Goal: Task Accomplishment & Management: Use online tool/utility

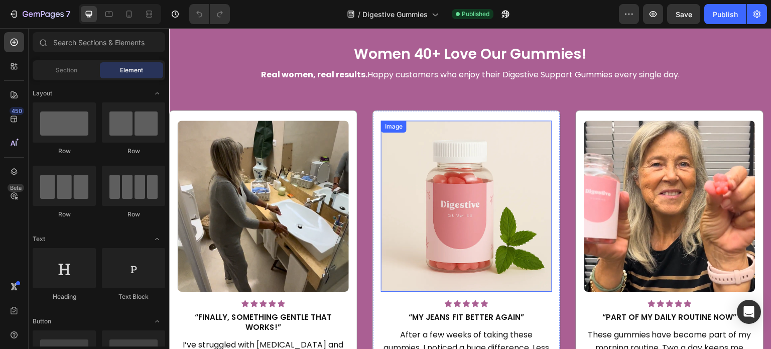
scroll to position [1505, 0]
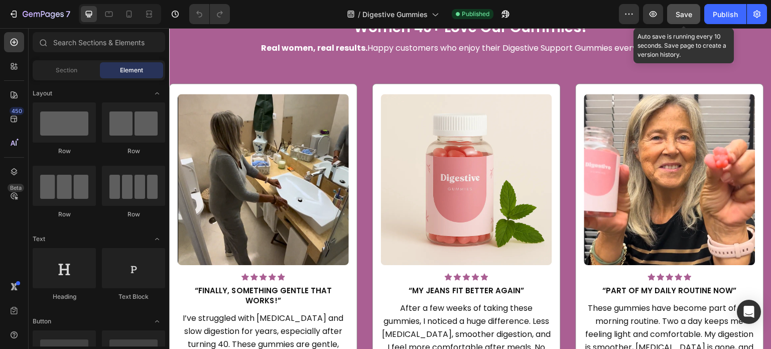
click at [682, 16] on span "Save" at bounding box center [683, 14] width 17 height 9
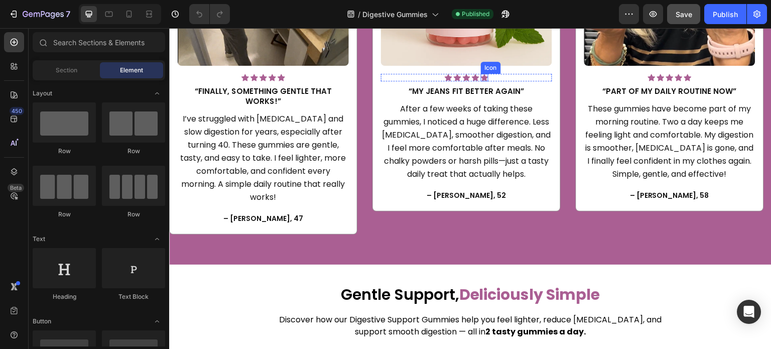
scroll to position [1706, 0]
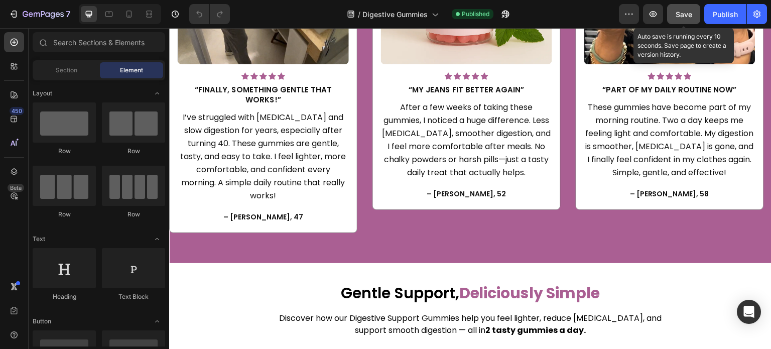
click at [691, 9] on div "Save" at bounding box center [683, 14] width 17 height 11
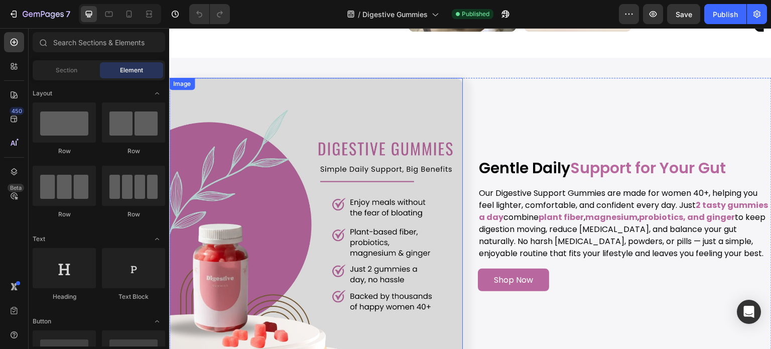
scroll to position [1104, 0]
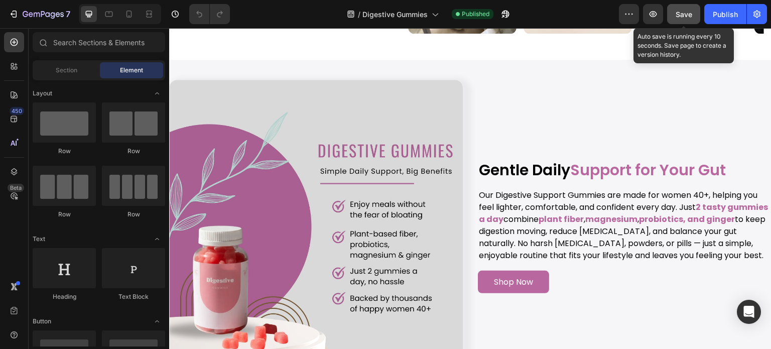
click at [684, 10] on span "Save" at bounding box center [683, 14] width 17 height 9
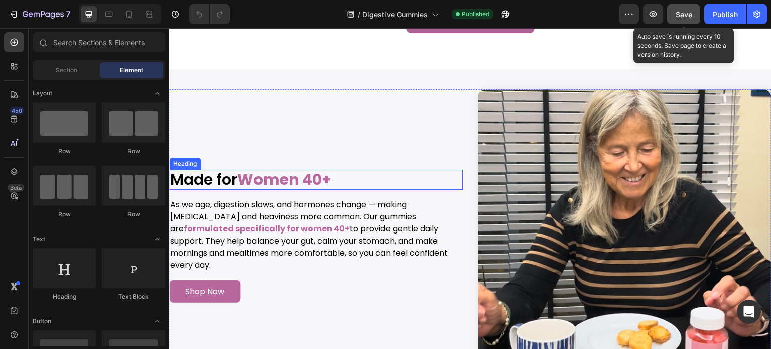
scroll to position [3612, 0]
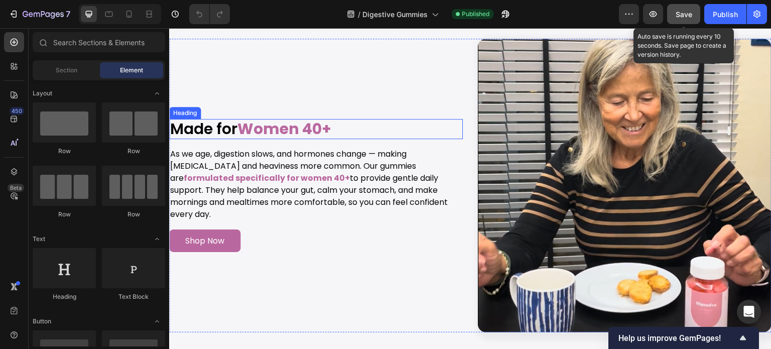
click at [306, 136] on strong "Women 40+" at bounding box center [284, 129] width 94 height 22
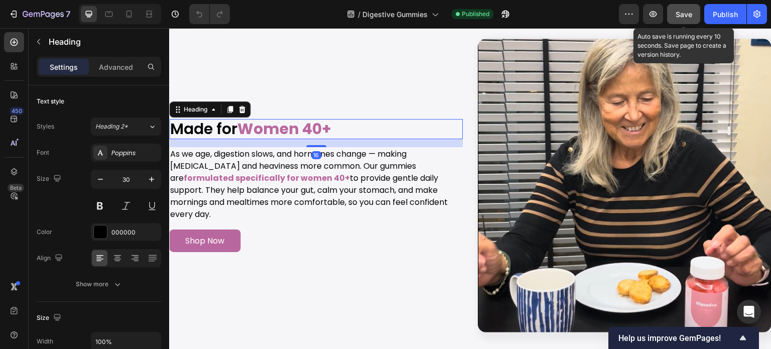
click at [349, 132] on h2 "Made for Women 40+" at bounding box center [315, 129] width 293 height 20
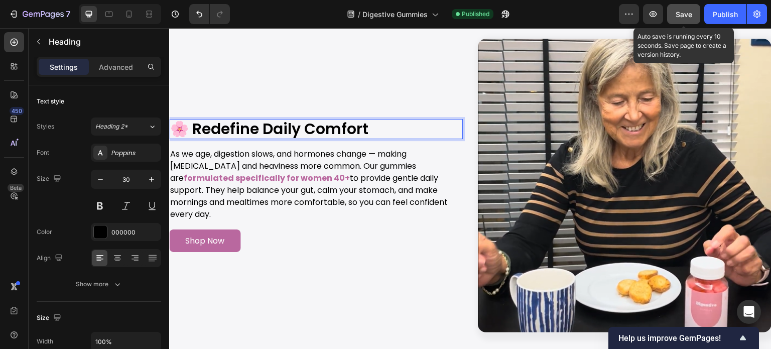
click at [196, 130] on p "🌸 Redefine Daily Comfort" at bounding box center [315, 129] width 291 height 18
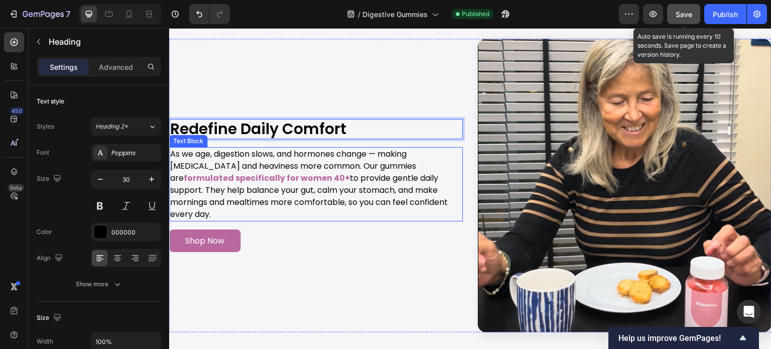
click at [355, 169] on p "As we age, digestion slows, and hormones change — making bloating and heaviness…" at bounding box center [315, 184] width 291 height 72
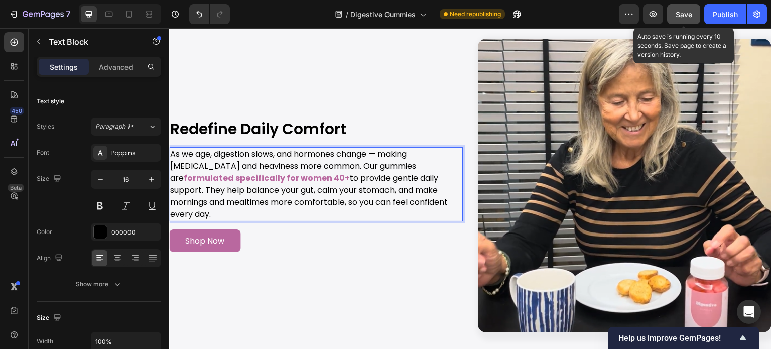
click at [265, 193] on p "As we age, digestion slows, and hormones change — making bloating and heaviness…" at bounding box center [315, 184] width 291 height 72
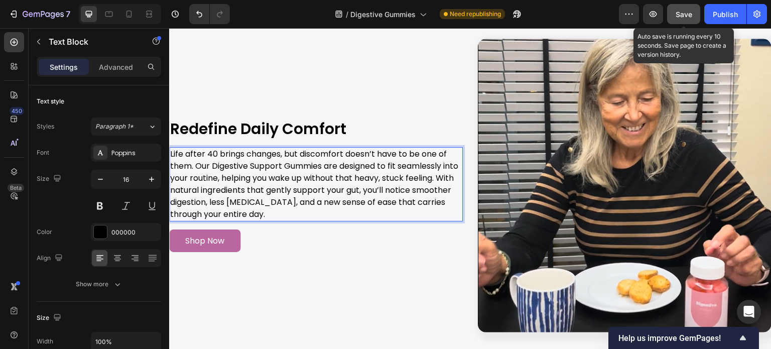
scroll to position [3606, 0]
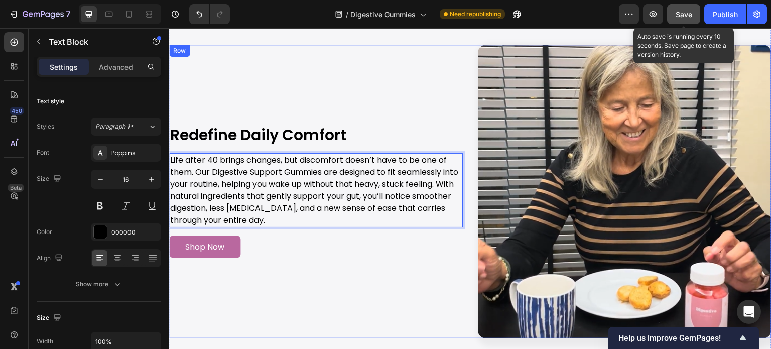
click at [283, 109] on div "Image Redefine Daily Comfort Heading Life after 40 brings changes, but discomfo…" at bounding box center [315, 191] width 293 height 293
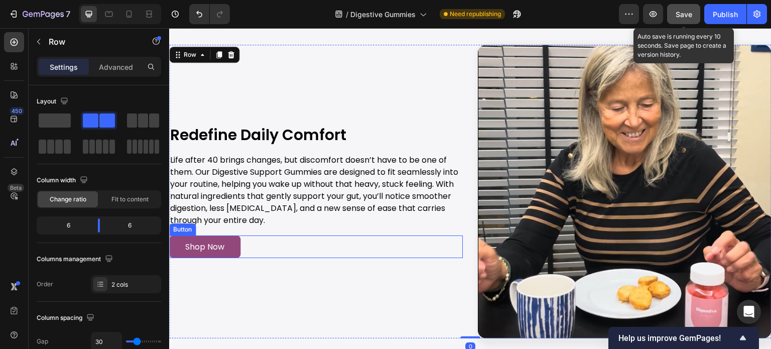
click at [230, 249] on link "Shop Now" at bounding box center [204, 246] width 71 height 23
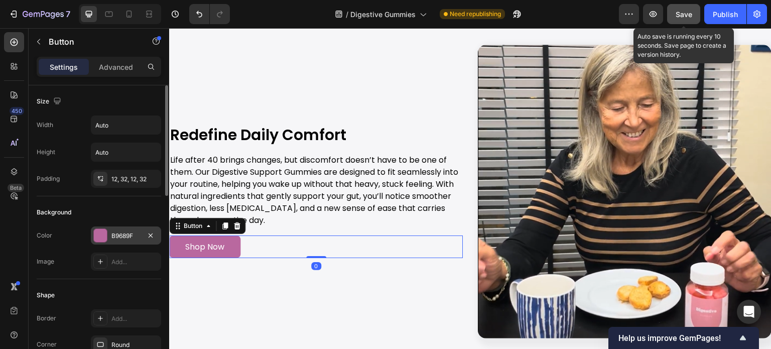
click at [120, 236] on div "B9689F" at bounding box center [125, 235] width 29 height 9
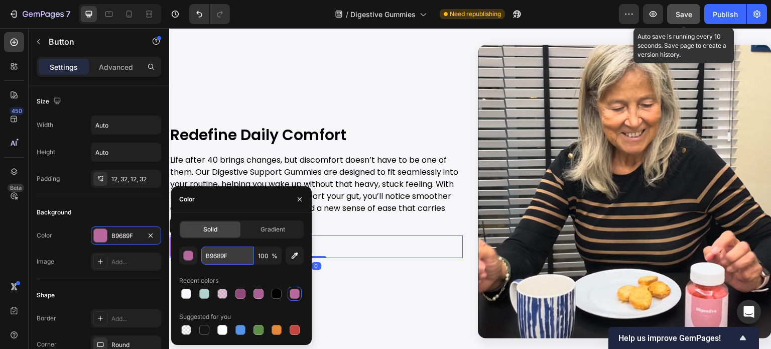
click at [231, 258] on input "B9689F" at bounding box center [227, 255] width 52 height 18
click at [130, 210] on div "Background" at bounding box center [99, 212] width 124 height 16
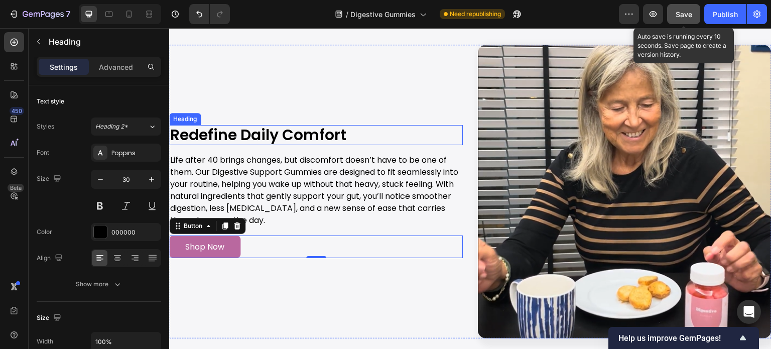
click at [350, 132] on p "Redefine Daily Comfort" at bounding box center [315, 135] width 291 height 18
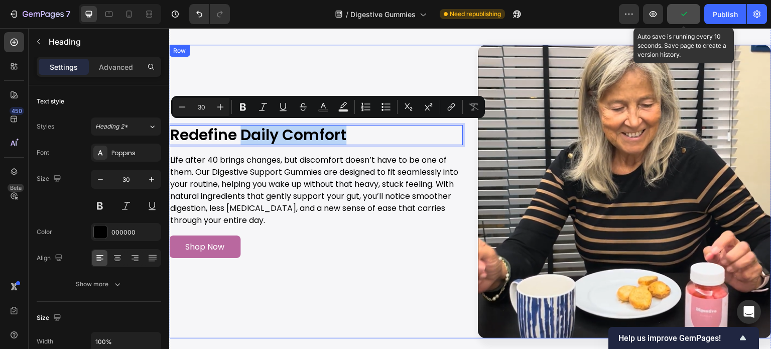
drag, startPoint x: 350, startPoint y: 132, endPoint x: 241, endPoint y: 119, distance: 110.2
click at [241, 119] on div "Image Redefine Daily Comfort Heading 16 Life after 40 brings changes, but disco…" at bounding box center [315, 191] width 293 height 293
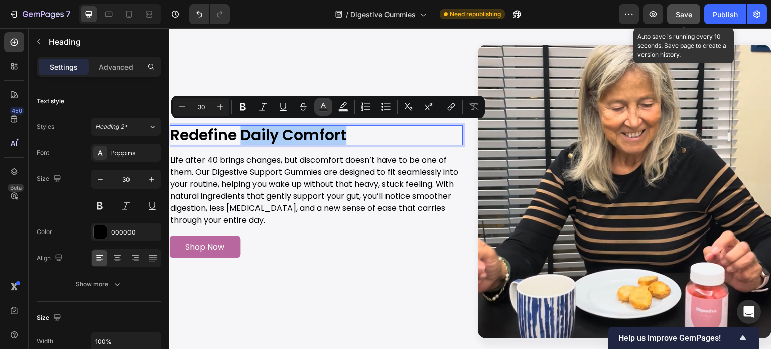
click at [322, 108] on icon "Editor contextual toolbar" at bounding box center [323, 107] width 10 height 10
type input "000000"
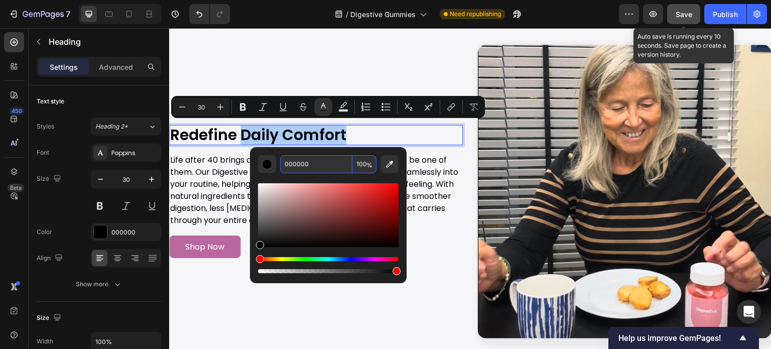
click at [318, 169] on input "000000" at bounding box center [316, 164] width 72 height 18
paste input "B9689F"
type input "B9689F"
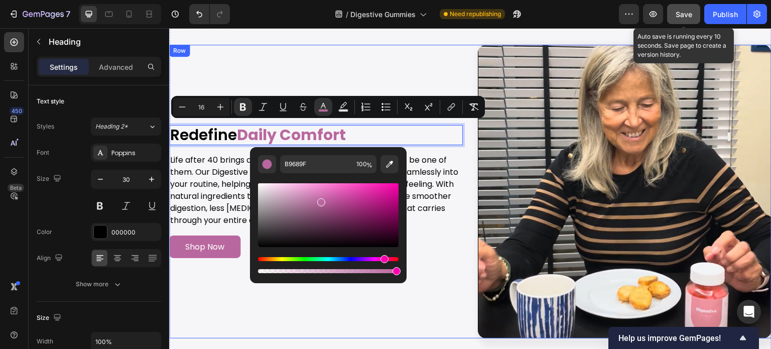
click at [408, 77] on div "Image Redefine Daily Comfort Heading 16 Life after 40 brings changes, but disco…" at bounding box center [315, 191] width 293 height 293
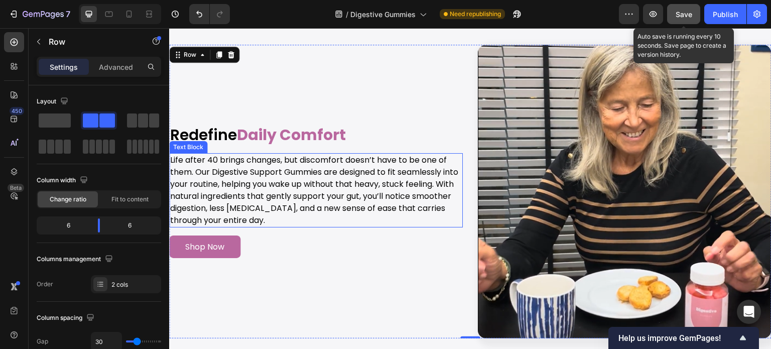
click at [391, 169] on p "Life after 40 brings changes, but discomfort doesn’t have to be one of them. Ou…" at bounding box center [315, 190] width 291 height 72
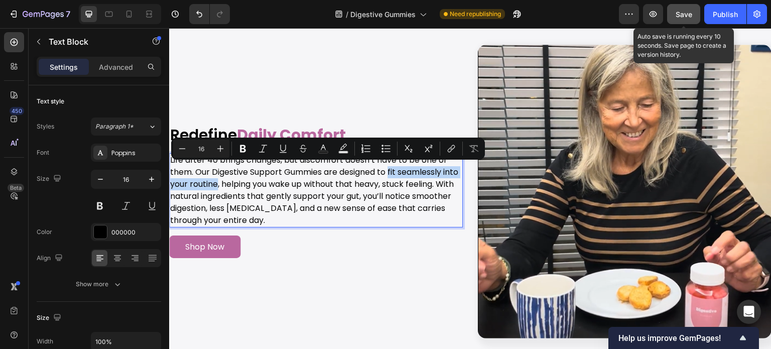
drag, startPoint x: 391, startPoint y: 169, endPoint x: 233, endPoint y: 182, distance: 159.1
click at [233, 182] on p "Life after 40 brings changes, but discomfort doesn’t have to be one of them. Ou…" at bounding box center [315, 190] width 291 height 72
click at [316, 148] on button "Text Color" at bounding box center [323, 148] width 18 height 18
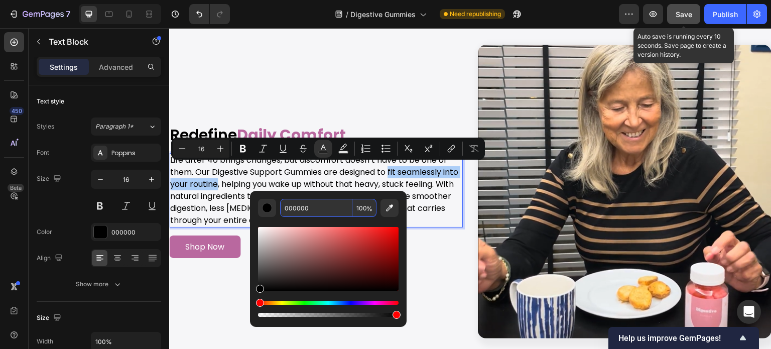
click at [332, 206] on input "000000" at bounding box center [316, 208] width 72 height 18
paste input "B9689F"
type input "B9689F"
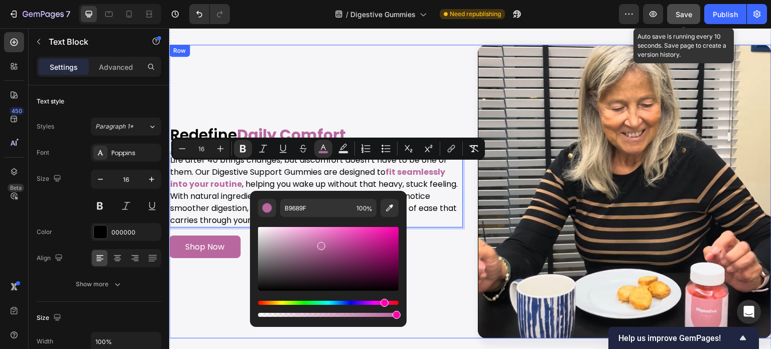
click at [399, 92] on div "Image Redefine Daily Comfort Heading Life after 40 brings changes, but discomfo…" at bounding box center [315, 191] width 293 height 293
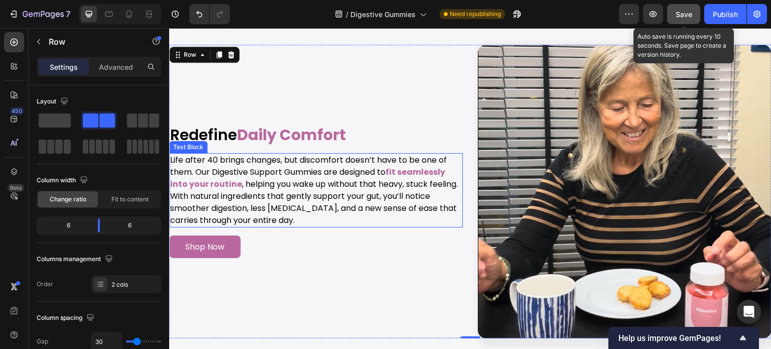
click at [222, 195] on p "Life after 40 brings changes, but discomfort doesn’t have to be one of them. Ou…" at bounding box center [315, 190] width 291 height 72
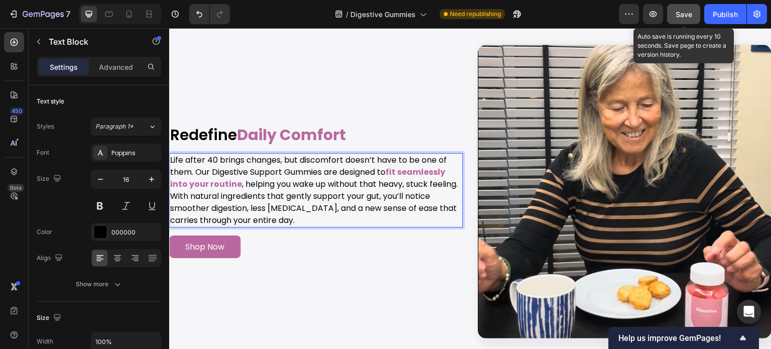
click at [222, 195] on p "Life after 40 brings changes, but discomfort doesn’t have to be one of them. Ou…" at bounding box center [315, 190] width 291 height 72
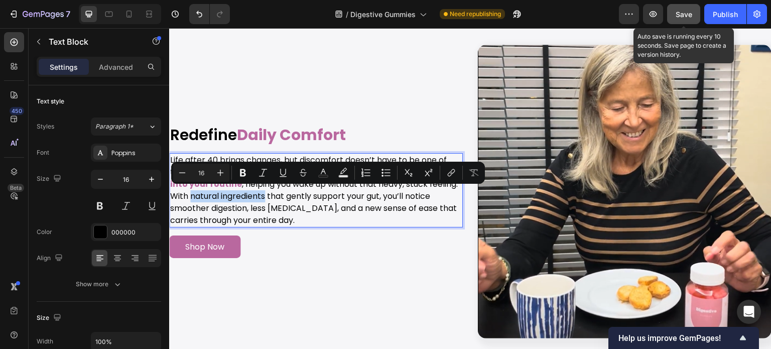
drag, startPoint x: 222, startPoint y: 195, endPoint x: 280, endPoint y: 194, distance: 57.7
click at [280, 194] on p "Life after 40 brings changes, but discomfort doesn’t have to be one of them. Ou…" at bounding box center [315, 190] width 291 height 72
click at [327, 170] on icon "Editor contextual toolbar" at bounding box center [323, 173] width 10 height 10
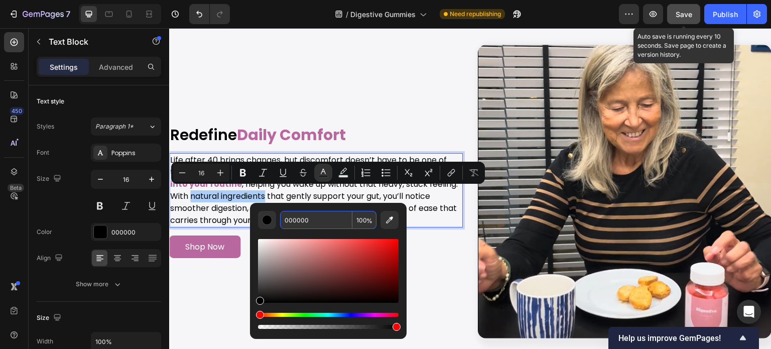
click at [335, 216] on input "000000" at bounding box center [316, 220] width 72 height 18
paste input "B9689F"
type input "B9689F"
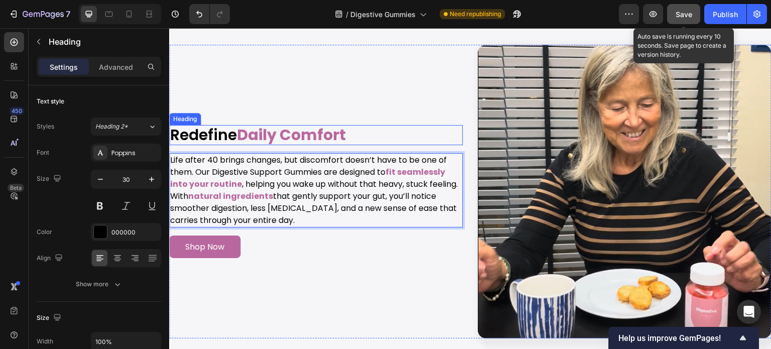
click at [396, 125] on h2 "Redefine Daily Comfort" at bounding box center [315, 135] width 293 height 20
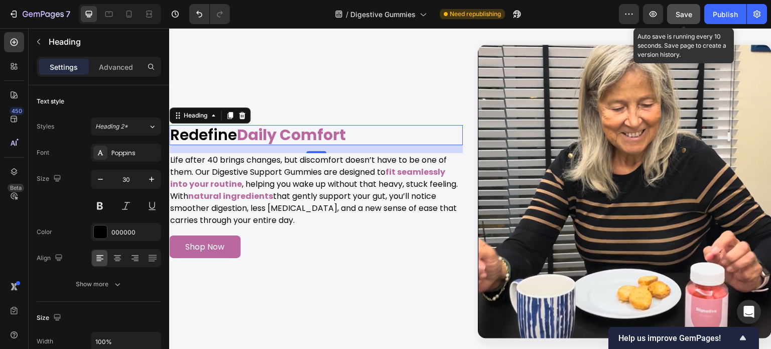
click at [691, 16] on span "Save" at bounding box center [683, 14] width 17 height 9
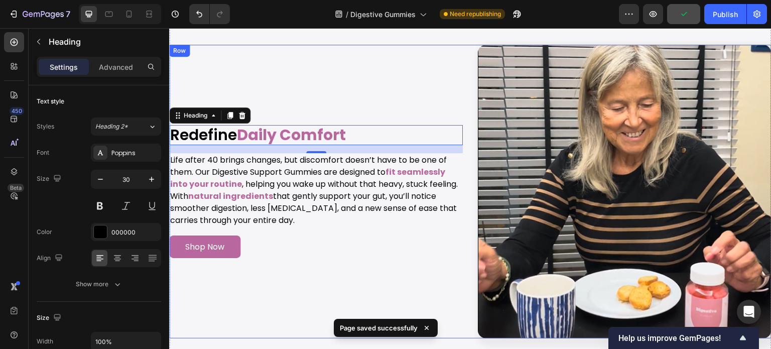
click at [454, 56] on div "Image Redefine Daily Comfort Heading 16 Life after 40 brings changes, but disco…" at bounding box center [315, 191] width 293 height 293
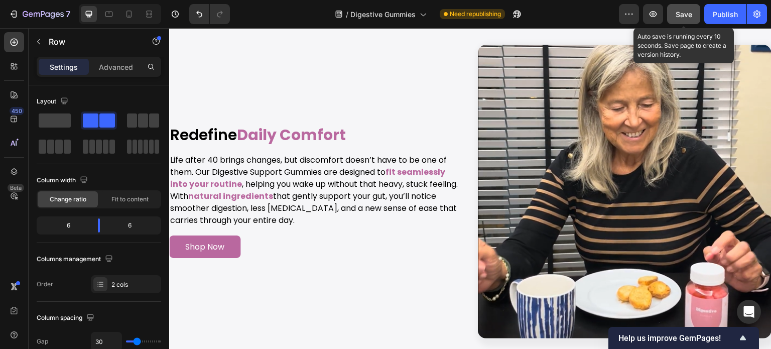
click at [676, 18] on div "Save" at bounding box center [683, 14] width 17 height 11
click at [683, 19] on div "Save" at bounding box center [683, 14] width 17 height 11
click at [691, 10] on span "Save" at bounding box center [683, 14] width 17 height 9
click at [676, 14] on span "Save" at bounding box center [683, 14] width 17 height 9
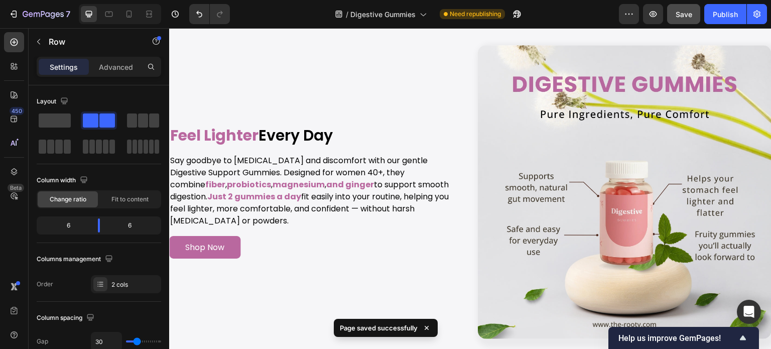
scroll to position [2603, 0]
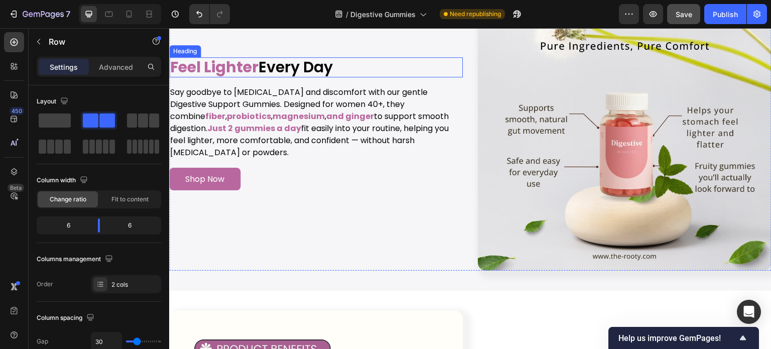
click at [308, 75] on h2 "Feel Lighter Every Day" at bounding box center [315, 67] width 293 height 20
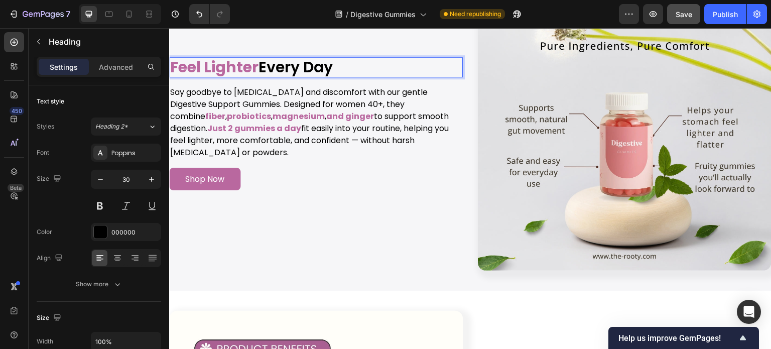
click at [338, 74] on h2 "Feel Lighter Every Day" at bounding box center [315, 67] width 293 height 20
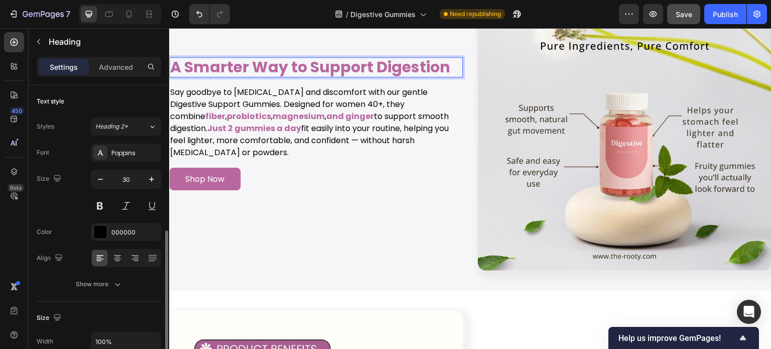
scroll to position [201, 0]
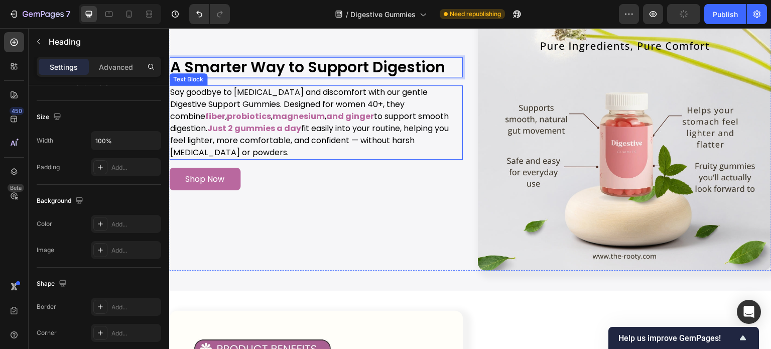
click at [248, 130] on p "Say goodbye to bloating and discomfort with our gentle Digestive Support Gummie…" at bounding box center [315, 122] width 291 height 72
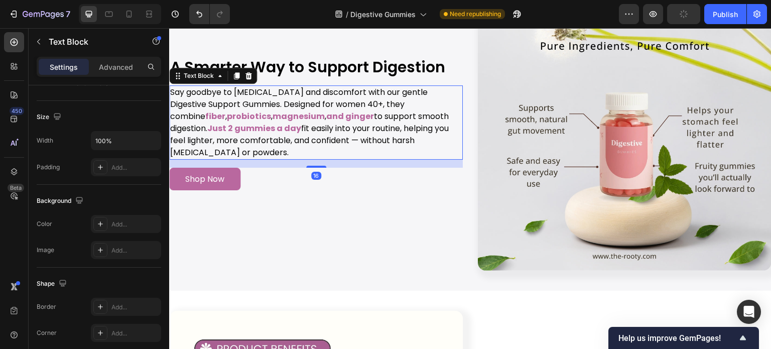
scroll to position [0, 0]
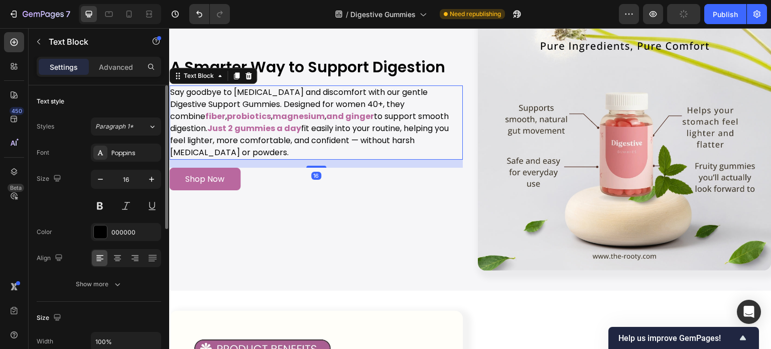
click at [308, 129] on p "Say goodbye to bloating and discomfort with our gentle Digestive Support Gummie…" at bounding box center [315, 122] width 291 height 72
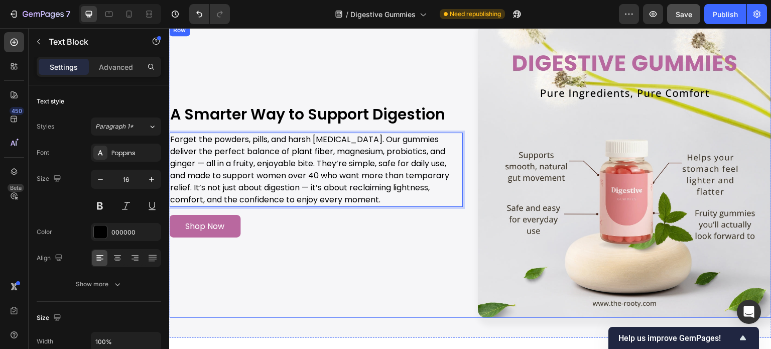
scroll to position [2502, 0]
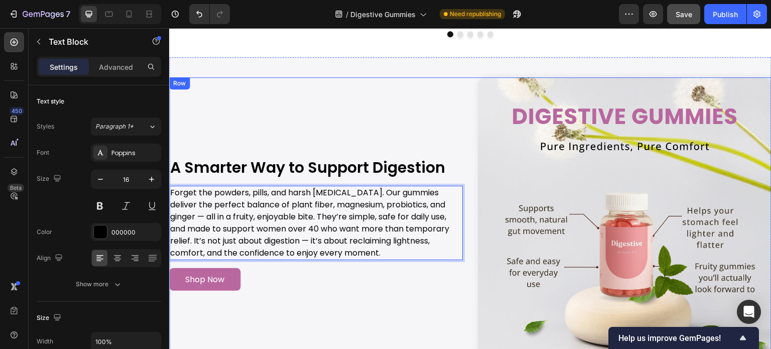
click at [354, 116] on div "Image A Smarter Way to Support Digestion Heading Forget the powders, pills, and…" at bounding box center [315, 223] width 293 height 293
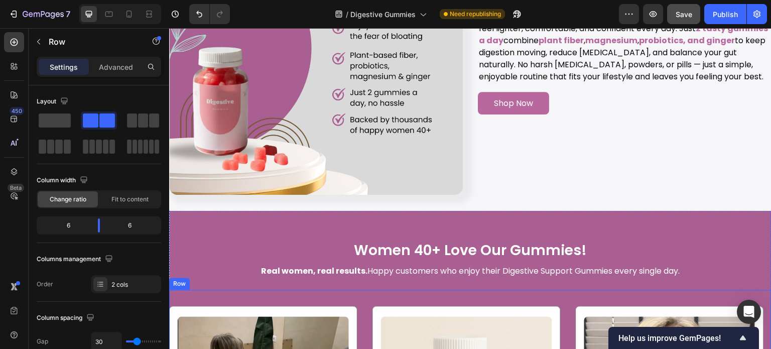
scroll to position [1232, 0]
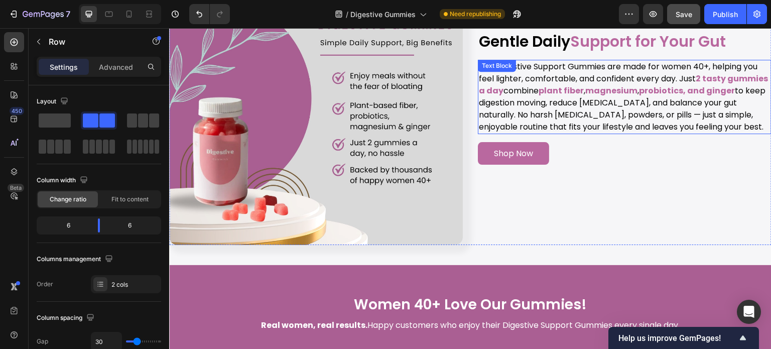
click at [691, 61] on p "Our Digestive Support Gummies are made for women 40+, helping you feel lighter,…" at bounding box center [624, 97] width 291 height 72
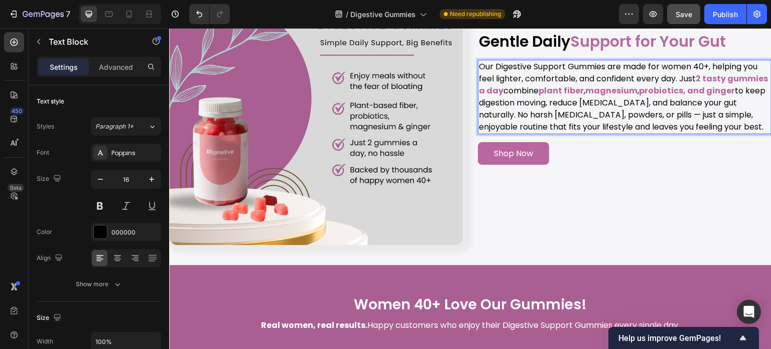
click at [692, 61] on p "Our Digestive Support Gummies are made for women 40+, helping you feel lighter,…" at bounding box center [624, 97] width 291 height 72
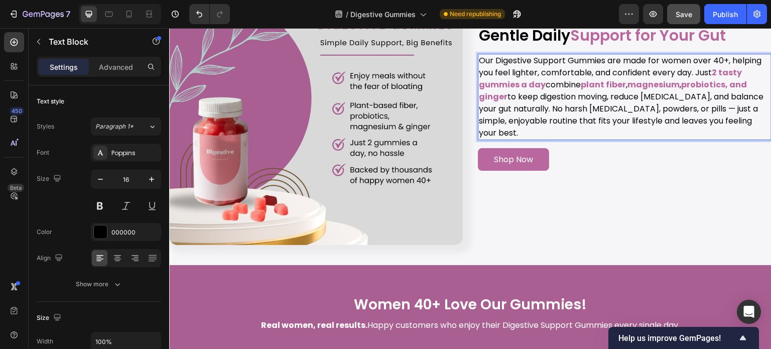
click at [724, 58] on p "Our Digestive Support Gummies are made for women over 40+, helping you feel lig…" at bounding box center [624, 97] width 291 height 84
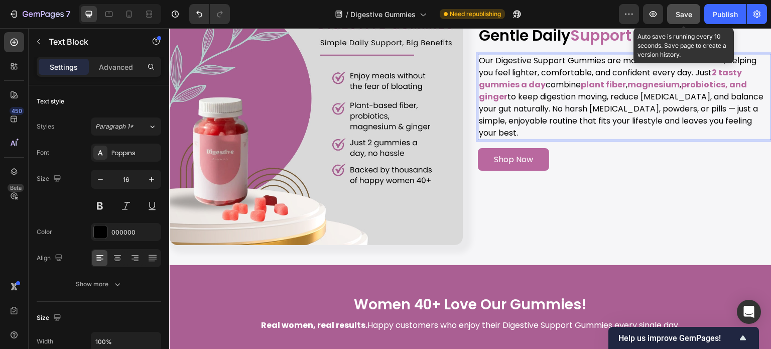
click at [672, 14] on button "Save" at bounding box center [683, 14] width 33 height 20
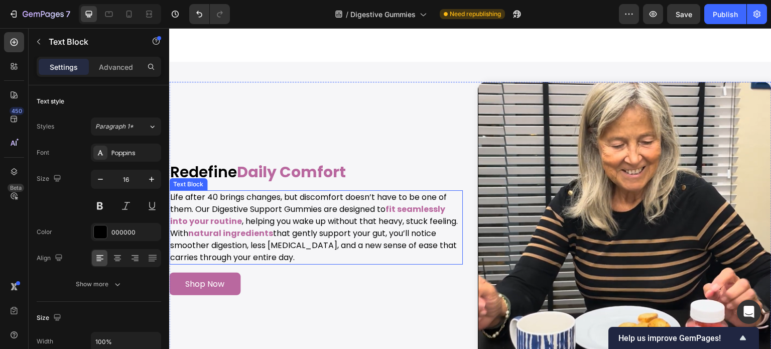
scroll to position [3640, 0]
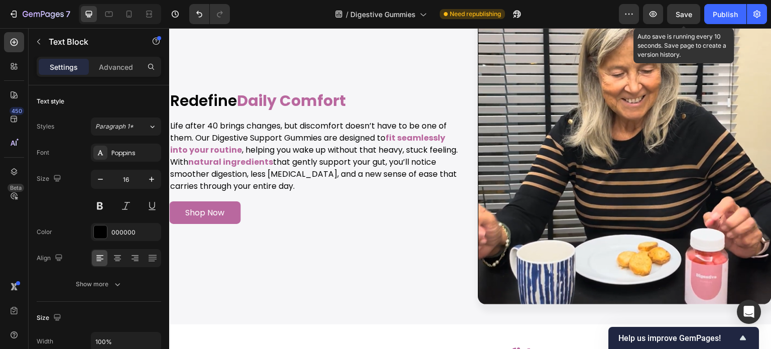
click at [687, 16] on span "Save" at bounding box center [683, 14] width 17 height 9
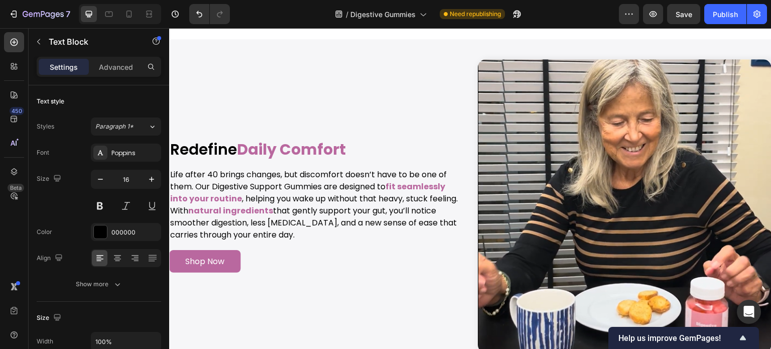
scroll to position [3658, 0]
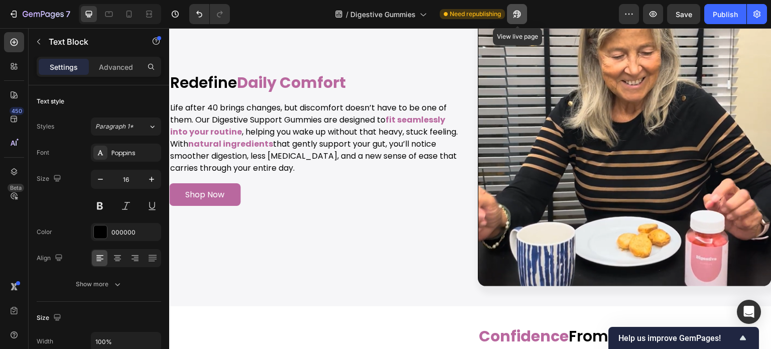
click at [518, 10] on icon "button" at bounding box center [517, 14] width 10 height 10
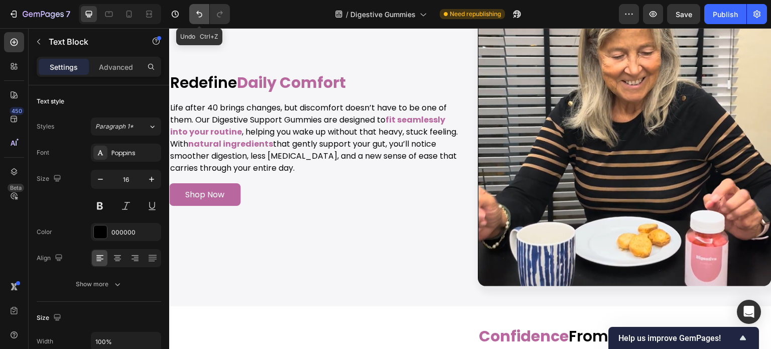
click at [197, 18] on icon "Undo/Redo" at bounding box center [199, 14] width 10 height 10
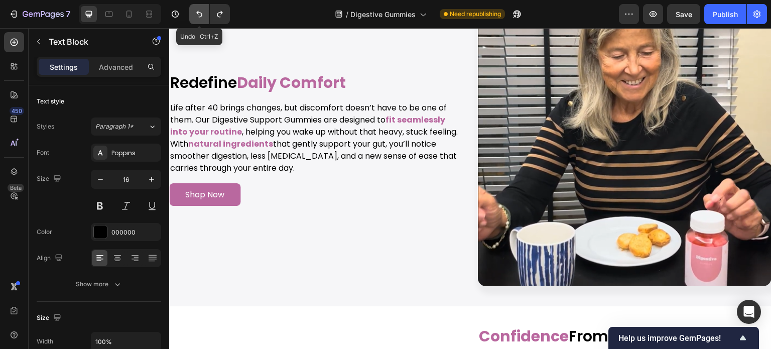
click at [197, 18] on icon "Undo/Redo" at bounding box center [199, 14] width 10 height 10
click at [199, 10] on icon "Undo/Redo" at bounding box center [199, 14] width 10 height 10
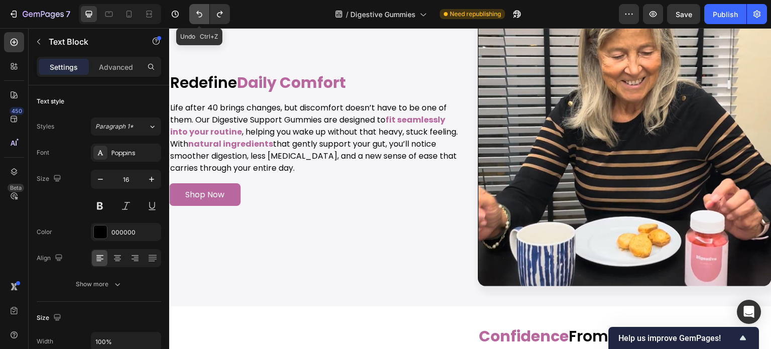
click at [199, 10] on icon "Undo/Redo" at bounding box center [199, 14] width 10 height 10
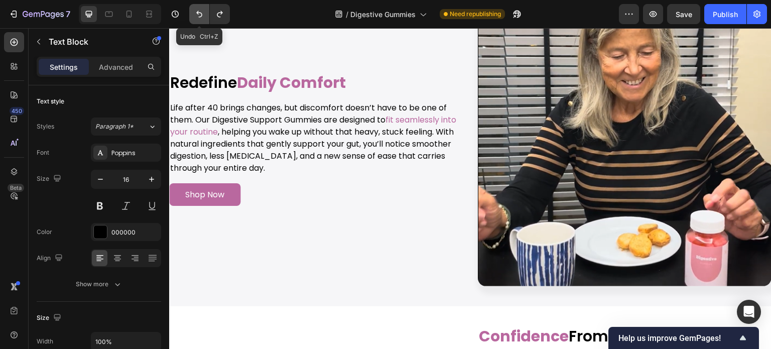
click at [199, 10] on icon "Undo/Redo" at bounding box center [199, 14] width 10 height 10
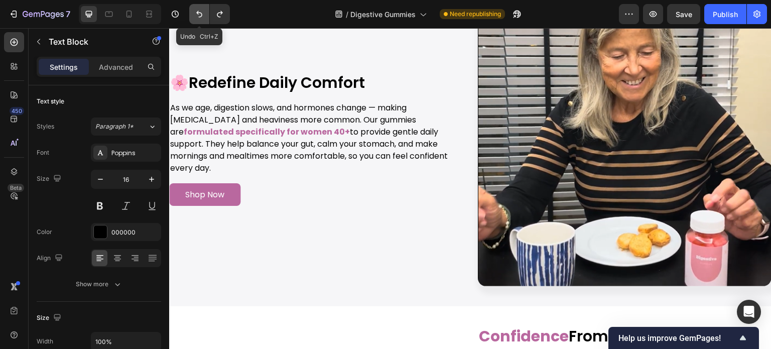
click at [199, 10] on icon "Undo/Redo" at bounding box center [199, 14] width 10 height 10
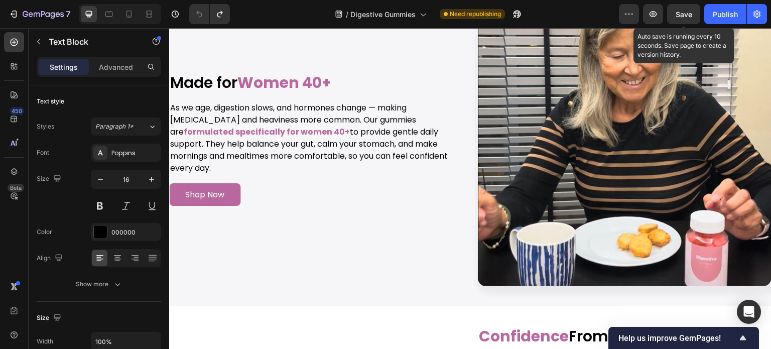
click at [684, 13] on span "Save" at bounding box center [683, 14] width 17 height 9
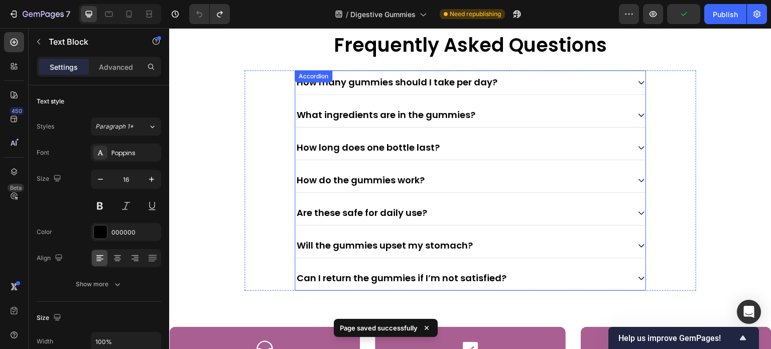
scroll to position [4511, 0]
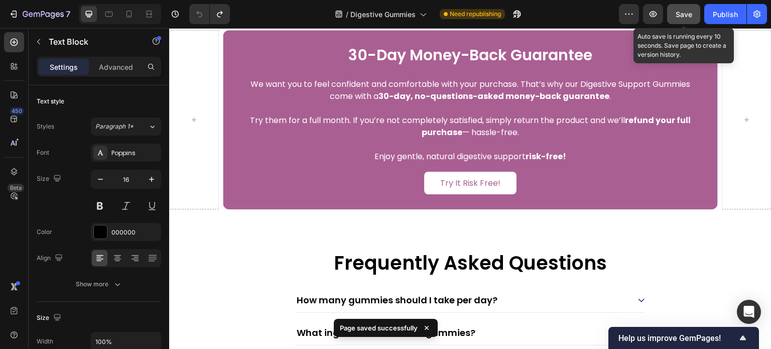
click at [682, 6] on button "Save" at bounding box center [683, 14] width 33 height 20
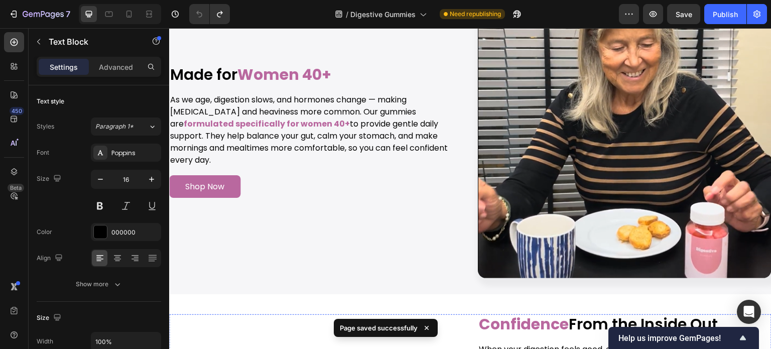
scroll to position [3608, 0]
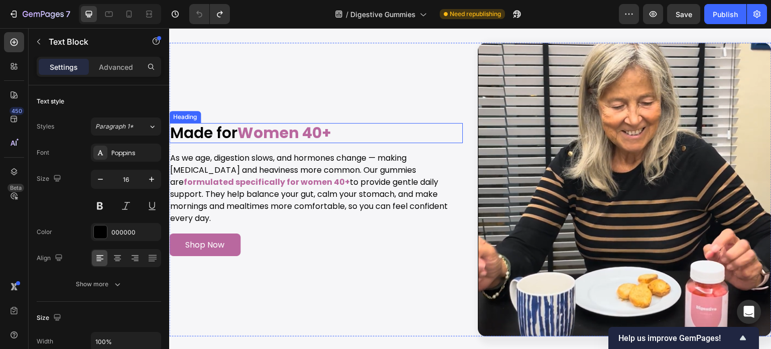
click at [307, 132] on strong "Women 40+" at bounding box center [284, 133] width 94 height 22
click at [308, 137] on strong "Women 40+" at bounding box center [284, 133] width 94 height 22
click at [378, 136] on p "Made for Women Over 40+" at bounding box center [315, 133] width 291 height 18
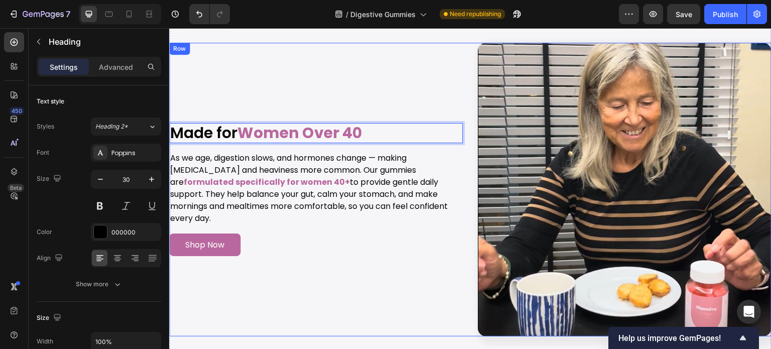
click at [382, 96] on div "Image Made for Women Over 40 Heading 16 As we age, digestion slows, and hormone…" at bounding box center [315, 189] width 293 height 293
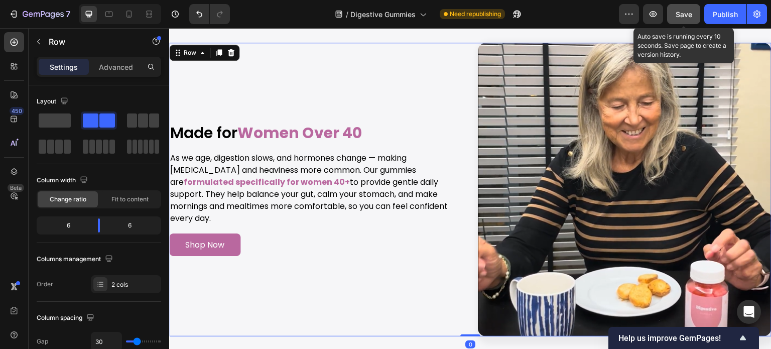
click at [691, 18] on div "Save" at bounding box center [683, 14] width 17 height 11
click at [681, 13] on span "Save" at bounding box center [683, 14] width 17 height 9
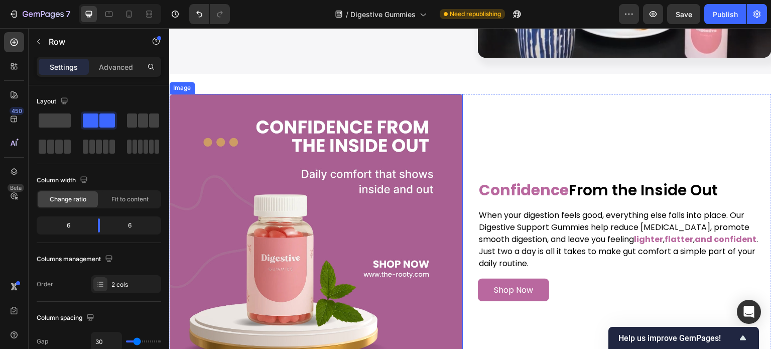
scroll to position [3859, 0]
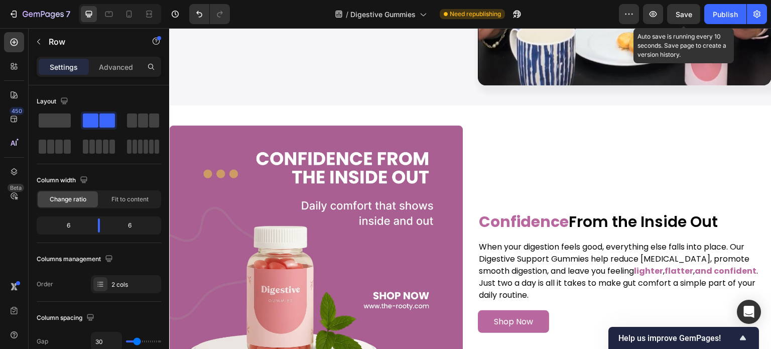
click at [679, 12] on span "Save" at bounding box center [683, 14] width 17 height 9
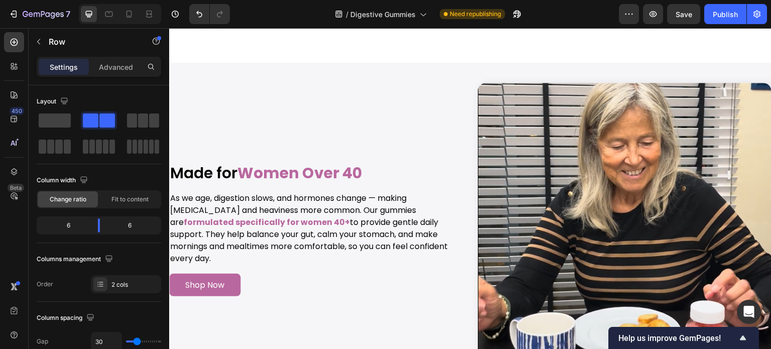
scroll to position [3708, 0]
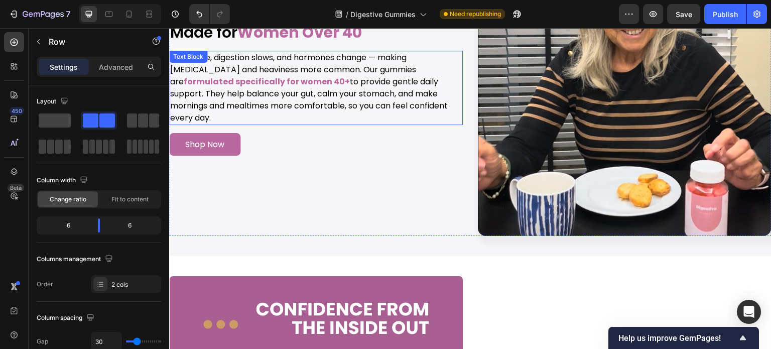
click at [267, 82] on strong "formulated specifically for women 40+" at bounding box center [267, 82] width 166 height 12
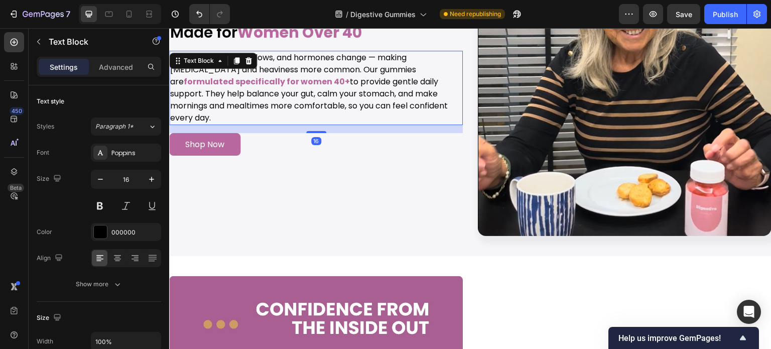
click at [266, 82] on strong "formulated specifically for women 40+" at bounding box center [267, 82] width 166 height 12
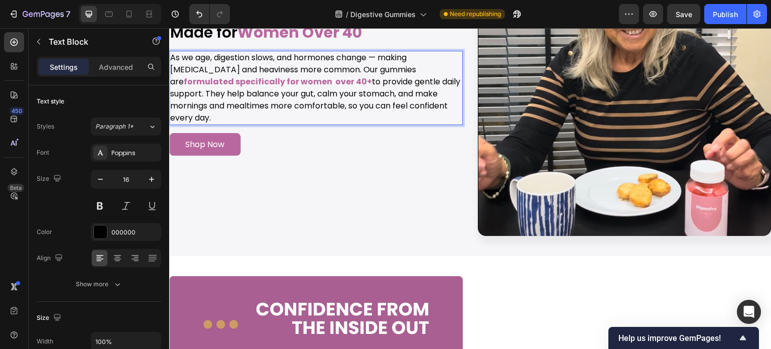
click at [301, 84] on strong "formulated specifically for women over 40+" at bounding box center [278, 82] width 188 height 12
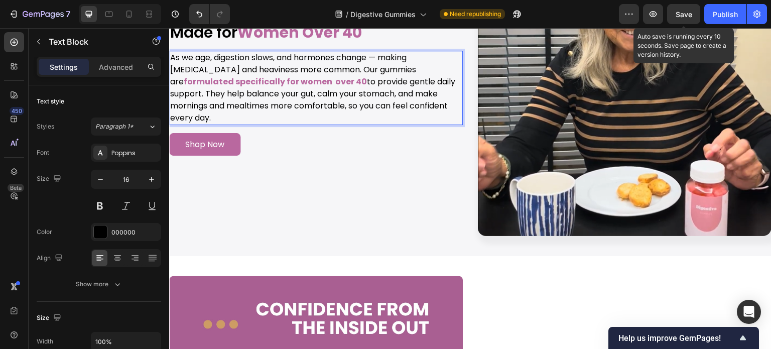
click at [684, 17] on span "Save" at bounding box center [683, 14] width 17 height 9
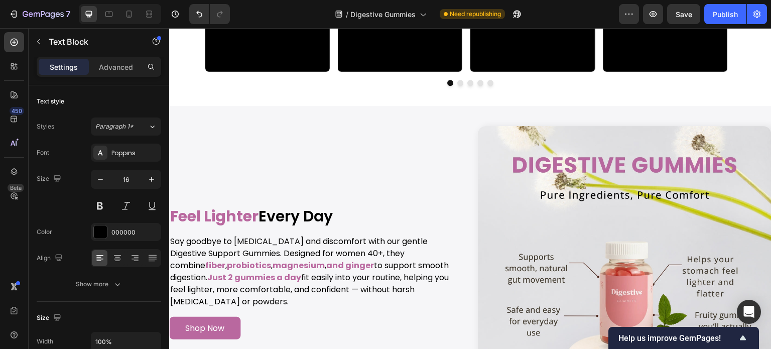
scroll to position [2470, 0]
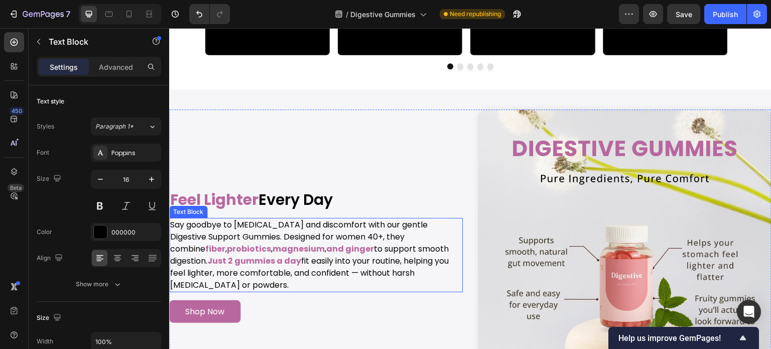
click at [331, 241] on p "Say goodbye to bloating and discomfort with our gentle Digestive Support Gummie…" at bounding box center [315, 255] width 291 height 72
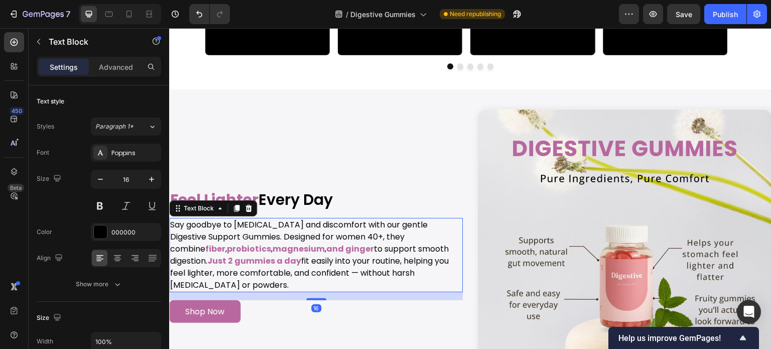
click at [334, 242] on p "Say goodbye to bloating and discomfort with our gentle Digestive Support Gummie…" at bounding box center [315, 255] width 291 height 72
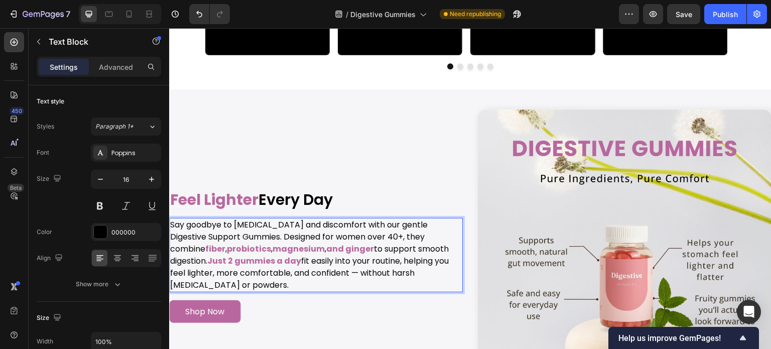
click at [367, 240] on p "Say goodbye to bloating and discomfort with our gentle Digestive Support Gummie…" at bounding box center [315, 255] width 291 height 72
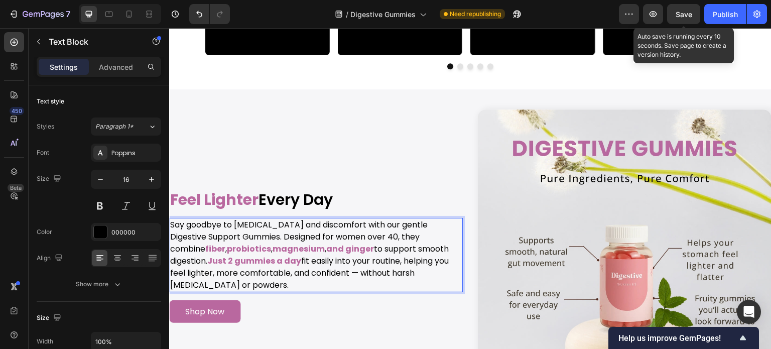
click at [680, 17] on span "Save" at bounding box center [683, 14] width 17 height 9
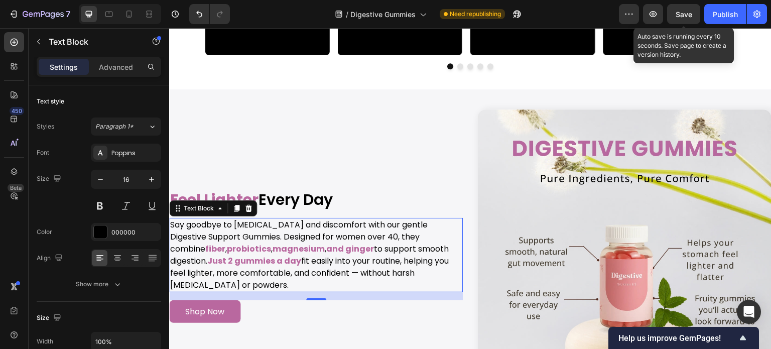
click at [686, 15] on span "Save" at bounding box center [683, 14] width 17 height 9
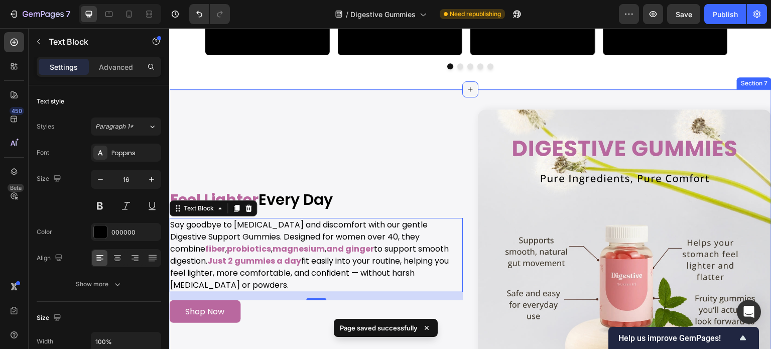
click at [462, 94] on div at bounding box center [470, 89] width 16 height 16
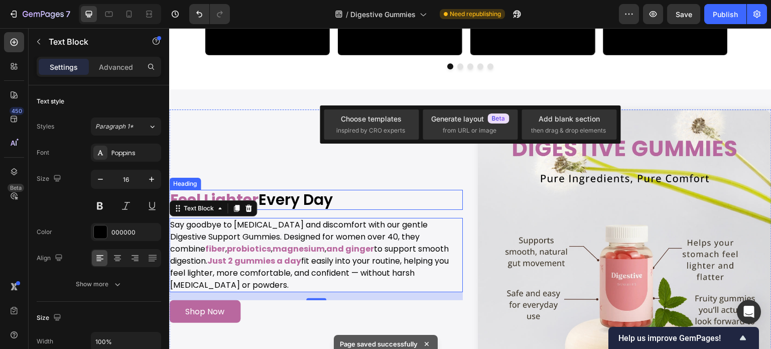
click at [365, 204] on h2 "Feel Lighter Every Day" at bounding box center [315, 200] width 293 height 20
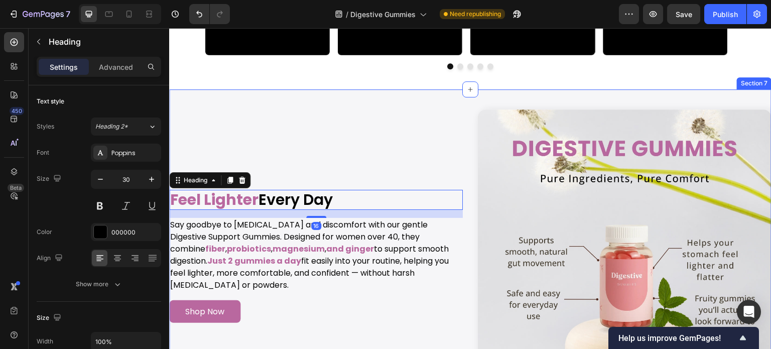
click at [269, 102] on div "Image Image Feel Lighter Every Day Heading 16 Say goodbye to bloating and disco…" at bounding box center [470, 256] width 602 height 334
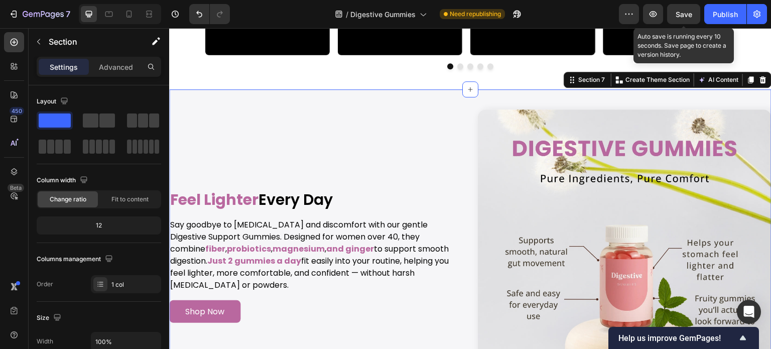
click at [679, 16] on span "Save" at bounding box center [683, 14] width 17 height 9
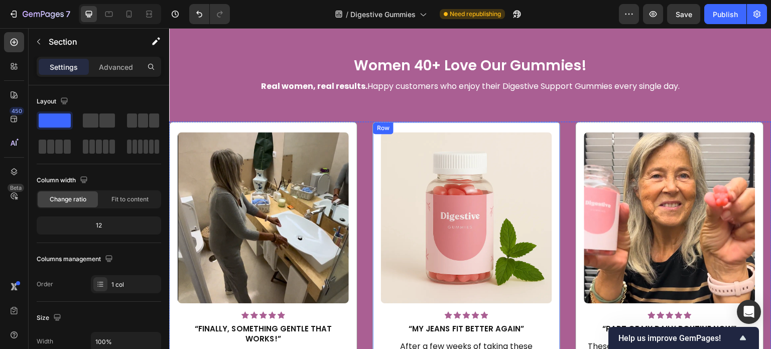
scroll to position [1266, 0]
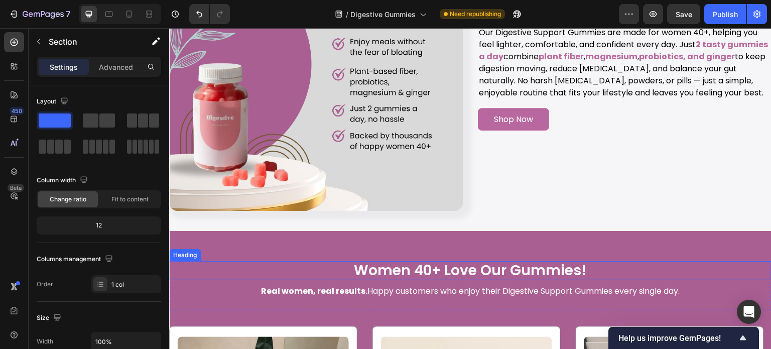
click at [413, 265] on h2 "Women 40+ Love Our Gummies!" at bounding box center [470, 270] width 602 height 19
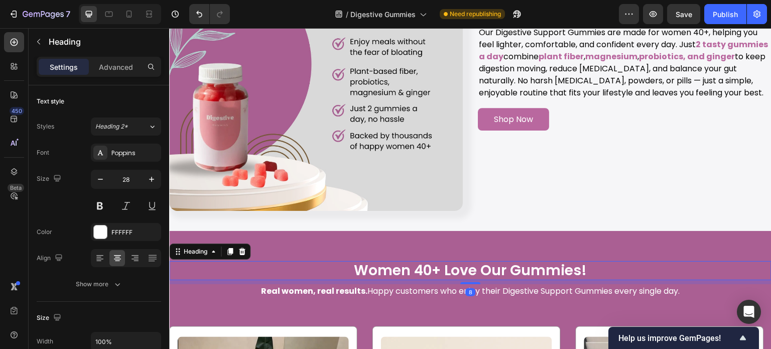
click at [413, 268] on h2 "Women 40+ Love Our Gummies!" at bounding box center [470, 270] width 602 height 19
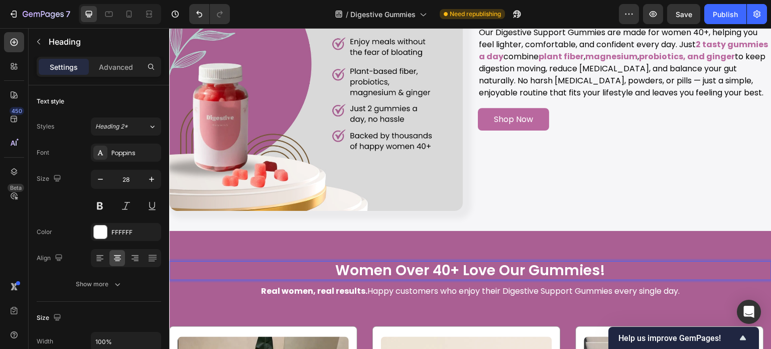
click at [457, 269] on p "Women Over 40+ Love Our Gummies!" at bounding box center [470, 270] width 600 height 17
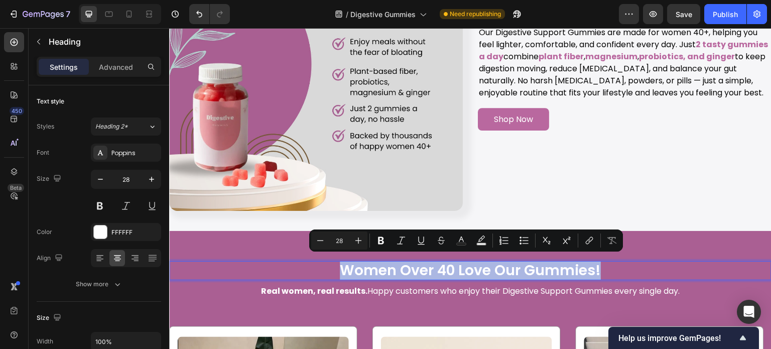
copy p "Women Over 40 Love Our Gummies!"
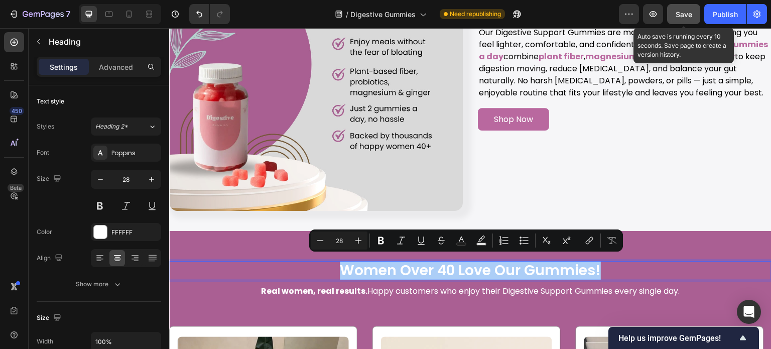
click at [676, 8] on button "Save" at bounding box center [683, 14] width 33 height 20
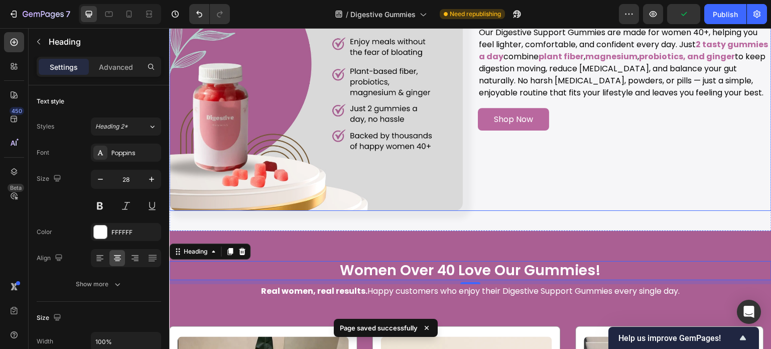
click at [601, 194] on div "Gentle Daily Support for Your Gut Heading Our Digestive Support Gummies are mad…" at bounding box center [624, 63] width 293 height 293
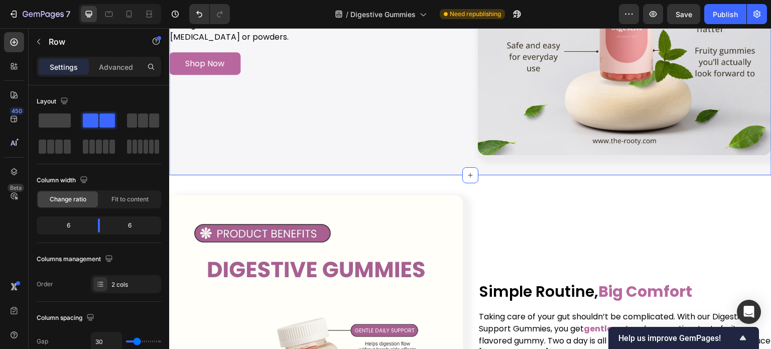
scroll to position [2571, 0]
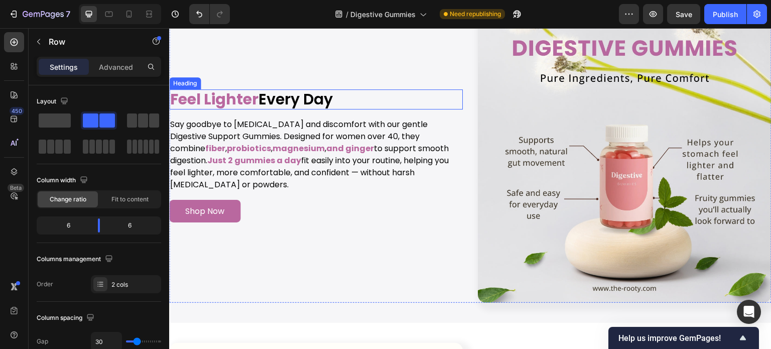
click at [343, 108] on h2 "Feel Lighter Every Day" at bounding box center [315, 99] width 293 height 20
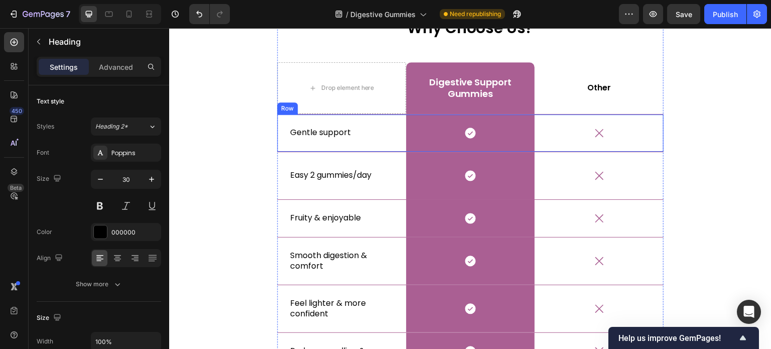
scroll to position [3624, 0]
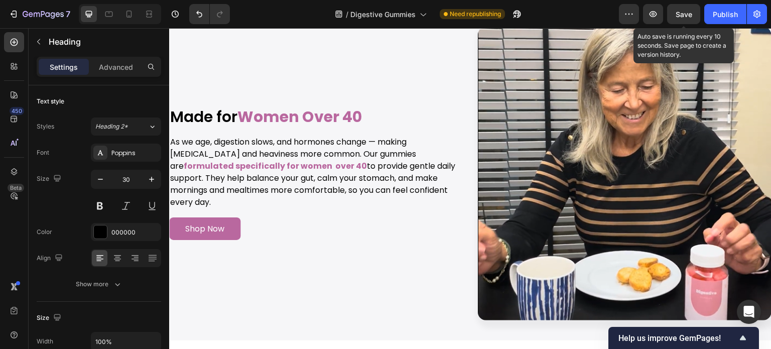
click at [680, 13] on span "Save" at bounding box center [683, 14] width 17 height 9
click at [685, 11] on span "Save" at bounding box center [683, 14] width 17 height 9
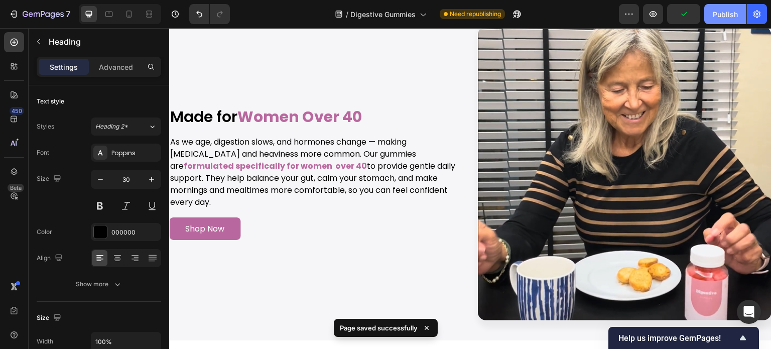
click at [721, 17] on div "Publish" at bounding box center [724, 14] width 25 height 11
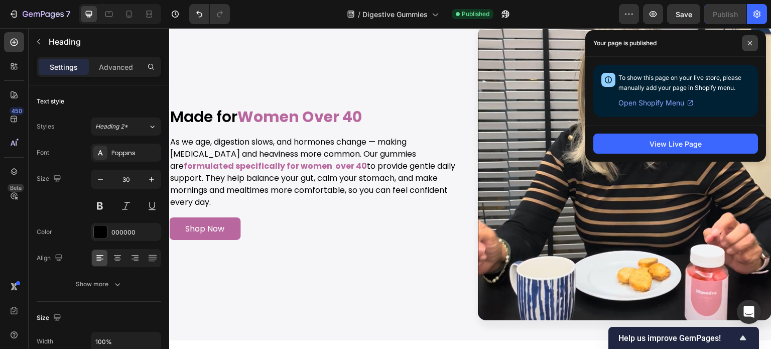
click at [748, 38] on span at bounding box center [749, 43] width 16 height 16
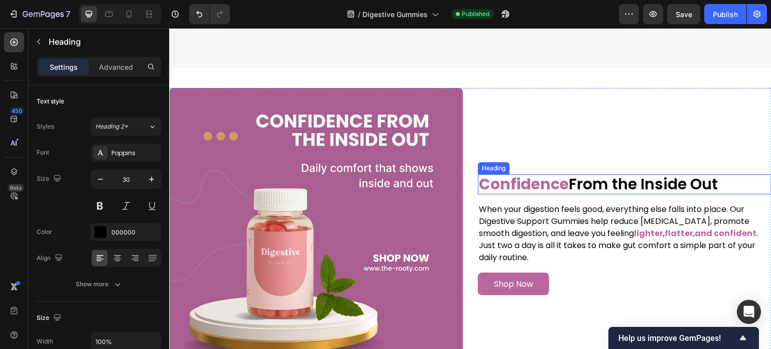
scroll to position [3975, 0]
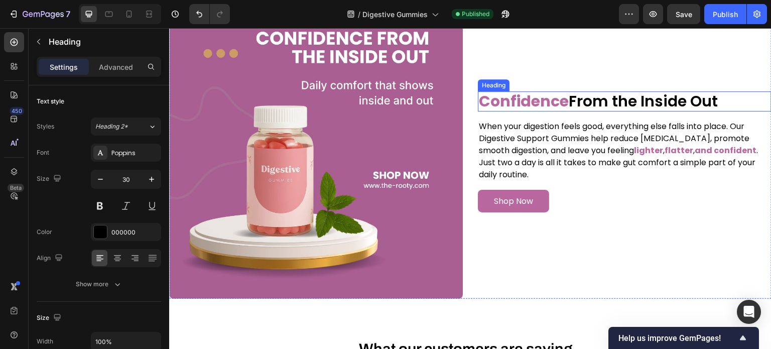
click at [511, 106] on strong "Confidence" at bounding box center [524, 101] width 90 height 22
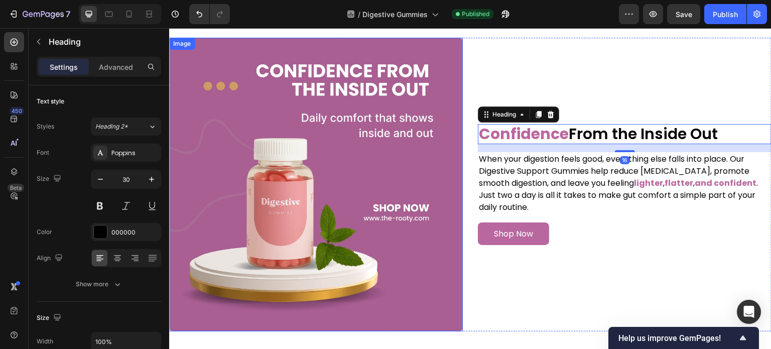
scroll to position [3925, 0]
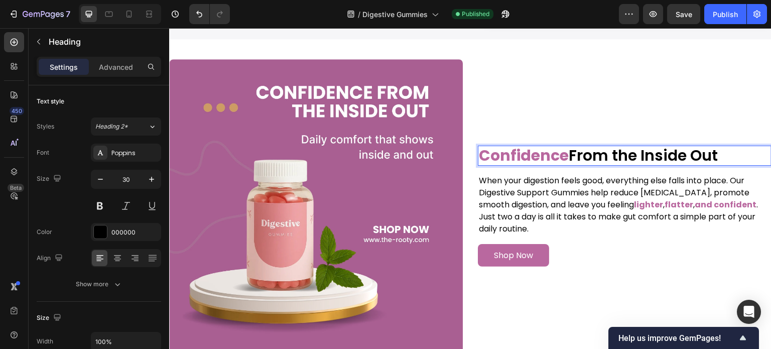
click at [519, 150] on strong "Confidence" at bounding box center [524, 155] width 90 height 22
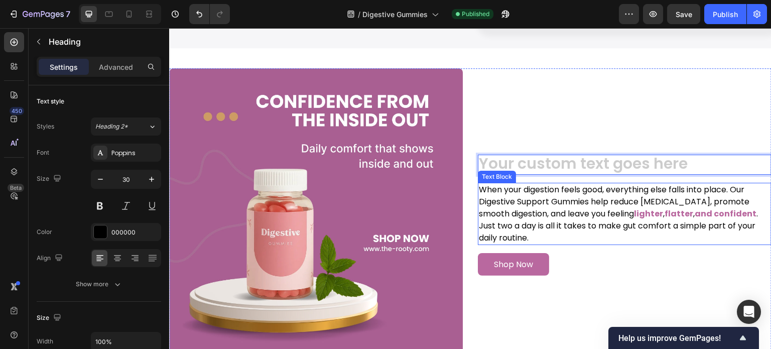
scroll to position [0, 0]
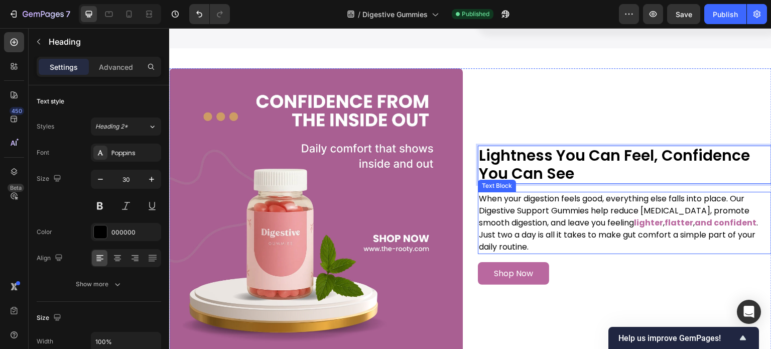
click at [551, 217] on p "When your digestion feels good, everything else falls into place. Our Digestive…" at bounding box center [624, 223] width 291 height 60
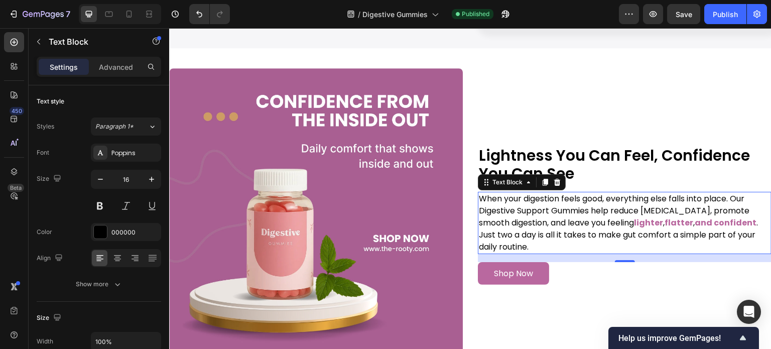
click at [551, 217] on p "When your digestion feels good, everything else falls into place. Our Digestive…" at bounding box center [624, 223] width 291 height 60
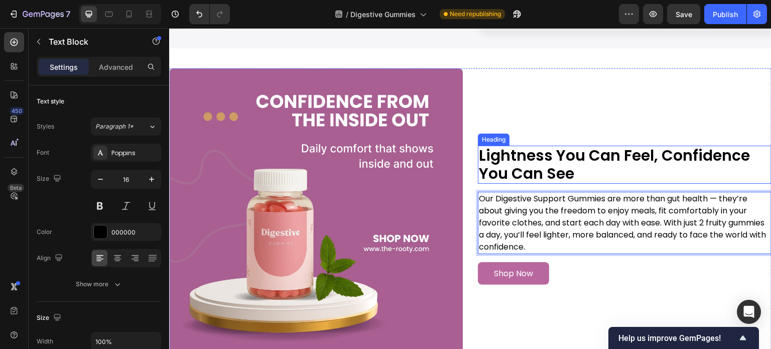
click at [589, 162] on p "Lightness You Can Feel, Confidence You Can See" at bounding box center [624, 164] width 291 height 36
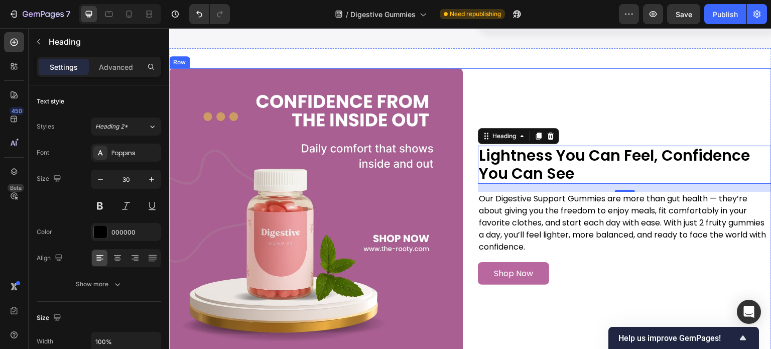
click at [650, 75] on div "Lightness You Can Feel, Confidence You Can See Heading 16 Our Digestive Support…" at bounding box center [624, 214] width 293 height 293
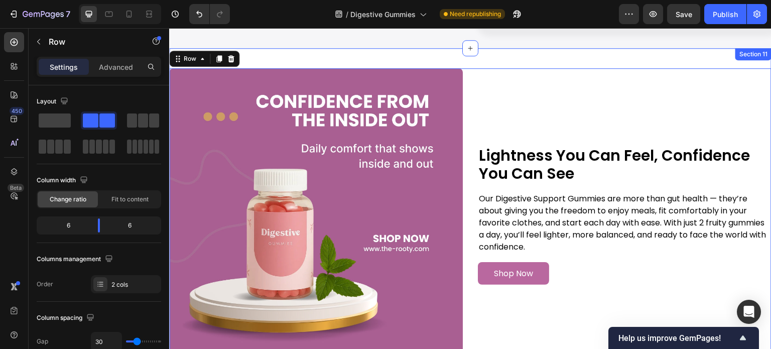
click at [629, 54] on div "Image Lightness You Can Feel, Confidence You Can See Heading Our Digestive Supp…" at bounding box center [470, 215] width 602 height 334
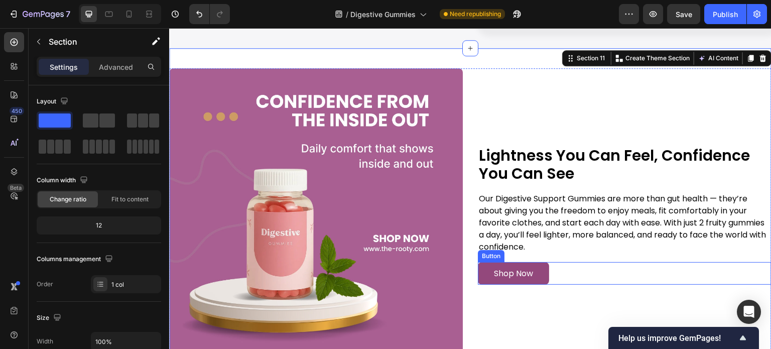
click at [536, 265] on link "Shop Now" at bounding box center [513, 273] width 71 height 23
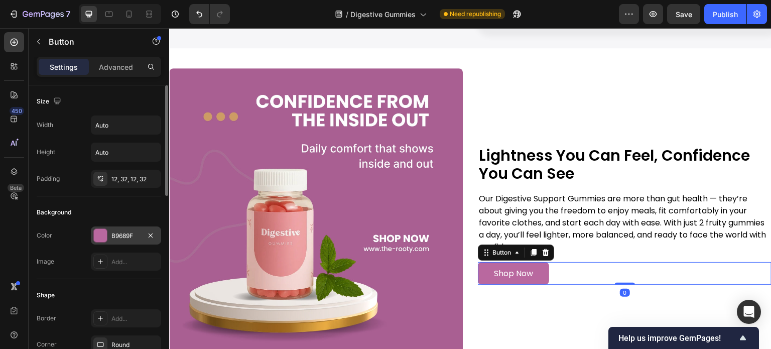
click at [108, 235] on div "B9689F" at bounding box center [126, 235] width 70 height 18
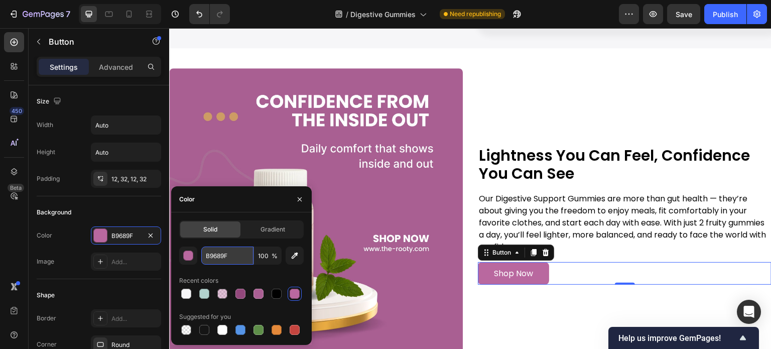
click at [207, 260] on input "B9689F" at bounding box center [227, 255] width 52 height 18
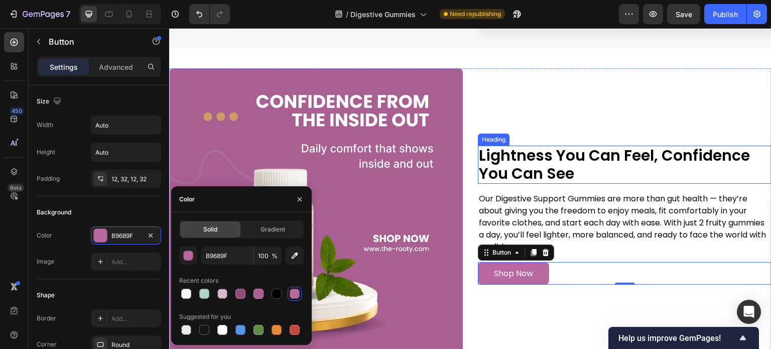
click at [574, 164] on p "Lightness You Can Feel, Confidence You Can See" at bounding box center [624, 164] width 291 height 36
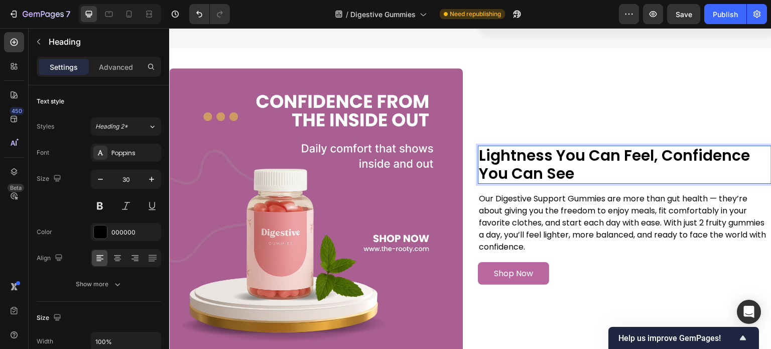
click at [652, 146] on p "Lightness You Can Feel, Confidence You Can See" at bounding box center [624, 164] width 291 height 36
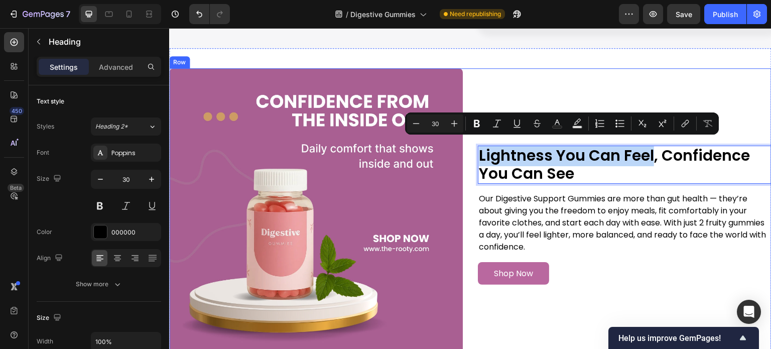
drag, startPoint x: 651, startPoint y: 144, endPoint x: 469, endPoint y: 136, distance: 182.3
click at [469, 136] on div "Image Lightness You Can Feel, Confidence You Can See Heading 16 Our Digestive S…" at bounding box center [470, 214] width 602 height 293
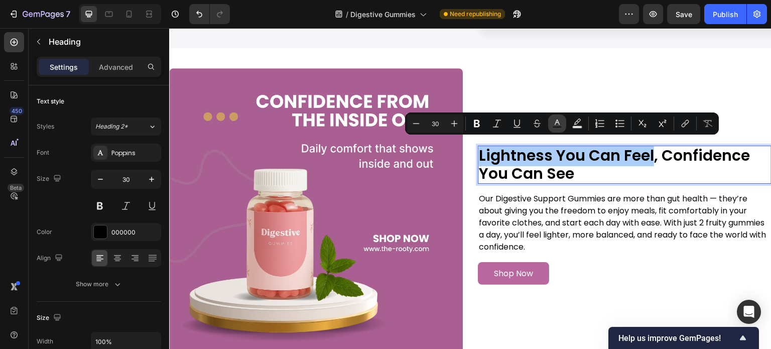
click at [560, 120] on icon "Editor contextual toolbar" at bounding box center [557, 123] width 10 height 10
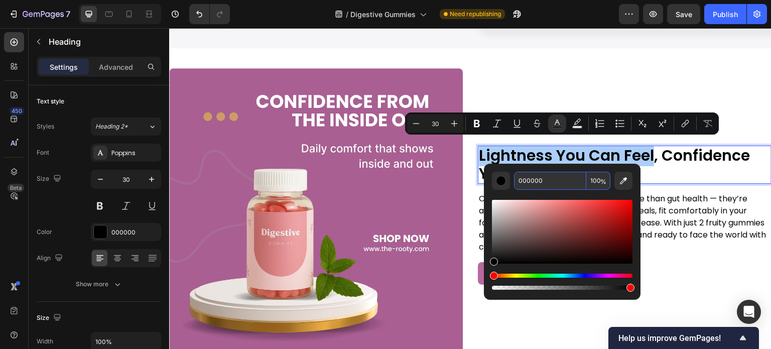
click at [560, 182] on input "000000" at bounding box center [550, 181] width 72 height 18
paste input "B9689F"
type input "B9689F"
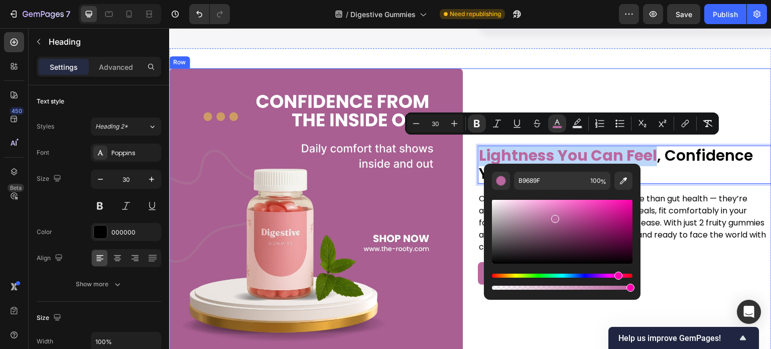
click at [686, 80] on div "Lightness You Can Feel , Confidence You Can See Heading 16 Our Digestive Suppor…" at bounding box center [624, 214] width 293 height 293
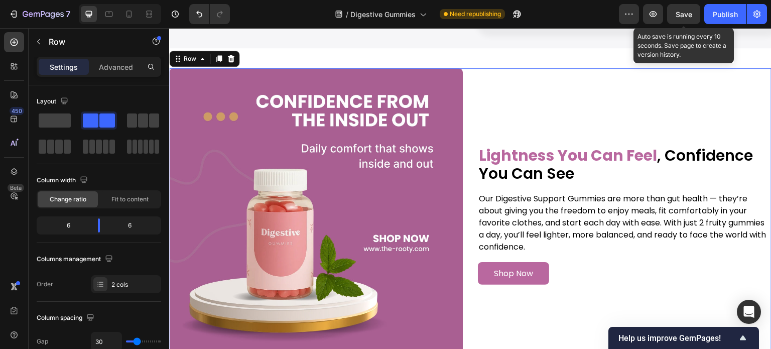
click at [683, 13] on span "Save" at bounding box center [683, 14] width 17 height 9
click at [678, 12] on span "Save" at bounding box center [683, 14] width 17 height 9
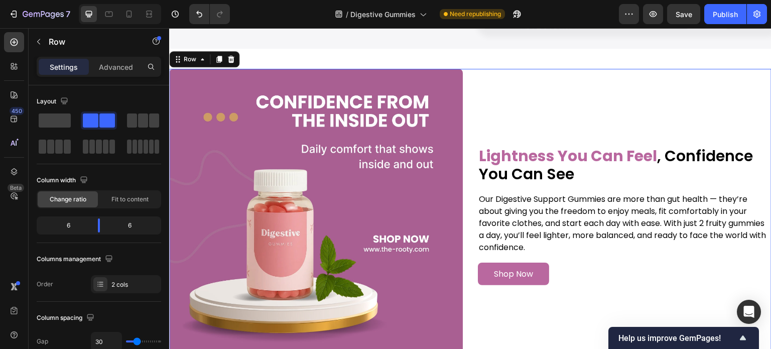
scroll to position [3916, 0]
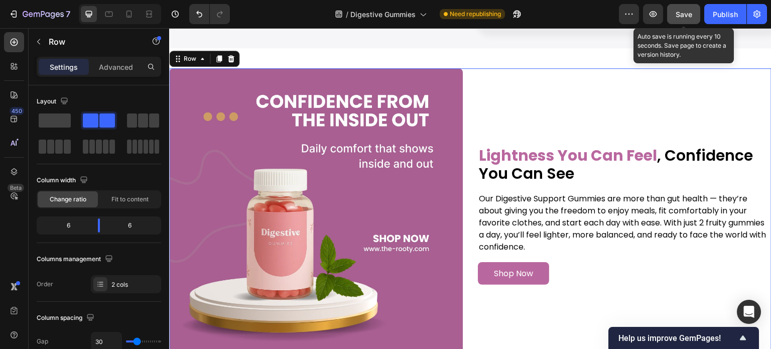
click at [681, 20] on button "Save" at bounding box center [683, 14] width 33 height 20
click at [691, 11] on span "Save" at bounding box center [683, 14] width 17 height 9
click at [684, 14] on span "Save" at bounding box center [683, 14] width 17 height 9
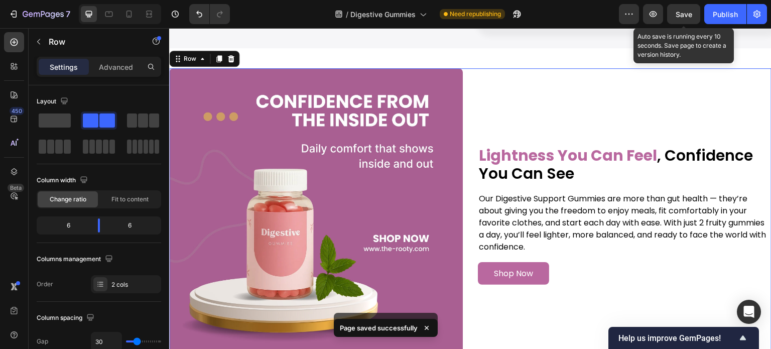
click at [684, 14] on span "Save" at bounding box center [683, 14] width 17 height 9
click at [678, 15] on span "Save" at bounding box center [683, 14] width 17 height 9
click at [691, 13] on span "Save" at bounding box center [683, 14] width 17 height 9
click at [684, 18] on span "Save" at bounding box center [683, 14] width 17 height 9
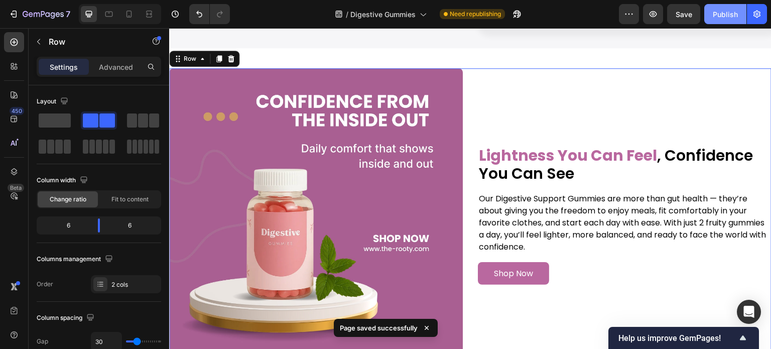
click at [719, 16] on div "Publish" at bounding box center [724, 14] width 25 height 11
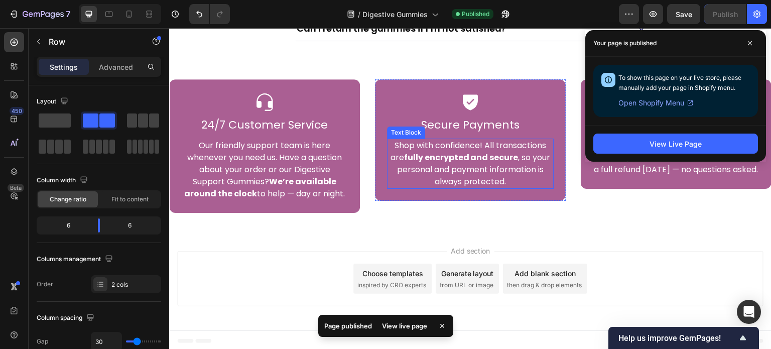
scroll to position [4727, 0]
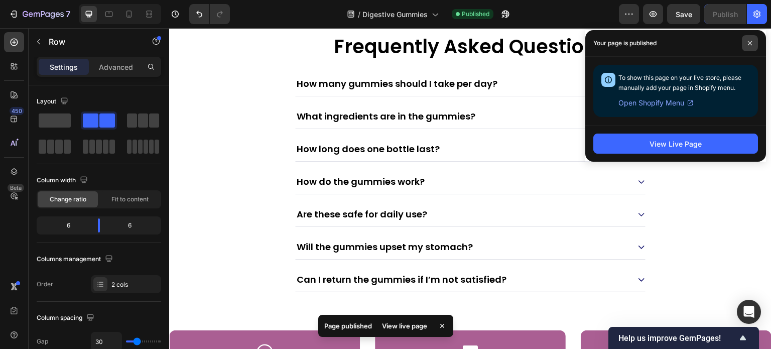
click at [749, 43] on icon at bounding box center [749, 43] width 4 height 4
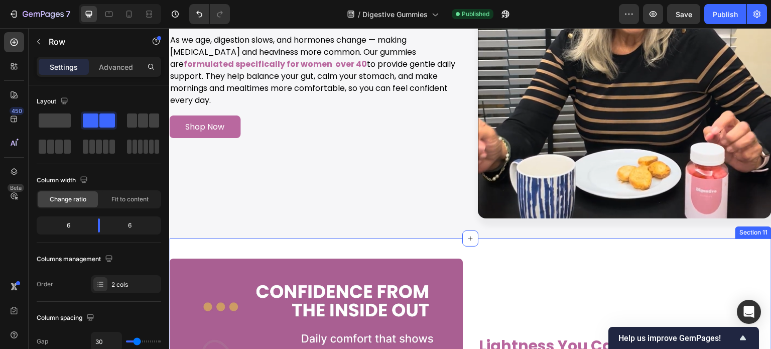
scroll to position [3924, 0]
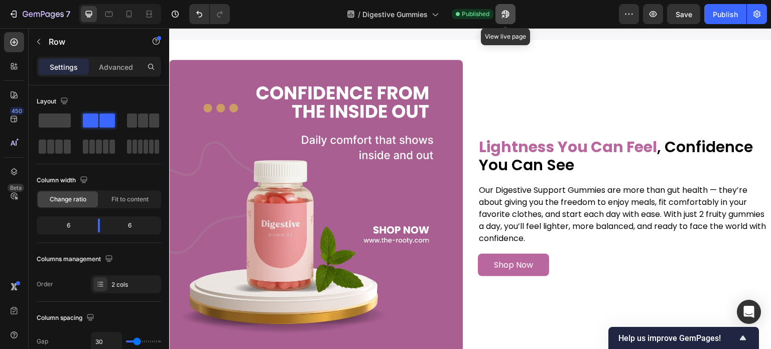
click at [510, 13] on icon "button" at bounding box center [505, 14] width 10 height 10
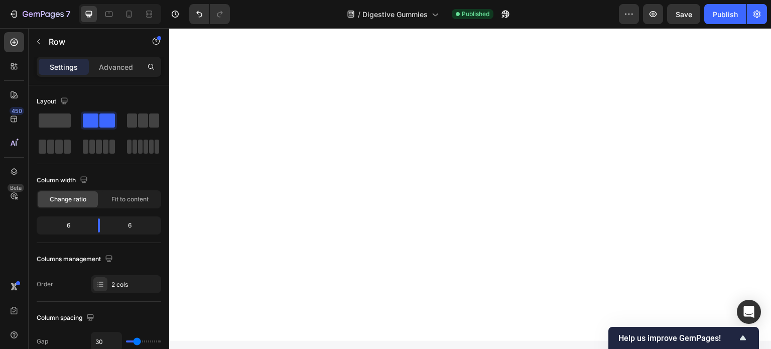
scroll to position [1065, 0]
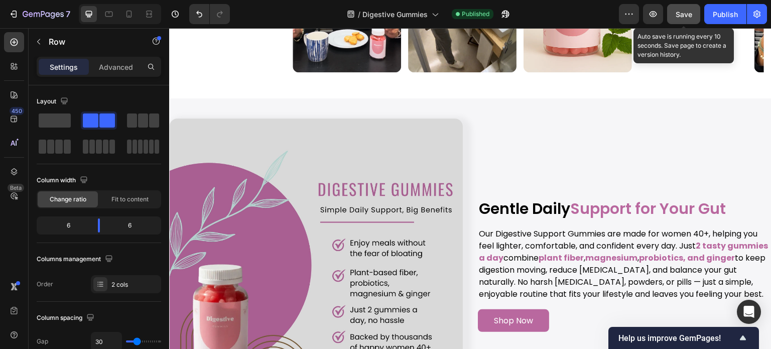
click at [680, 21] on button "Save" at bounding box center [683, 14] width 33 height 20
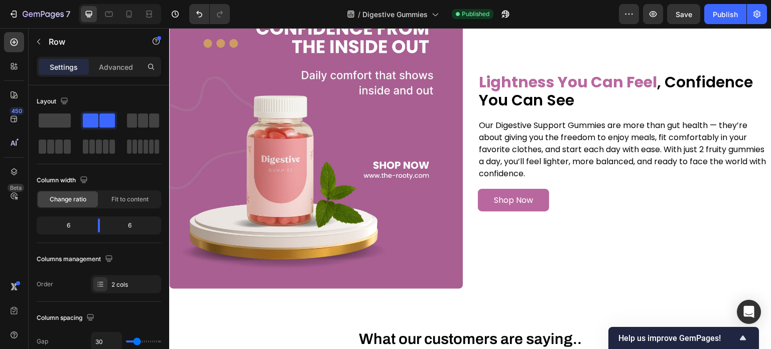
scroll to position [4225, 0]
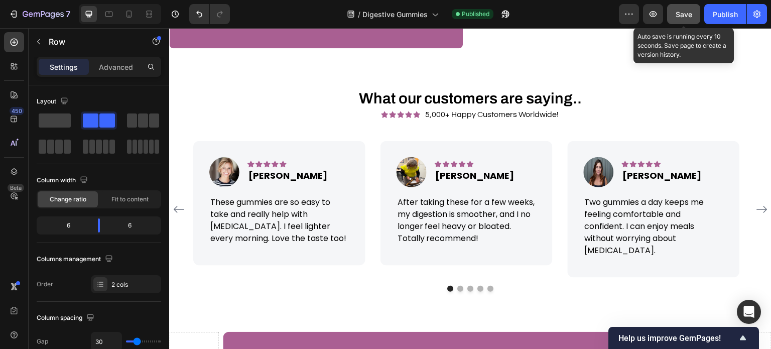
click at [686, 20] on button "Save" at bounding box center [683, 14] width 33 height 20
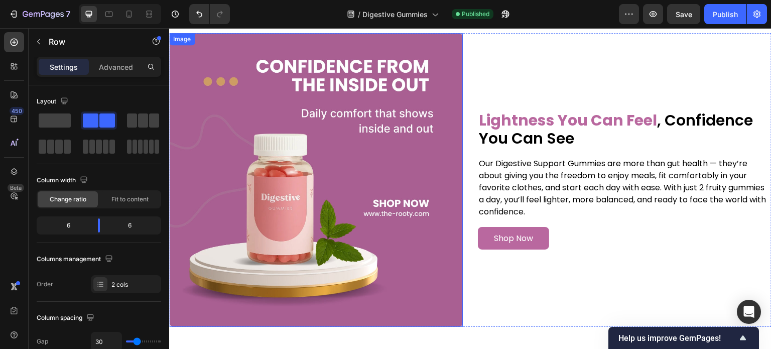
scroll to position [3959, 0]
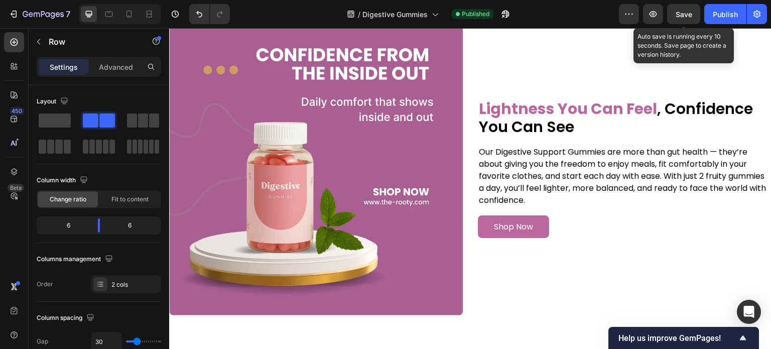
click at [682, 16] on span "Save" at bounding box center [683, 14] width 17 height 9
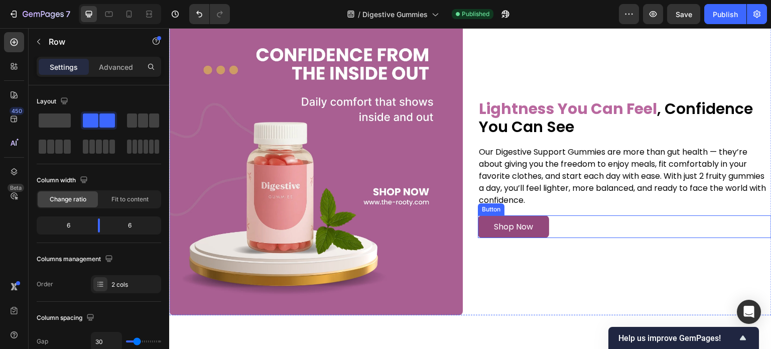
click at [544, 216] on link "Shop Now" at bounding box center [513, 226] width 71 height 23
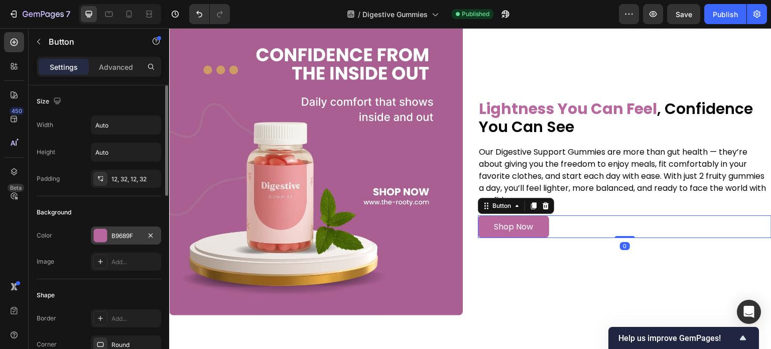
click at [118, 238] on div "B9689F" at bounding box center [125, 235] width 29 height 9
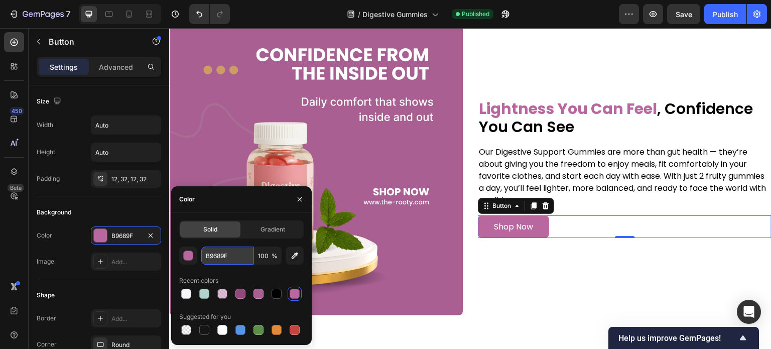
click at [211, 262] on input "B9689F" at bounding box center [227, 255] width 52 height 18
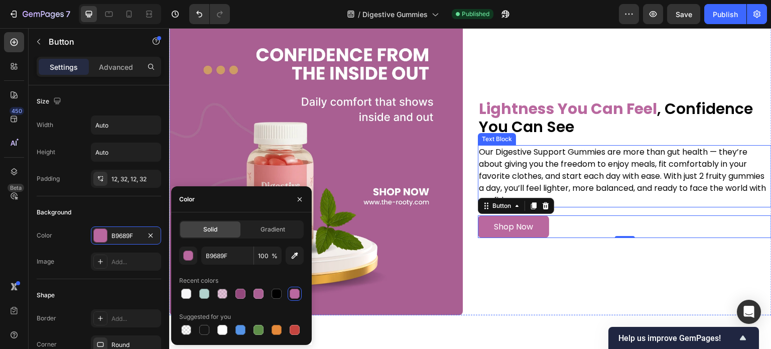
click at [697, 188] on p "Our Digestive Support Gummies are more than gut health — they’re about giving y…" at bounding box center [624, 176] width 291 height 60
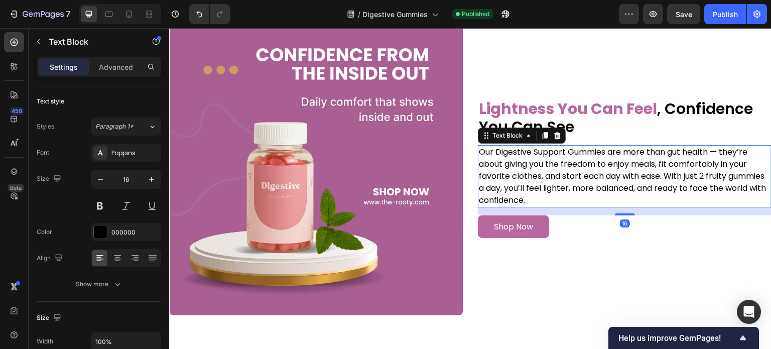
click at [695, 186] on p "Our Digestive Support Gummies are more than gut health — they’re about giving y…" at bounding box center [624, 176] width 291 height 60
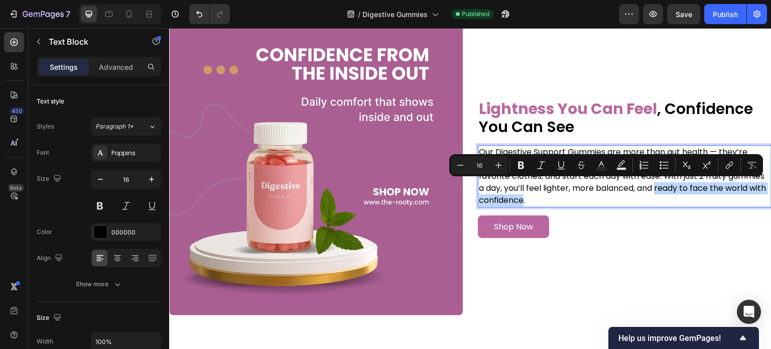
drag, startPoint x: 695, startPoint y: 186, endPoint x: 574, endPoint y: 194, distance: 121.2
click at [574, 194] on p "Our Digestive Support Gummies are more than gut health — they’re about giving y…" at bounding box center [624, 176] width 291 height 60
click at [597, 160] on icon "Editor contextual toolbar" at bounding box center [601, 165] width 10 height 10
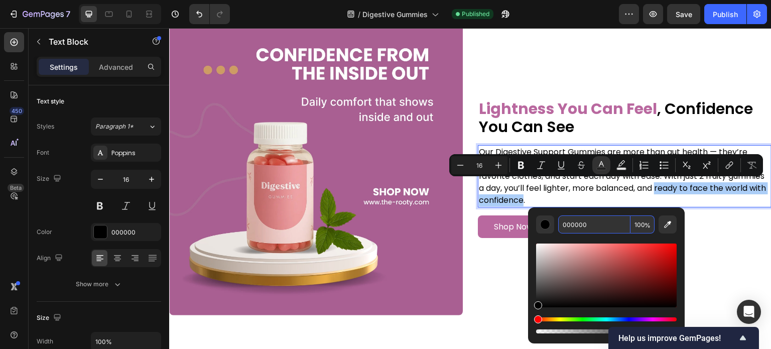
click at [586, 222] on input "000000" at bounding box center [594, 224] width 72 height 18
paste input "B9689F"
type input "B9689F"
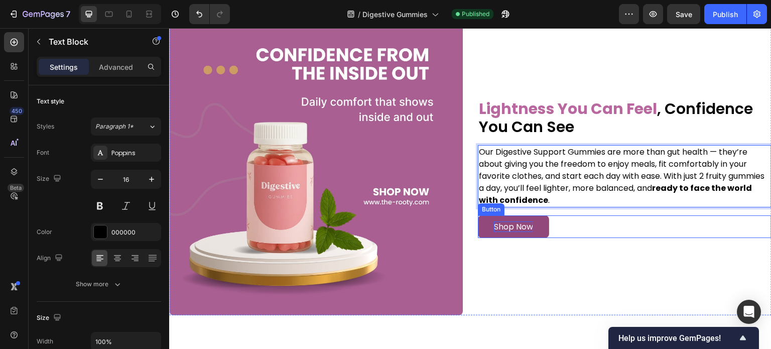
drag, startPoint x: 540, startPoint y: 214, endPoint x: 517, endPoint y: 221, distance: 24.3
click at [540, 215] on link "Shop Now" at bounding box center [513, 226] width 71 height 23
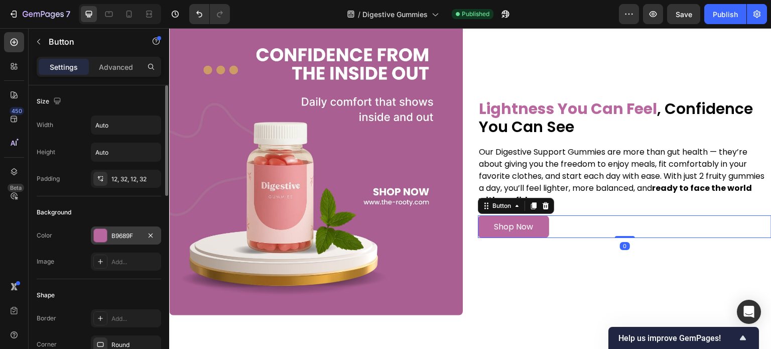
click at [117, 232] on div "B9689F" at bounding box center [125, 235] width 29 height 9
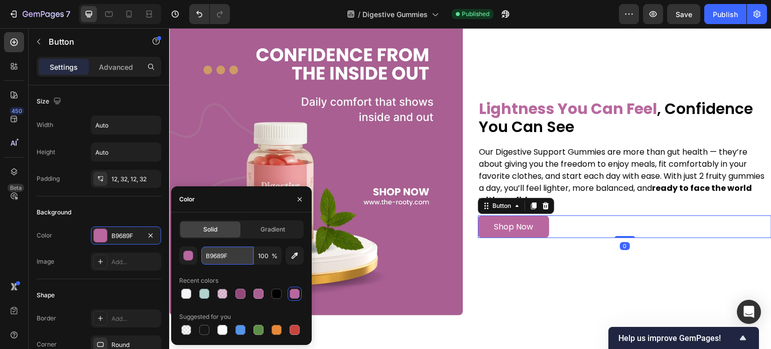
click at [227, 250] on input "B9689F" at bounding box center [227, 255] width 52 height 18
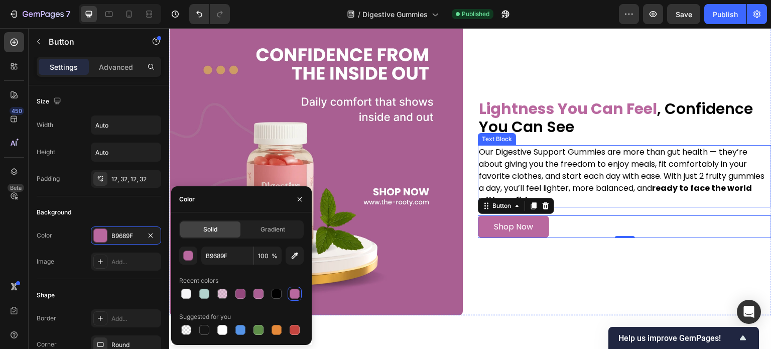
click at [704, 182] on strong "ready to face the world with confidence" at bounding box center [615, 194] width 273 height 24
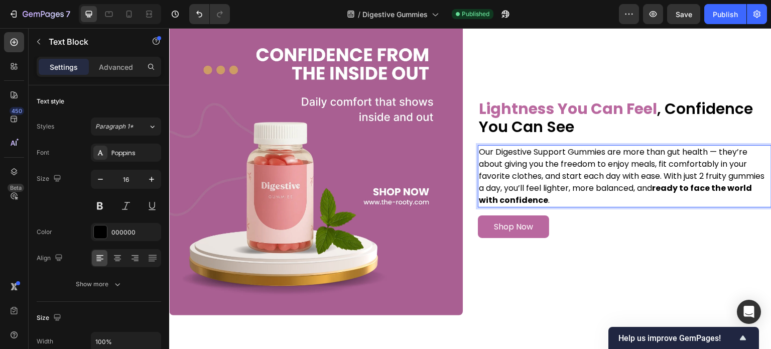
click at [695, 185] on strong "ready to face the world with confidence" at bounding box center [615, 194] width 273 height 24
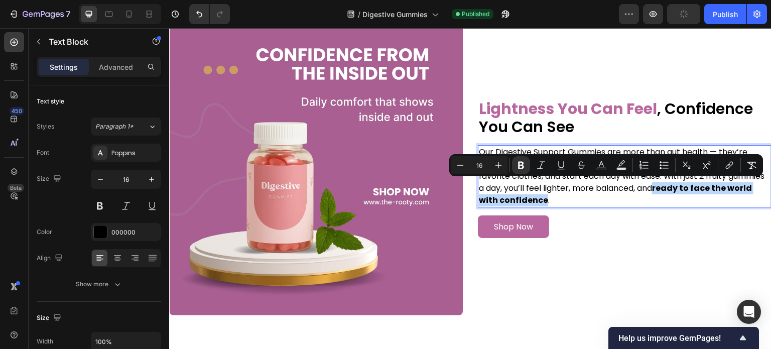
drag, startPoint x: 695, startPoint y: 185, endPoint x: 576, endPoint y: 200, distance: 119.3
click at [576, 200] on strong "ready to face the world with confidence" at bounding box center [615, 194] width 273 height 24
click at [602, 163] on icon "Editor contextual toolbar" at bounding box center [601, 165] width 10 height 10
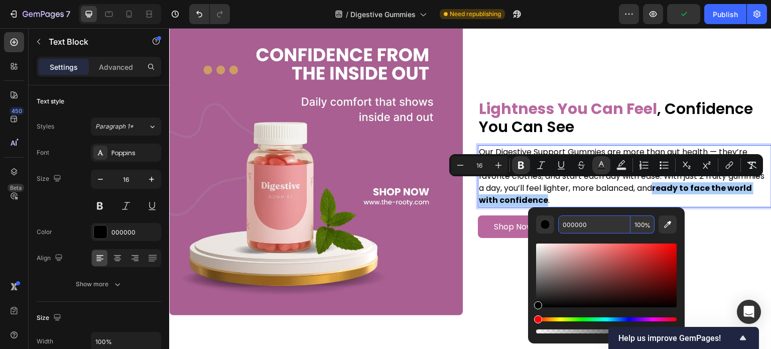
click at [591, 220] on input "000000" at bounding box center [594, 224] width 72 height 18
paste input "B9689F"
type input "B9689F"
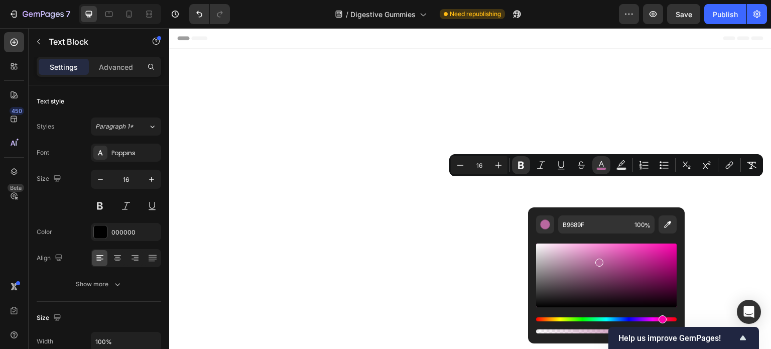
scroll to position [3959, 0]
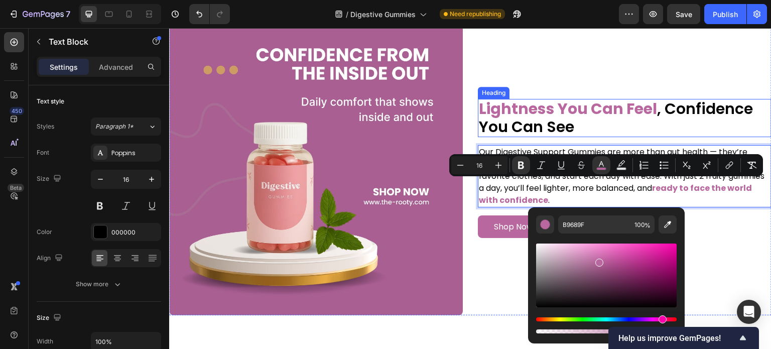
click at [626, 132] on h2 "Lightness You Can Feel , Confidence You Can See" at bounding box center [624, 118] width 293 height 38
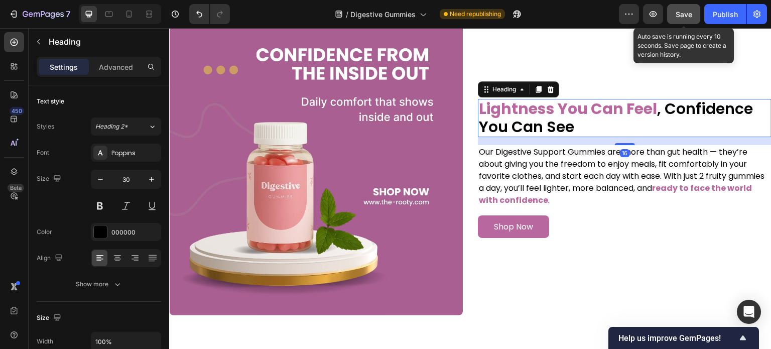
click at [690, 16] on span "Save" at bounding box center [683, 14] width 17 height 9
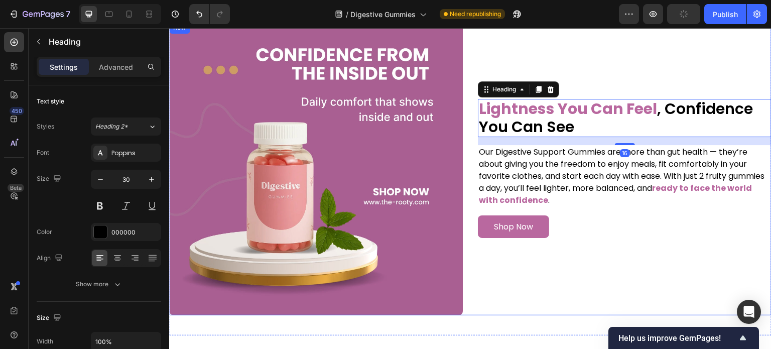
click at [587, 62] on div "Lightness You Can Feel , Confidence You Can See Heading 16 Our Digestive Suppor…" at bounding box center [624, 168] width 293 height 293
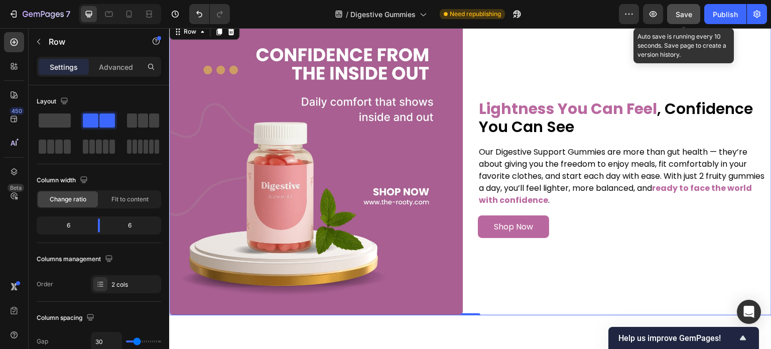
click at [684, 8] on button "Save" at bounding box center [683, 14] width 33 height 20
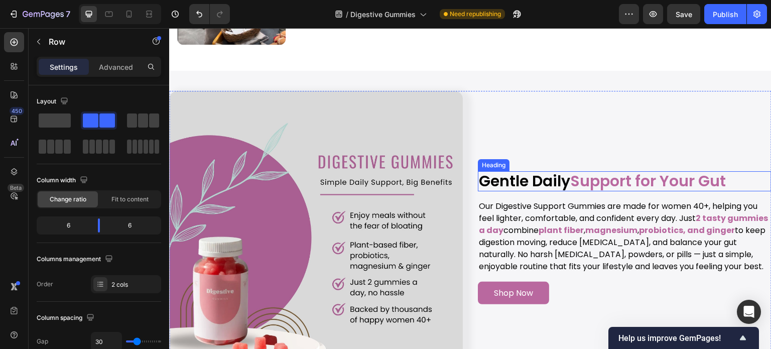
scroll to position [1115, 0]
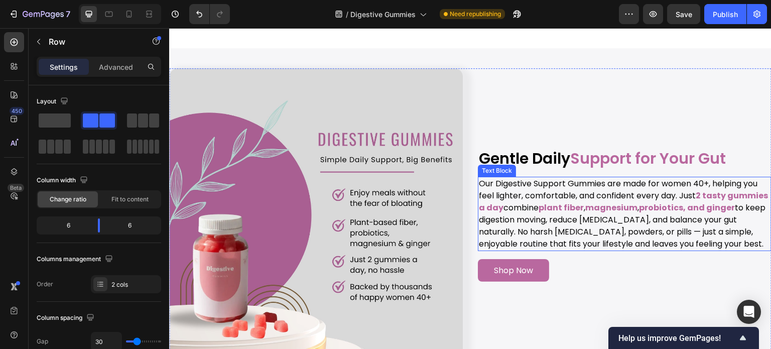
click at [692, 178] on p "Our Digestive Support Gummies are made for women 40+, helping you feel lighter,…" at bounding box center [624, 214] width 291 height 72
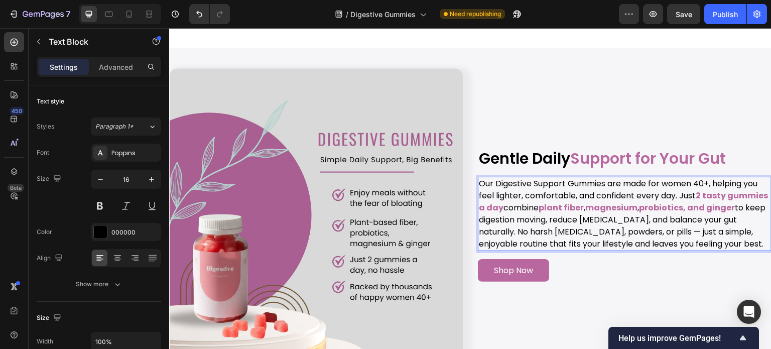
click at [692, 178] on p "Our Digestive Support Gummies are made for women 40+, helping you feel lighter,…" at bounding box center [624, 214] width 291 height 72
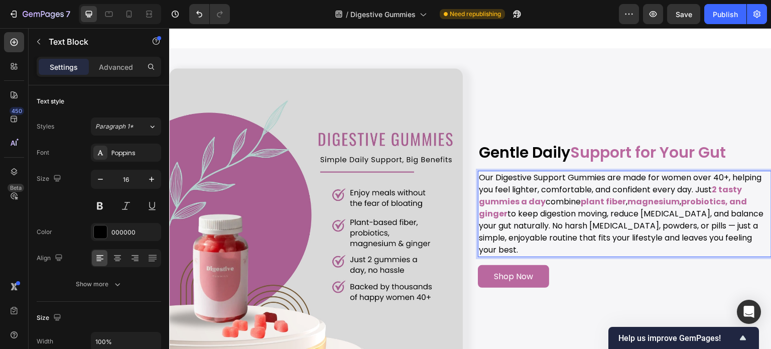
click at [727, 178] on p "Our Digestive Support Gummies are made for women over 40+, helping you feel lig…" at bounding box center [624, 214] width 291 height 84
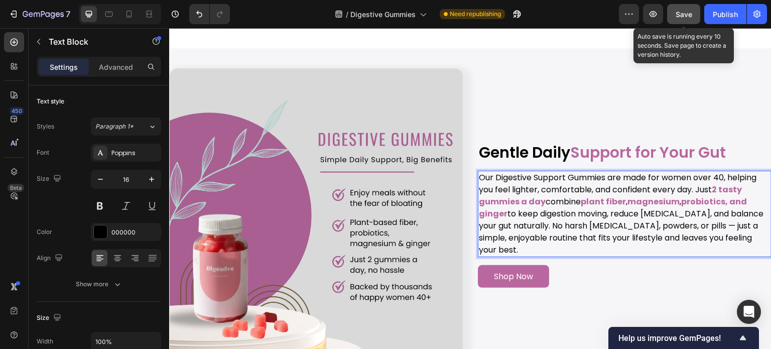
click at [671, 18] on button "Save" at bounding box center [683, 14] width 33 height 20
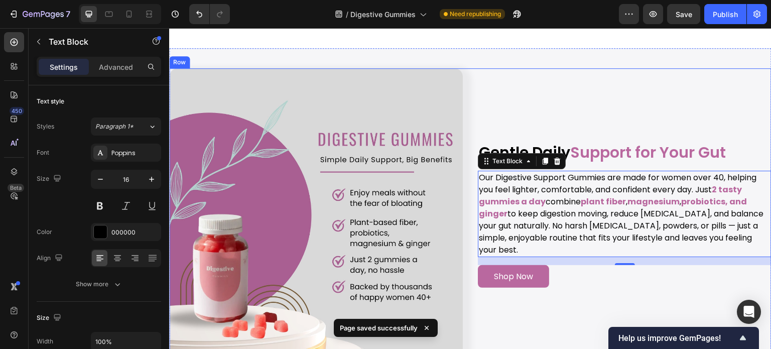
click at [568, 76] on div "Gentle Daily Support for Your Gut Heading Our Digestive Support Gummies are mad…" at bounding box center [624, 214] width 293 height 293
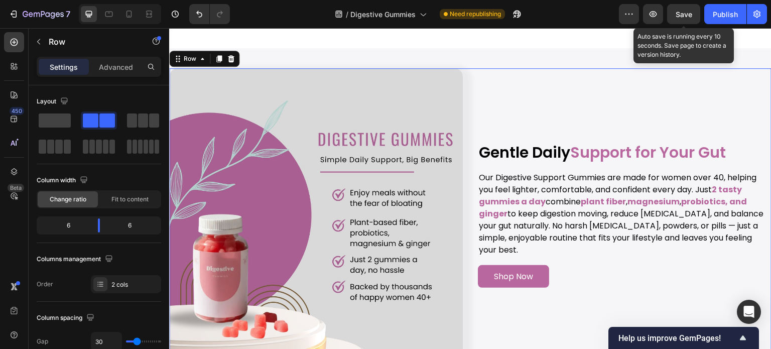
click at [690, 14] on span "Save" at bounding box center [683, 14] width 17 height 9
click at [686, 19] on div "Save" at bounding box center [683, 14] width 17 height 11
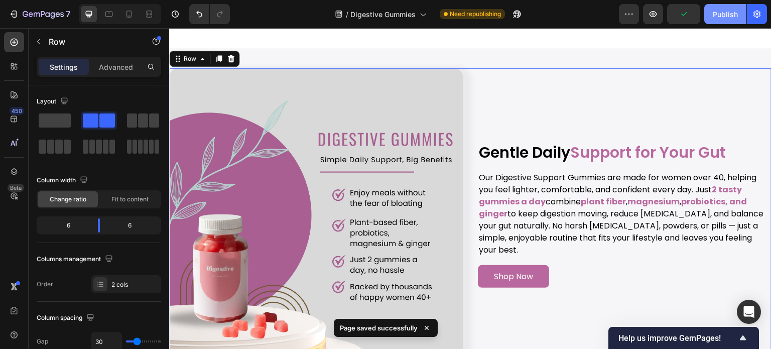
click at [730, 10] on div "Publish" at bounding box center [724, 14] width 25 height 11
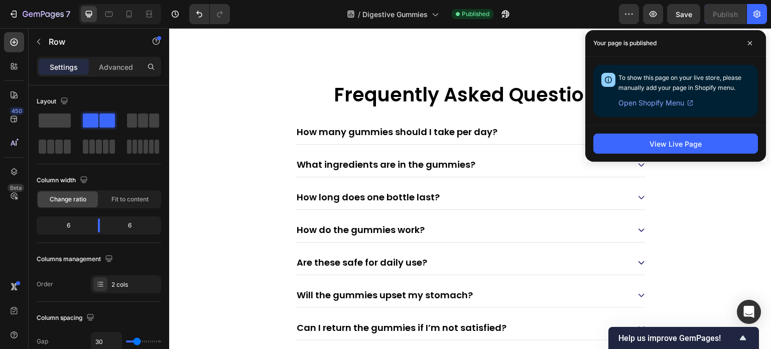
scroll to position [4727, 0]
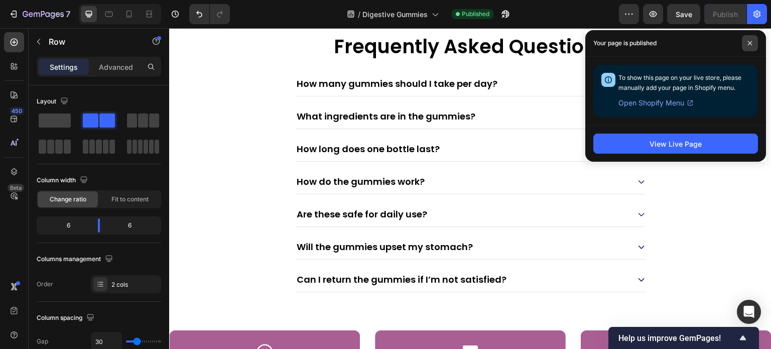
click at [744, 41] on span at bounding box center [749, 43] width 16 height 16
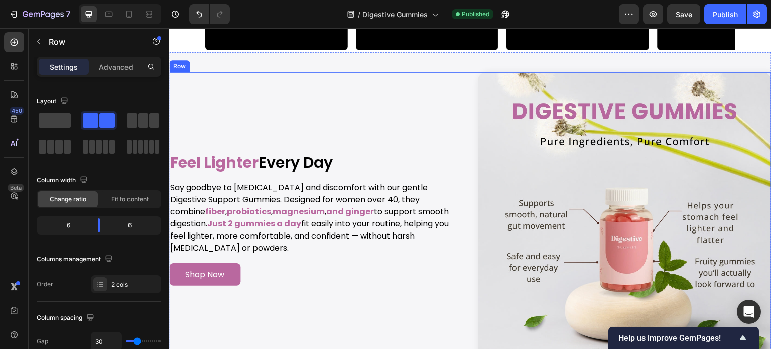
scroll to position [2470, 0]
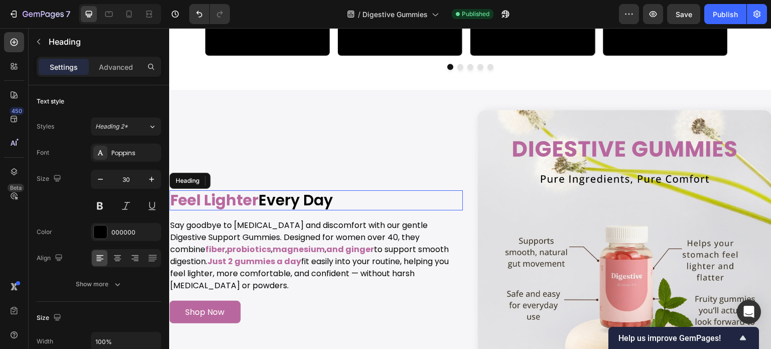
click at [302, 198] on h2 "Feel Lighter Every Day" at bounding box center [315, 200] width 293 height 20
click at [352, 205] on h2 "Feel Lighter Every Day" at bounding box center [315, 200] width 293 height 20
click at [352, 205] on p "Feel Lighter Every Day" at bounding box center [315, 200] width 291 height 18
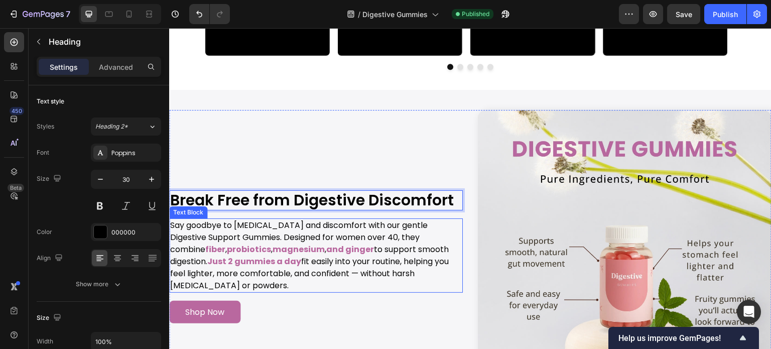
click at [298, 243] on p "Say goodbye to bloating and discomfort with our gentle Digestive Support Gummie…" at bounding box center [315, 255] width 291 height 72
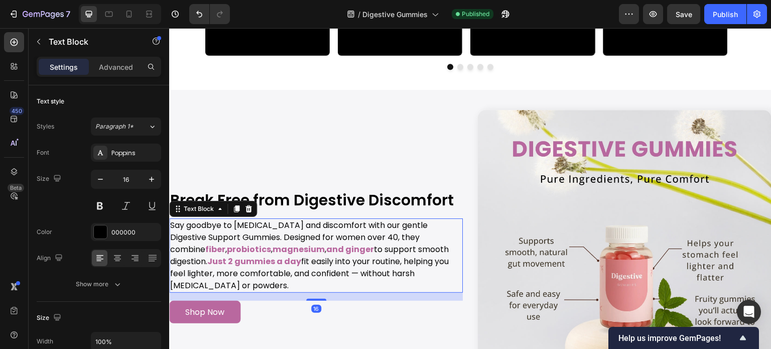
click at [300, 244] on p "Say goodbye to bloating and discomfort with our gentle Digestive Support Gummie…" at bounding box center [315, 255] width 291 height 72
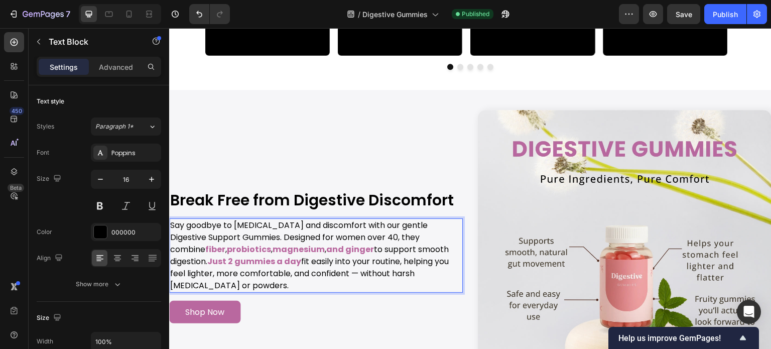
click at [338, 251] on p "Say goodbye to bloating and discomfort with our gentle Digestive Support Gummie…" at bounding box center [315, 255] width 291 height 72
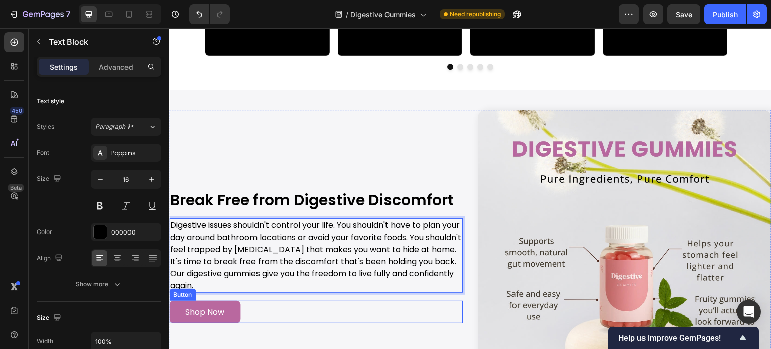
drag, startPoint x: 232, startPoint y: 308, endPoint x: 214, endPoint y: 285, distance: 28.9
click at [232, 308] on link "Shop Now" at bounding box center [204, 311] width 71 height 23
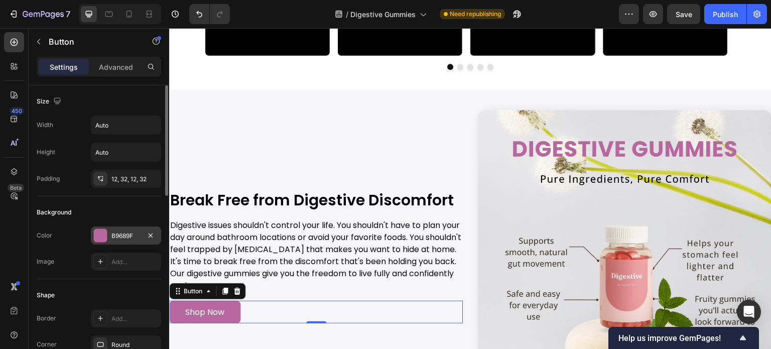
click at [116, 240] on div "B9689F" at bounding box center [126, 235] width 70 height 18
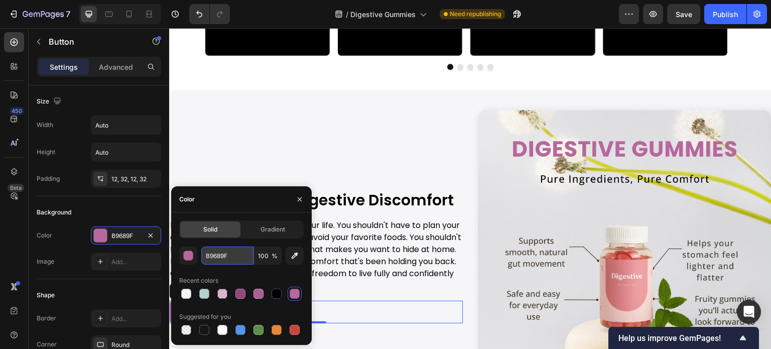
click at [223, 252] on input "B9689F" at bounding box center [227, 255] width 52 height 18
click at [117, 216] on div "Background" at bounding box center [99, 212] width 124 height 16
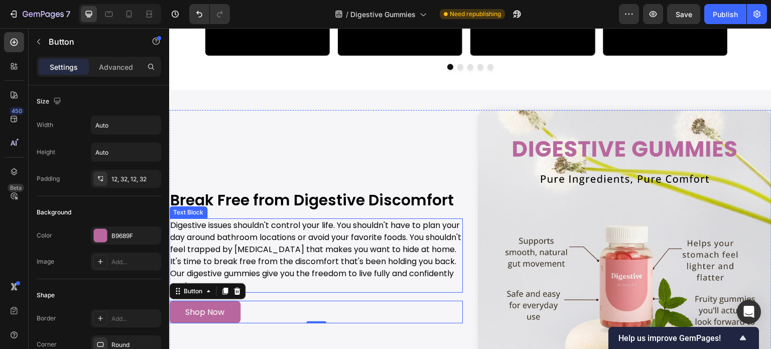
click at [335, 221] on p "Digestive issues shouldn't control your life. You shouldn't have to plan your d…" at bounding box center [315, 255] width 291 height 72
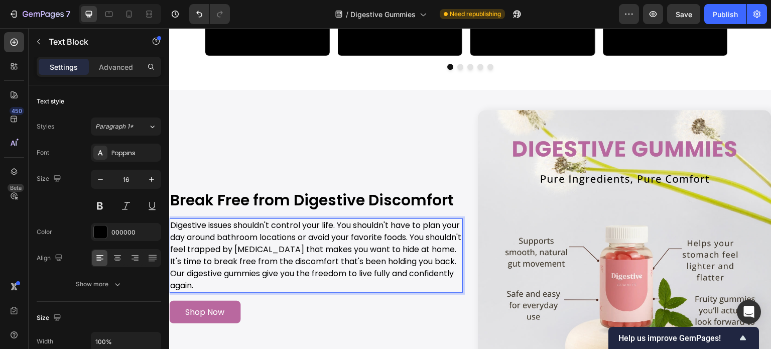
click at [335, 223] on p "Digestive issues shouldn't control your life. You shouldn't have to plan your d…" at bounding box center [315, 255] width 291 height 72
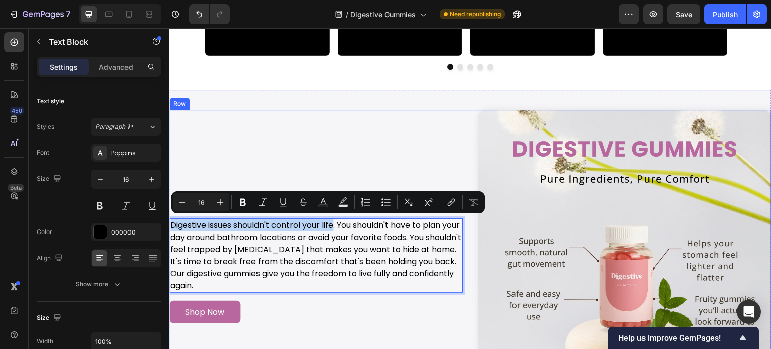
drag, startPoint x: 335, startPoint y: 223, endPoint x: 170, endPoint y: 213, distance: 164.9
click at [170, 213] on div "Image Break Free from Digestive Discomfort Heading Digestive issues shouldn't c…" at bounding box center [315, 256] width 293 height 293
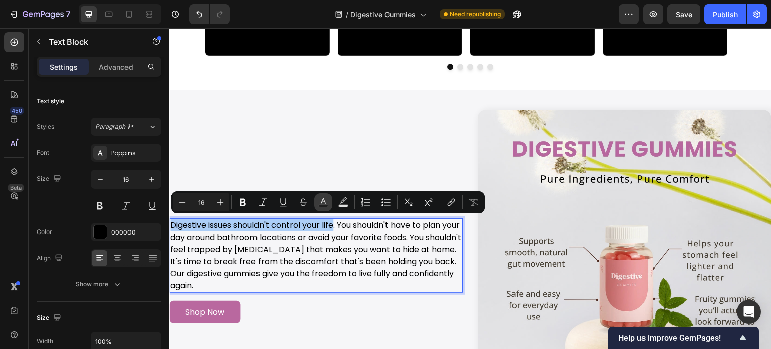
click at [323, 205] on rect "Editor contextual toolbar" at bounding box center [324, 206] width 10 height 3
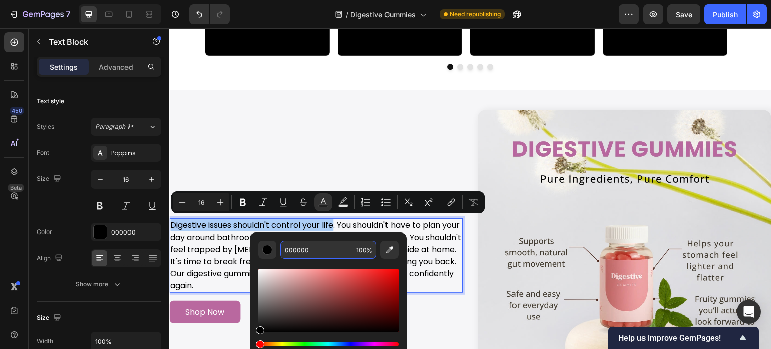
click at [333, 244] on input "000000" at bounding box center [316, 249] width 72 height 18
paste input "B9689F"
type input "B9689F"
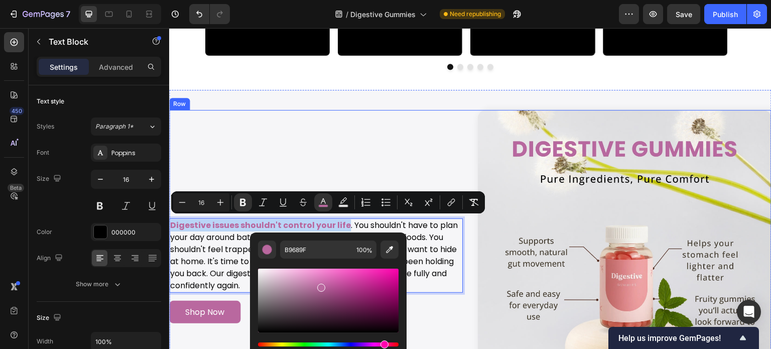
click at [394, 136] on div "Image Break Free from Digestive Discomfort Heading Digestive issues shouldn't c…" at bounding box center [315, 256] width 293 height 293
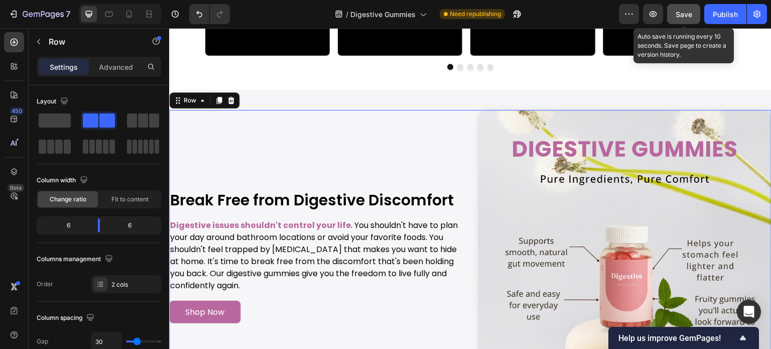
click at [684, 12] on span "Save" at bounding box center [683, 14] width 17 height 9
click at [684, 10] on span "Save" at bounding box center [683, 14] width 17 height 9
click at [685, 13] on span "Save" at bounding box center [683, 14] width 17 height 9
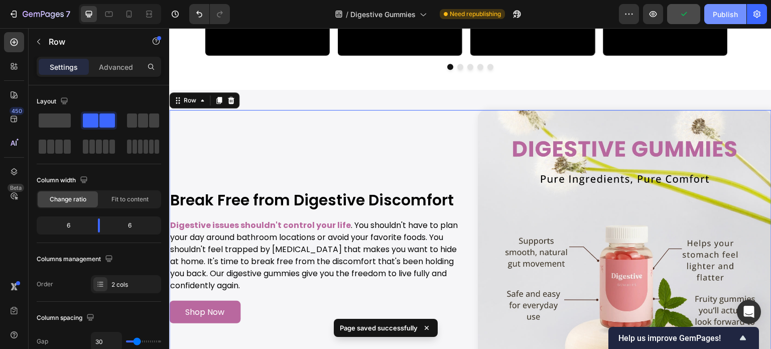
click at [722, 19] on div "Publish" at bounding box center [724, 14] width 25 height 11
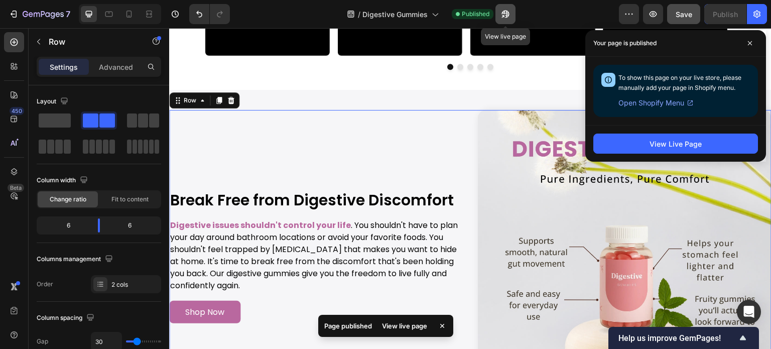
click at [504, 16] on icon "button" at bounding box center [505, 14] width 10 height 10
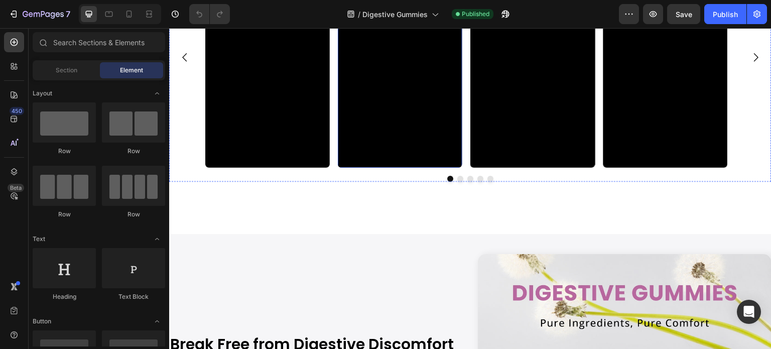
scroll to position [2508, 0]
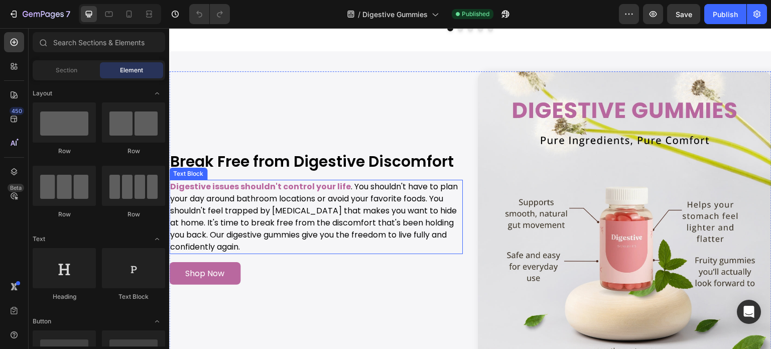
click at [332, 231] on p "Digestive issues shouldn't control your life . You shouldn't have to plan your …" at bounding box center [315, 217] width 291 height 72
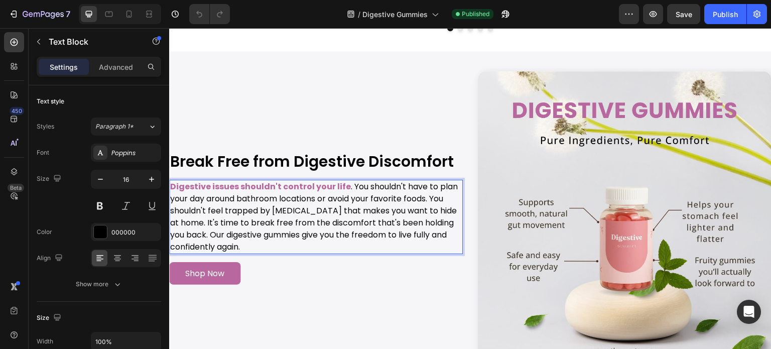
click at [228, 233] on p "Digestive issues shouldn't control your life . You shouldn't have to plan your …" at bounding box center [315, 217] width 291 height 72
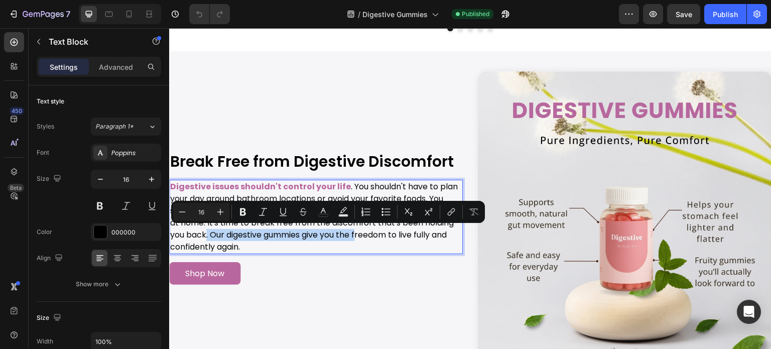
drag, startPoint x: 228, startPoint y: 233, endPoint x: 390, endPoint y: 235, distance: 161.5
click at [390, 235] on p "Digestive issues shouldn't control your life . You shouldn't have to plan your …" at bounding box center [315, 217] width 291 height 72
click at [325, 211] on icon "Editor contextual toolbar" at bounding box center [323, 211] width 5 height 6
type input "000000"
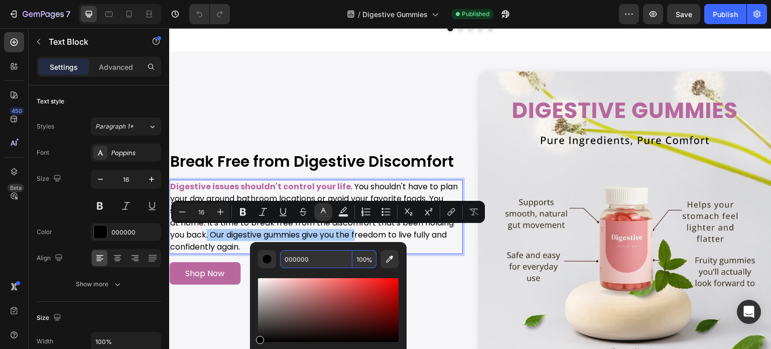
click at [327, 260] on input "000000" at bounding box center [316, 259] width 72 height 18
paste input "B9689F"
type input "B9689F"
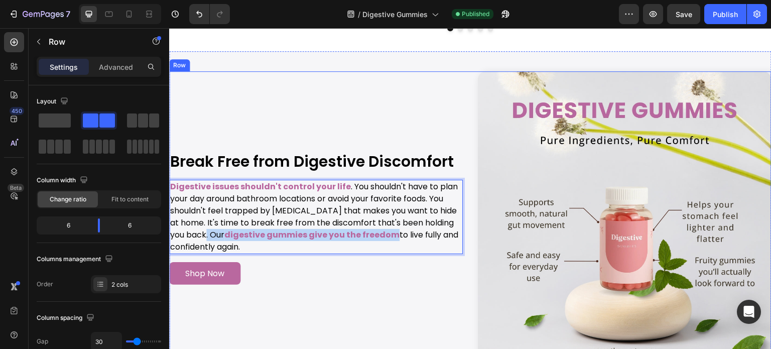
click at [428, 121] on div "Image Break Free from Digestive Discomfort Heading Digestive issues shouldn't c…" at bounding box center [315, 217] width 293 height 293
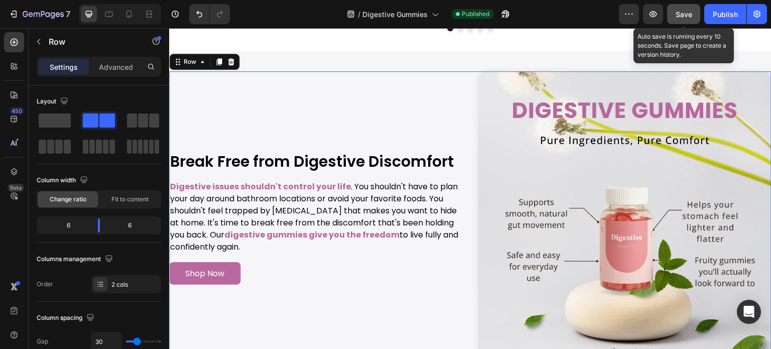
click at [683, 8] on button "Save" at bounding box center [683, 14] width 33 height 20
click at [693, 8] on button "Save" at bounding box center [683, 14] width 33 height 20
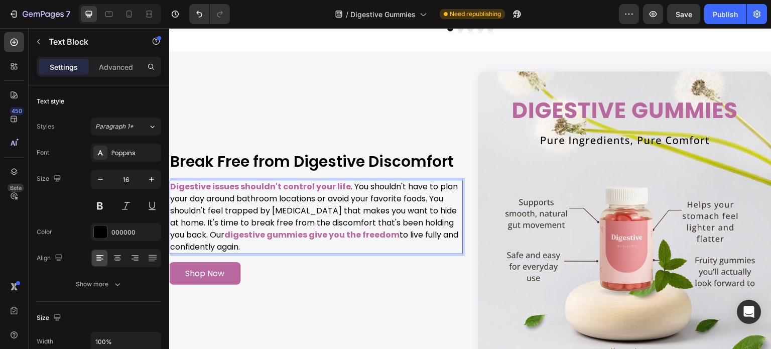
click at [257, 207] on p "Digestive issues shouldn't control your life . You shouldn't have to plan your …" at bounding box center [315, 217] width 291 height 72
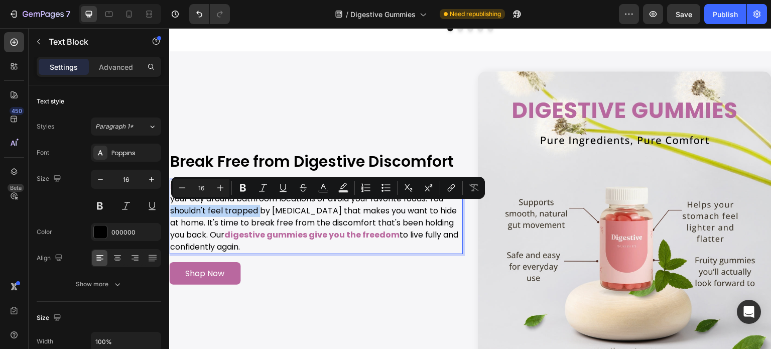
drag, startPoint x: 257, startPoint y: 207, endPoint x: 173, endPoint y: 211, distance: 83.9
click at [173, 211] on p "Digestive issues shouldn't control your life . You shouldn't have to plan your …" at bounding box center [315, 217] width 291 height 72
click at [318, 191] on button "color" at bounding box center [323, 188] width 18 height 18
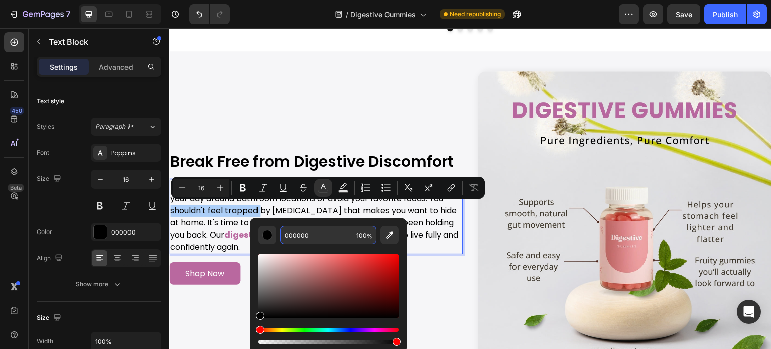
click at [320, 233] on input "000000" at bounding box center [316, 235] width 72 height 18
paste input "B9689F"
type input "B9689F"
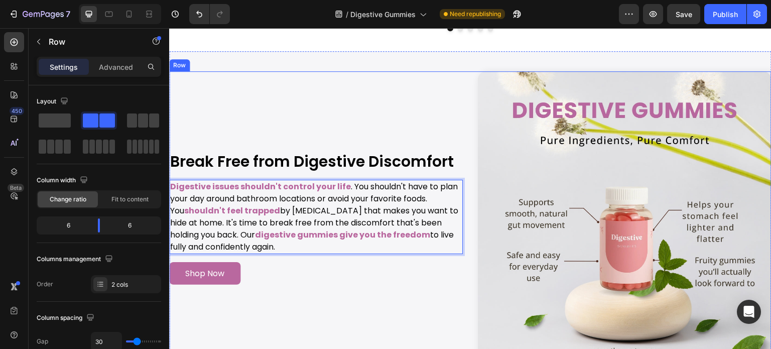
click at [392, 121] on div "Image Break Free from Digestive Discomfort Heading Digestive issues shouldn't c…" at bounding box center [315, 217] width 293 height 293
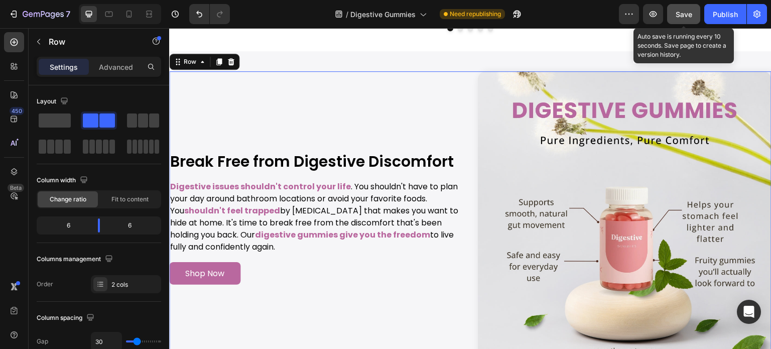
click at [682, 17] on span "Save" at bounding box center [683, 14] width 17 height 9
click at [685, 11] on span "Save" at bounding box center [683, 14] width 17 height 9
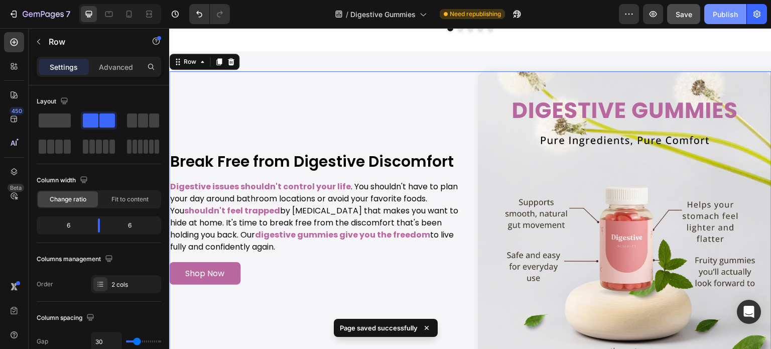
click at [728, 19] on div "Publish" at bounding box center [724, 14] width 25 height 11
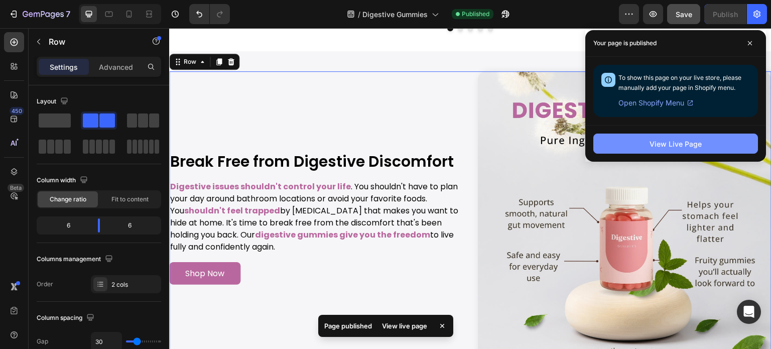
click at [623, 140] on button "View Live Page" at bounding box center [675, 143] width 165 height 20
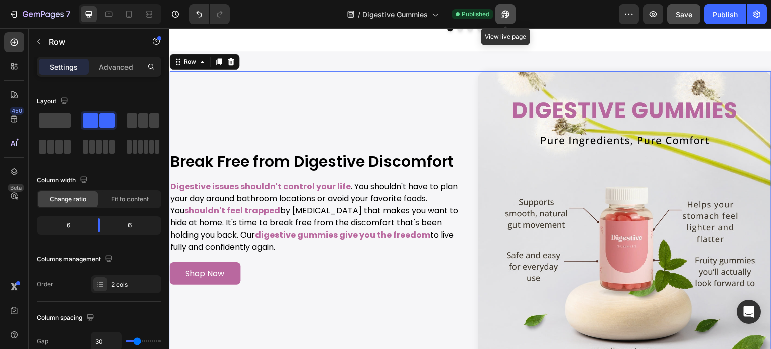
click at [508, 14] on icon "button" at bounding box center [505, 15] width 8 height 8
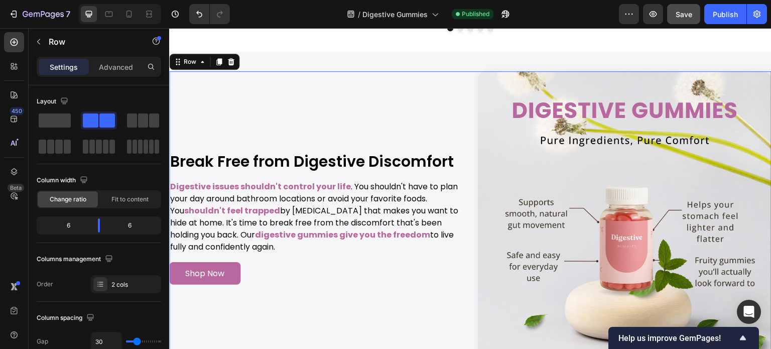
click at [348, 130] on div "Image Break Free from Digestive Discomfort Heading Digestive issues shouldn't c…" at bounding box center [315, 217] width 293 height 293
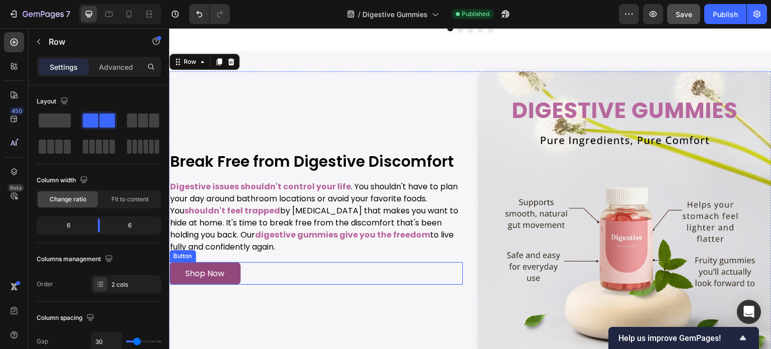
click at [234, 267] on link "Shop Now" at bounding box center [204, 273] width 71 height 23
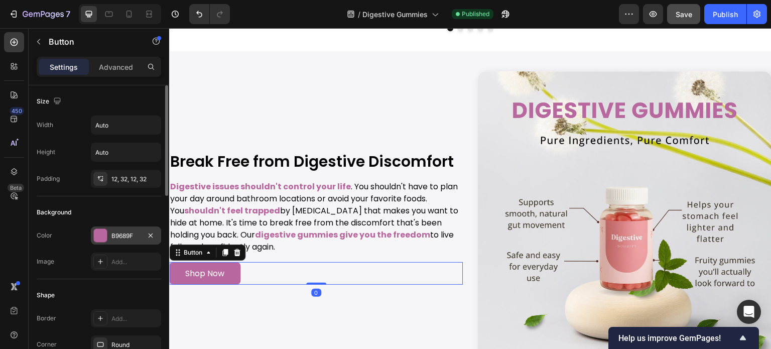
click at [126, 232] on div "B9689F" at bounding box center [125, 235] width 29 height 9
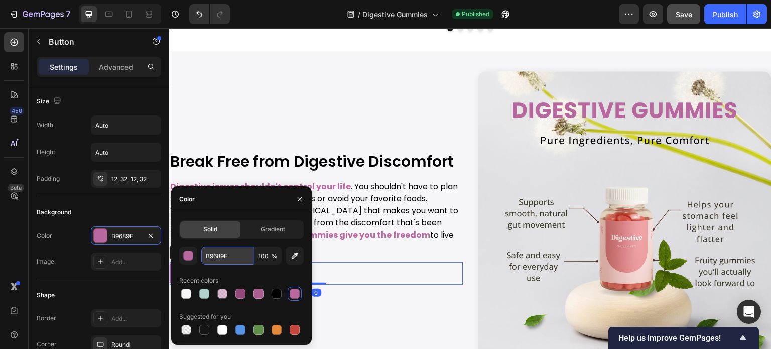
click at [226, 258] on input "B9689F" at bounding box center [227, 255] width 52 height 18
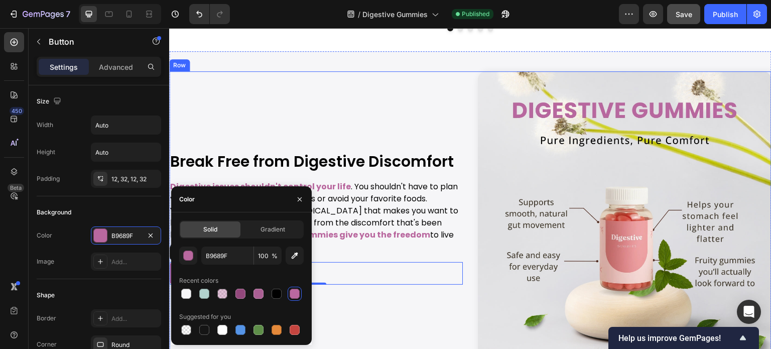
click at [316, 124] on div "Image Break Free from Digestive Discomfort Heading Digestive issues shouldn't c…" at bounding box center [315, 217] width 293 height 293
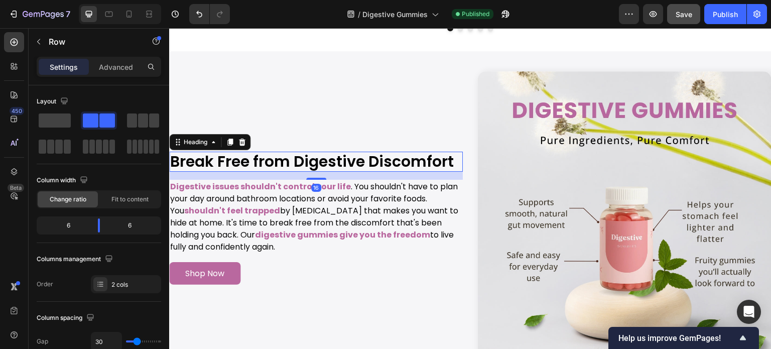
click at [295, 155] on h2 "Break Free from Digestive Discomfort" at bounding box center [315, 162] width 293 height 20
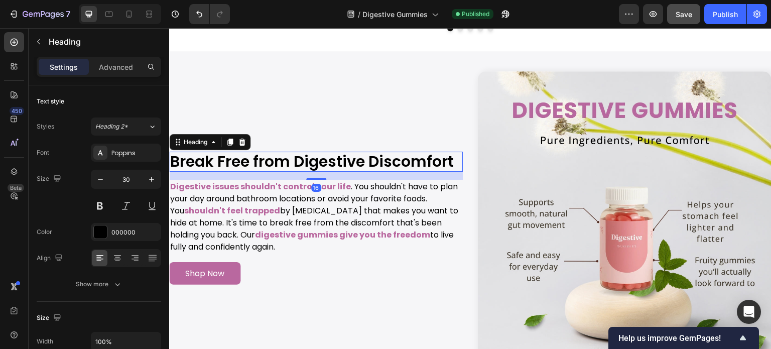
click at [295, 155] on h2 "Break Free from Digestive Discomfort" at bounding box center [315, 162] width 293 height 20
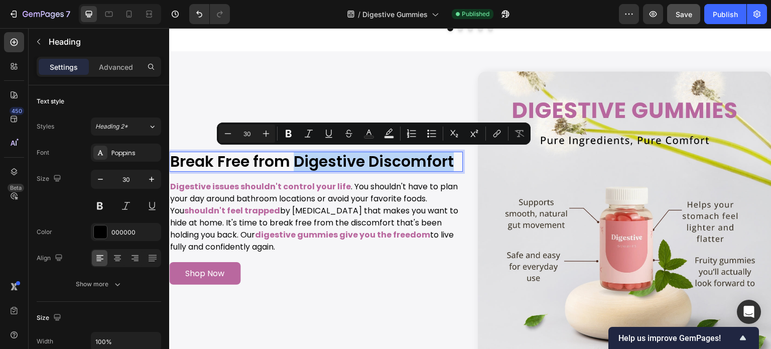
drag, startPoint x: 296, startPoint y: 158, endPoint x: 457, endPoint y: 168, distance: 160.8
click at [457, 168] on p "Break Free from Digestive Discomfort" at bounding box center [315, 162] width 291 height 18
click at [367, 137] on rect "Editor contextual toolbar" at bounding box center [369, 137] width 10 height 3
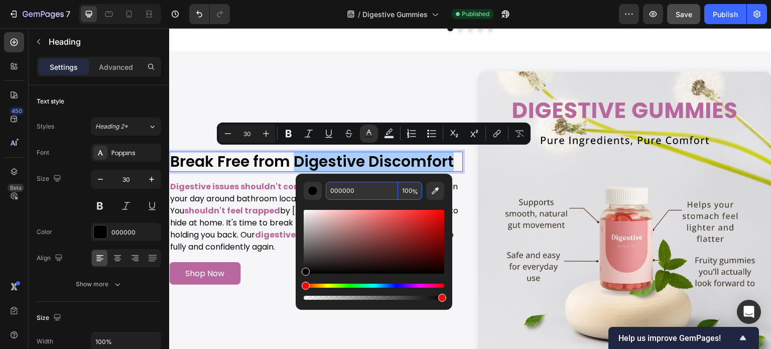
click at [369, 188] on input "000000" at bounding box center [362, 191] width 72 height 18
paste input "B9689F"
type input "B9689F"
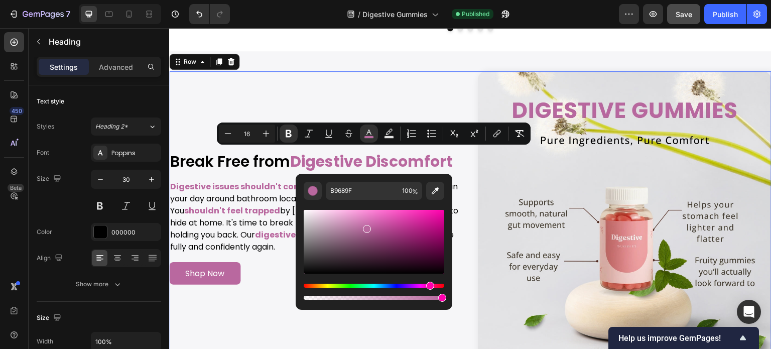
click at [336, 87] on div "Image Break Free from Digestive Discomfort Heading Digestive issues shouldn't c…" at bounding box center [315, 217] width 293 height 293
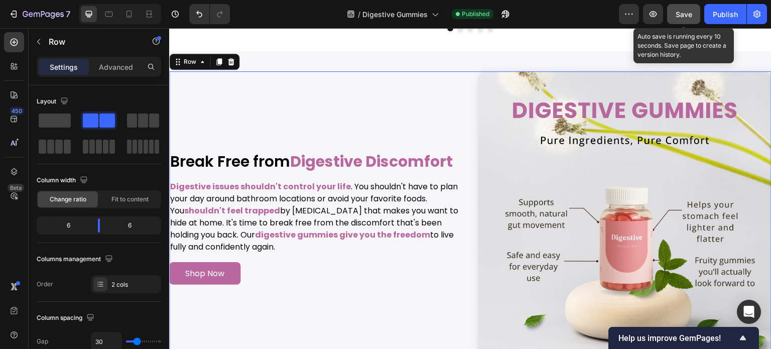
click at [680, 15] on span "Save" at bounding box center [683, 14] width 17 height 9
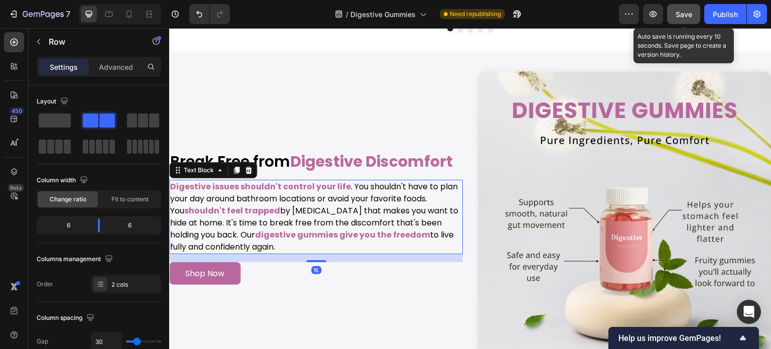
click at [338, 185] on strong "Digestive issues shouldn't control your life" at bounding box center [260, 187] width 181 height 12
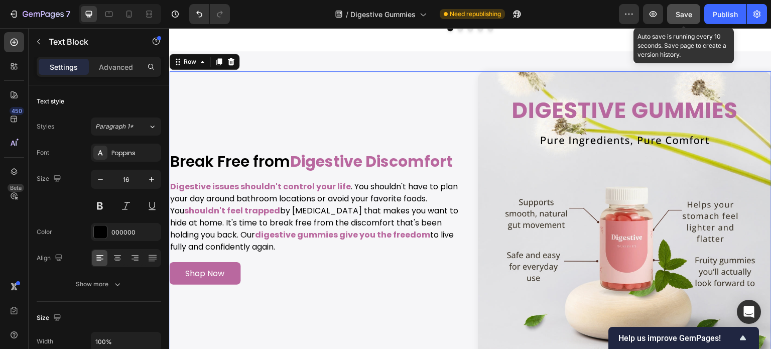
click at [422, 81] on div "Image Break Free from Digestive Discomfort Heading Digestive issues shouldn't c…" at bounding box center [315, 217] width 293 height 293
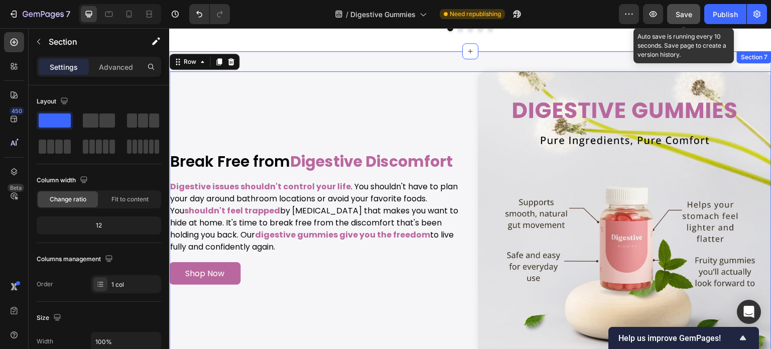
click at [438, 61] on div "Image Image Break Free from Digestive Discomfort Heading Digestive issues shoul…" at bounding box center [470, 218] width 602 height 334
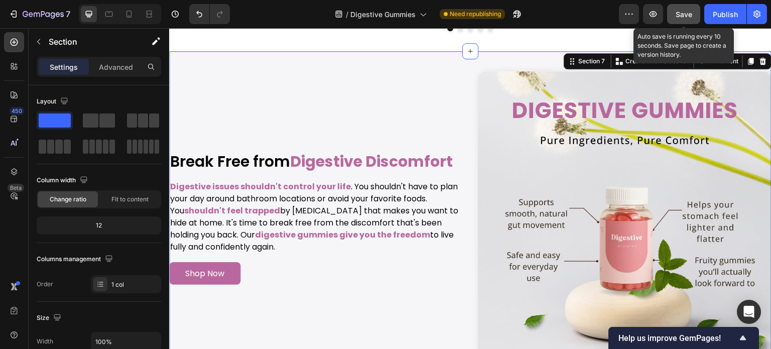
click at [690, 5] on button "Save" at bounding box center [683, 14] width 33 height 20
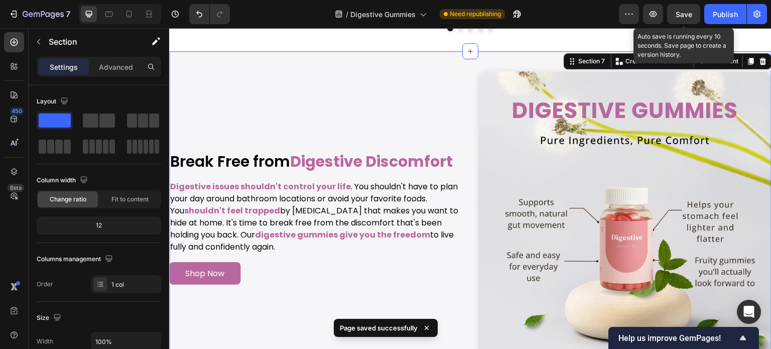
click at [686, 11] on span "Save" at bounding box center [683, 14] width 17 height 9
click at [684, 14] on span "Save" at bounding box center [683, 14] width 17 height 9
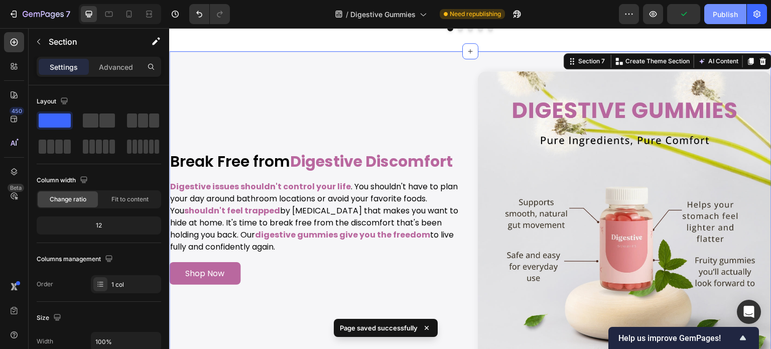
click at [710, 15] on button "Publish" at bounding box center [725, 14] width 42 height 20
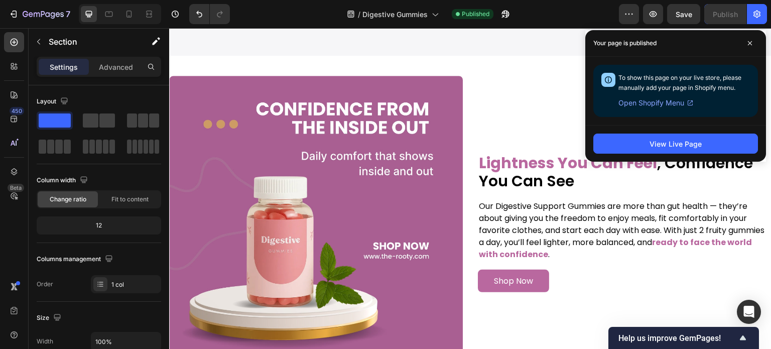
scroll to position [3963, 0]
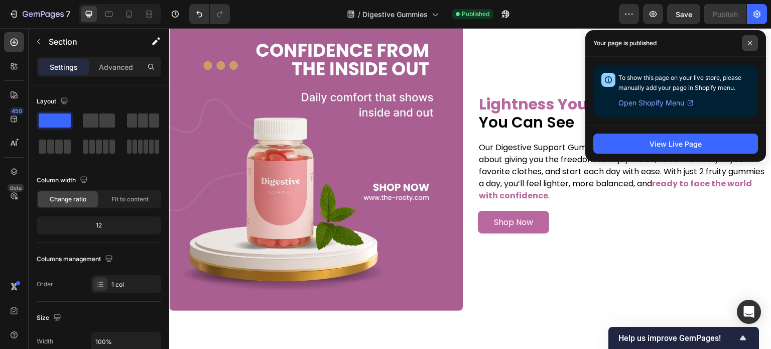
click at [748, 36] on span at bounding box center [749, 43] width 16 height 16
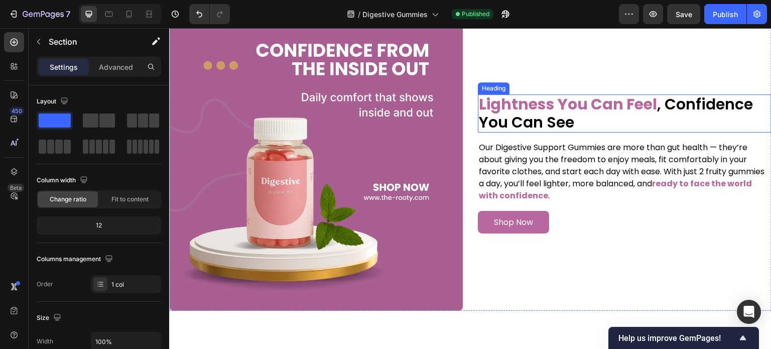
click at [539, 114] on h2 "Lightness You Can Feel , Confidence You Can See" at bounding box center [624, 113] width 293 height 38
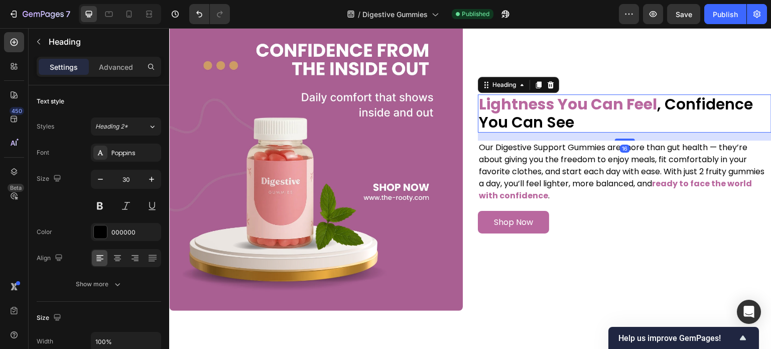
click at [545, 118] on h2 "Lightness You Can Feel , Confidence You Can See" at bounding box center [624, 113] width 293 height 38
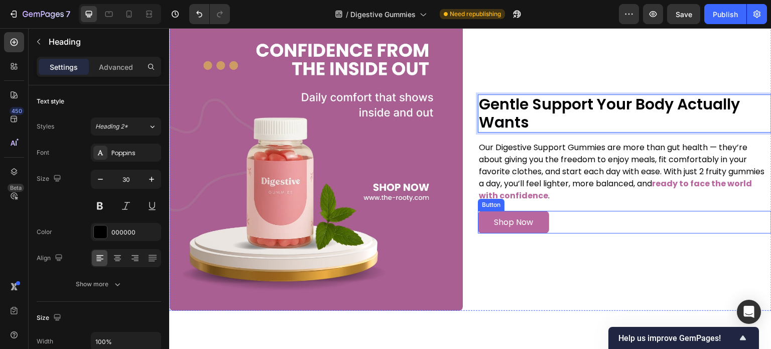
scroll to position [0, 0]
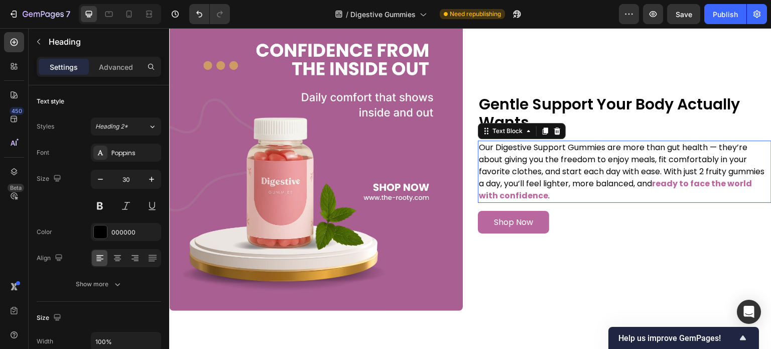
click at [550, 167] on p "Our Digestive Support Gummies are more than gut health — they’re about giving y…" at bounding box center [624, 171] width 291 height 60
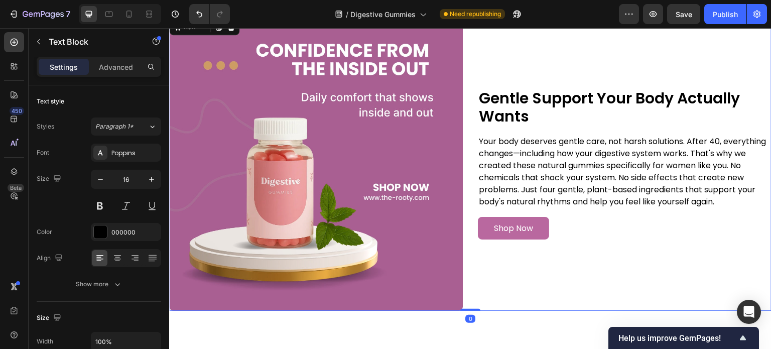
click at [504, 62] on div "Gentle Support Your Body Actually Wants Heading Your body deserves gentle care,…" at bounding box center [624, 163] width 293 height 293
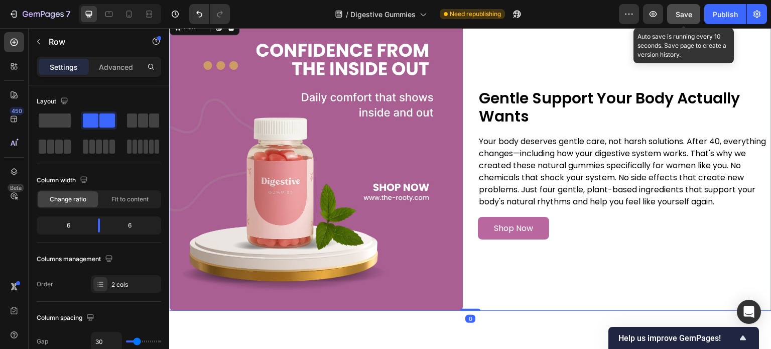
click at [682, 20] on button "Save" at bounding box center [683, 14] width 33 height 20
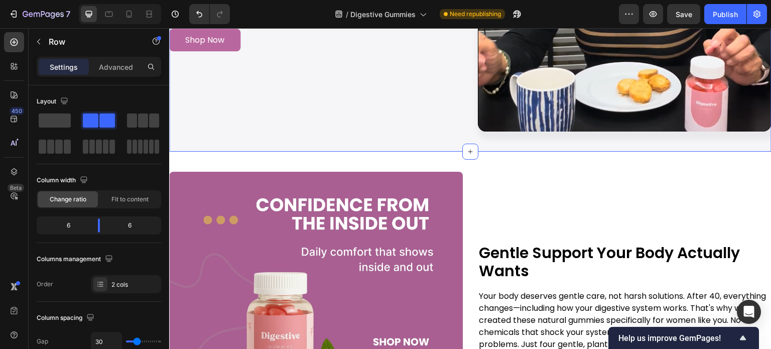
scroll to position [3863, 0]
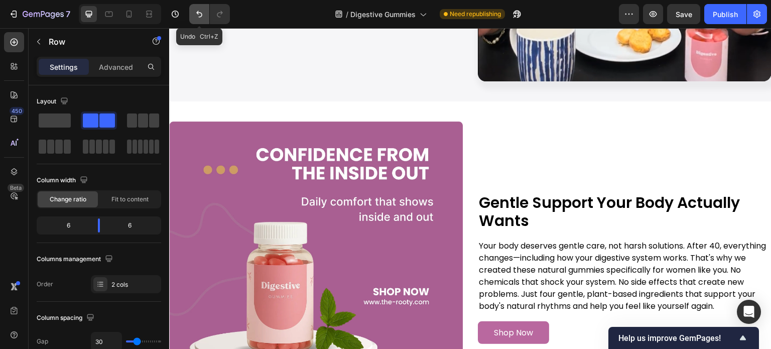
click at [203, 10] on icon "Undo/Redo" at bounding box center [199, 14] width 10 height 10
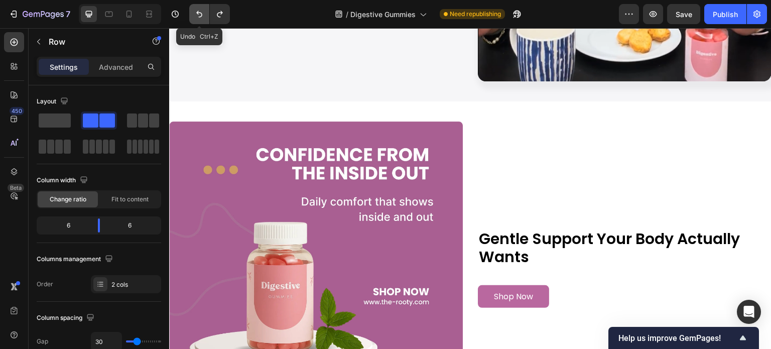
click at [203, 10] on icon "Undo/Redo" at bounding box center [199, 14] width 10 height 10
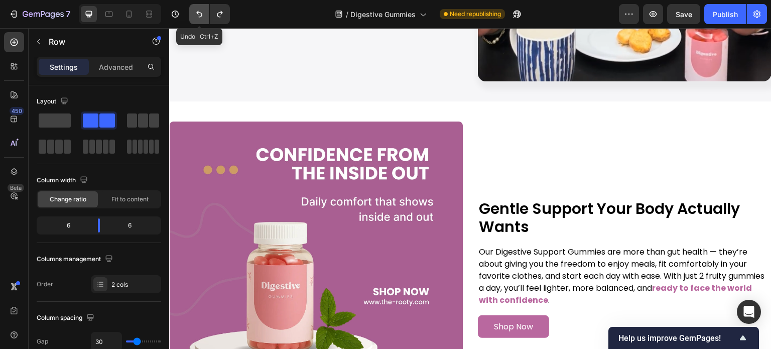
click at [203, 10] on icon "Undo/Redo" at bounding box center [199, 14] width 10 height 10
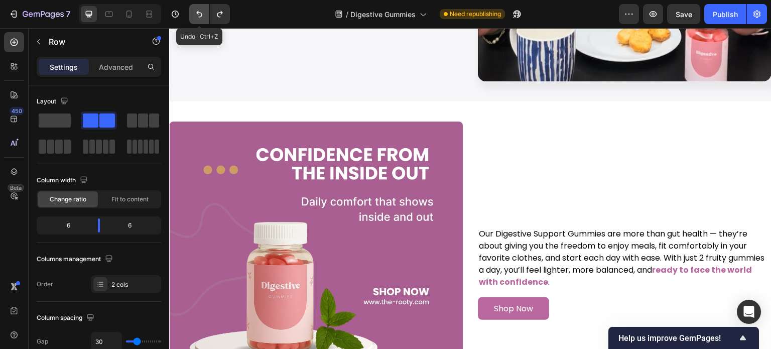
click at [203, 10] on icon "Undo/Redo" at bounding box center [199, 14] width 10 height 10
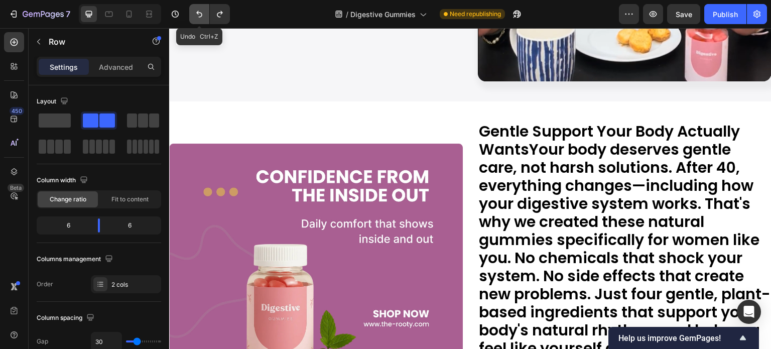
click at [203, 10] on icon "Undo/Redo" at bounding box center [199, 14] width 10 height 10
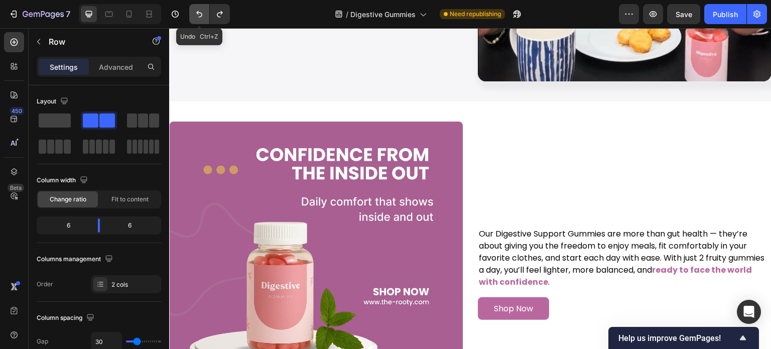
click at [203, 10] on icon "Undo/Redo" at bounding box center [199, 14] width 10 height 10
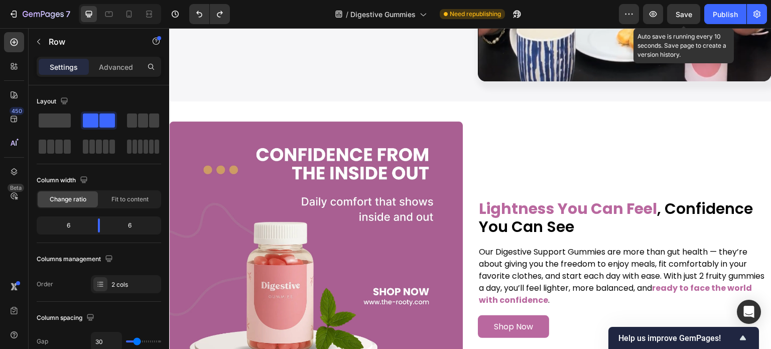
click at [683, 11] on span "Save" at bounding box center [683, 14] width 17 height 9
click at [687, 18] on span "Save" at bounding box center [683, 14] width 17 height 9
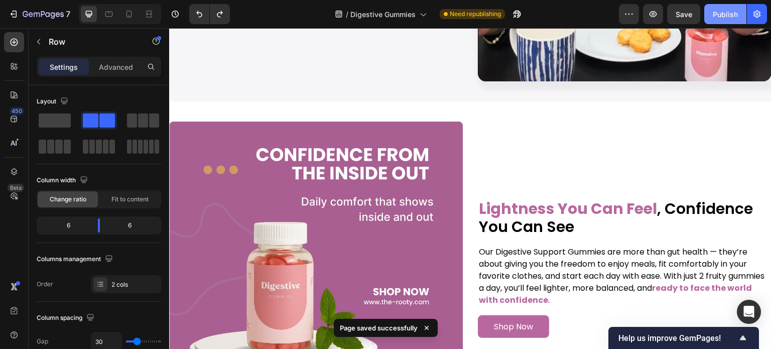
click at [714, 16] on div "Publish" at bounding box center [724, 14] width 25 height 11
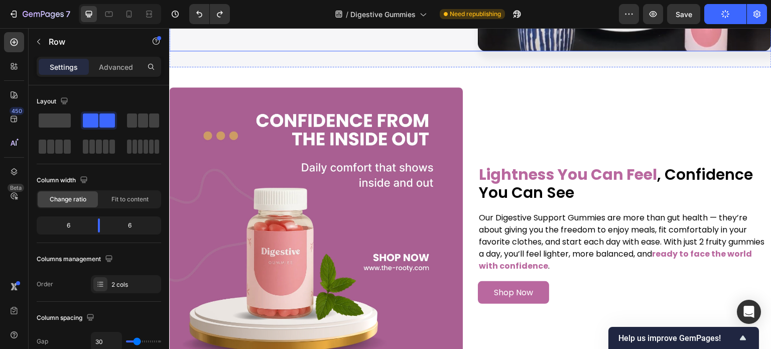
scroll to position [3913, 0]
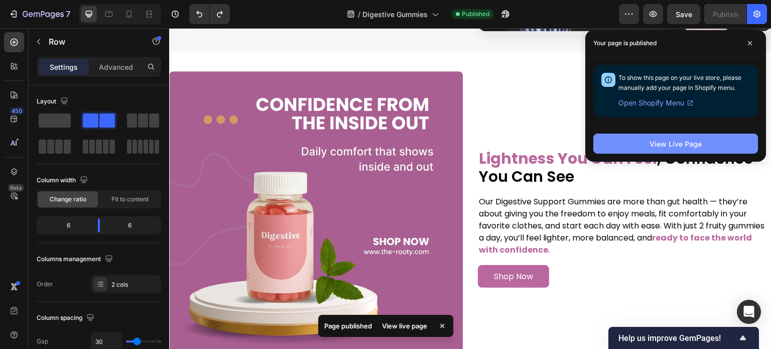
click at [668, 147] on div "View Live Page" at bounding box center [675, 143] width 52 height 11
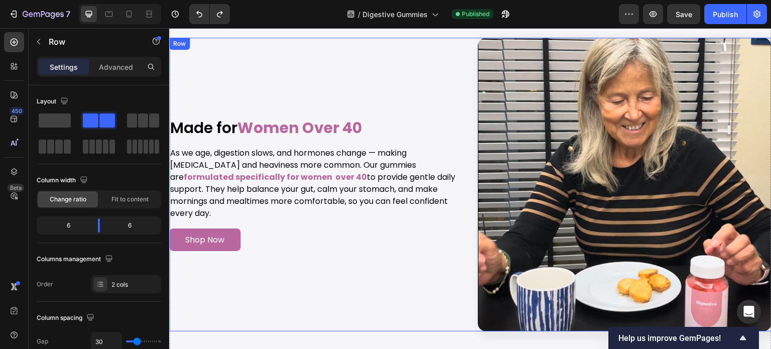
scroll to position [3612, 0]
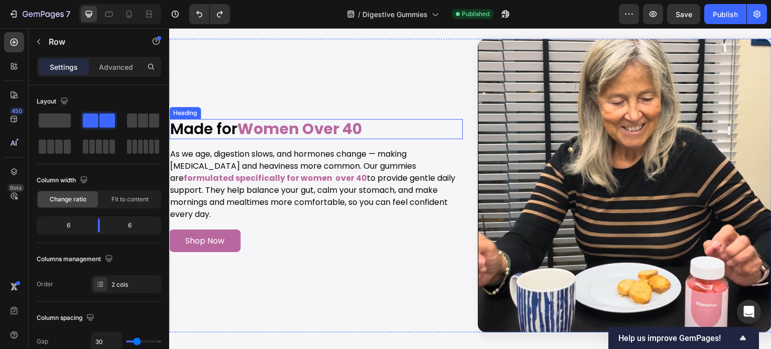
click at [336, 126] on strong "Women Over 40" at bounding box center [299, 129] width 124 height 22
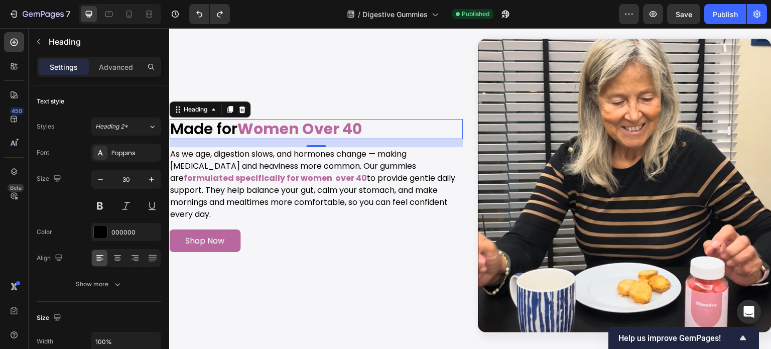
click at [386, 129] on h2 "Made for Women Over 40" at bounding box center [315, 129] width 293 height 20
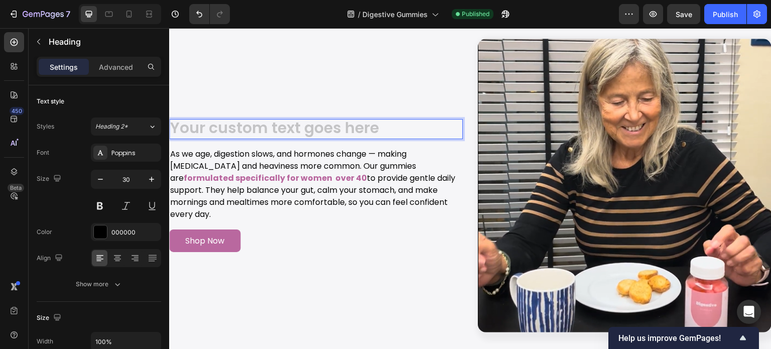
scroll to position [0, 0]
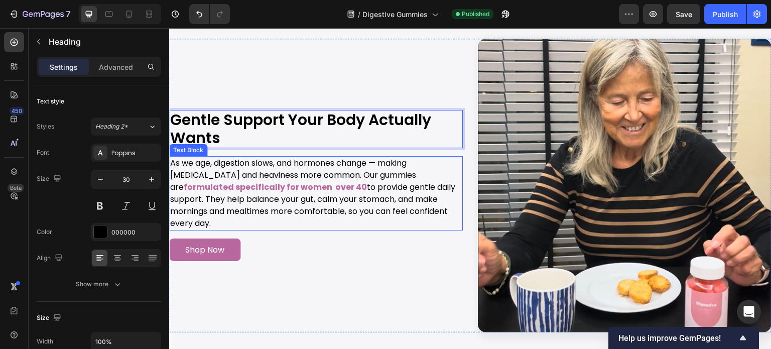
click at [349, 189] on p "As we age, digestion slows, and hormones change — making bloating and heaviness…" at bounding box center [315, 193] width 291 height 72
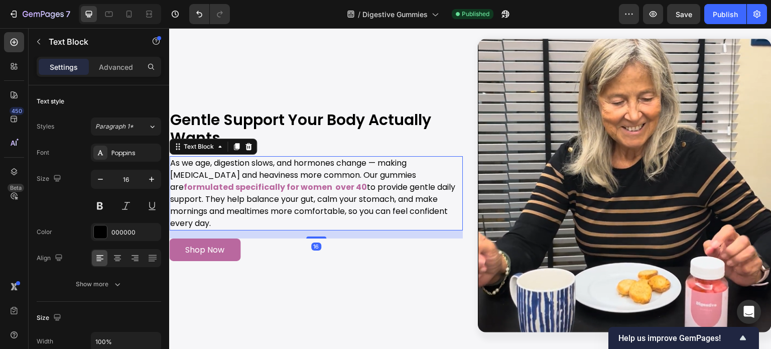
click at [348, 188] on p "As we age, digestion slows, and hormones change — making bloating and heaviness…" at bounding box center [315, 193] width 291 height 72
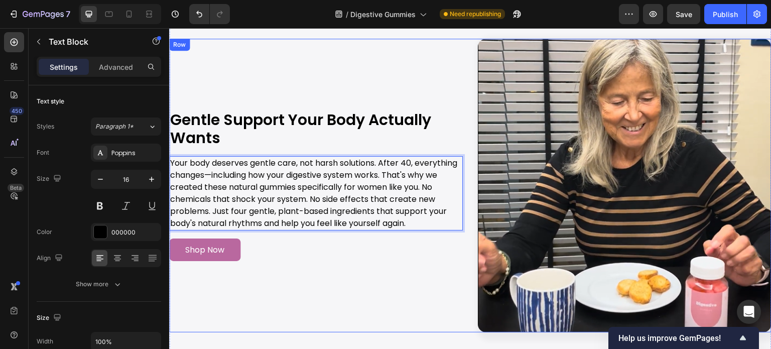
click at [401, 66] on div "Image Gentle Support Your Body Actually Wants Heading Your body deserves gentle…" at bounding box center [315, 185] width 293 height 293
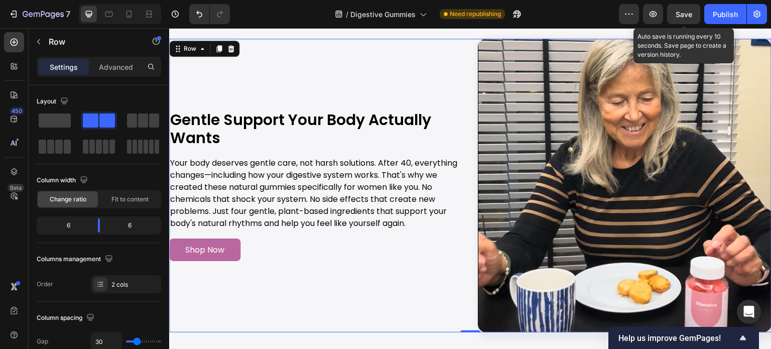
click at [688, 10] on span "Save" at bounding box center [683, 14] width 17 height 9
click at [694, 8] on button "Save" at bounding box center [683, 14] width 33 height 20
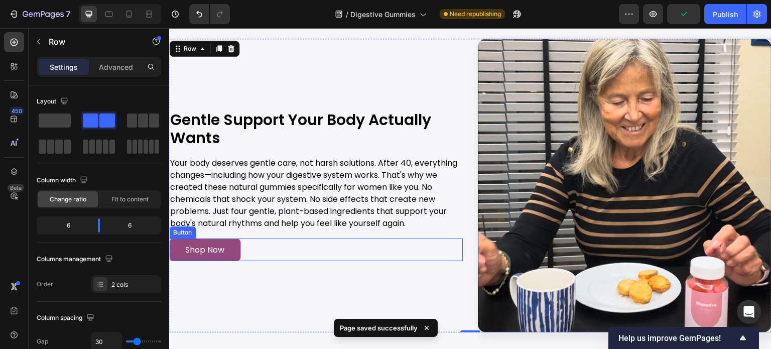
click at [232, 238] on link "Shop Now" at bounding box center [204, 249] width 71 height 23
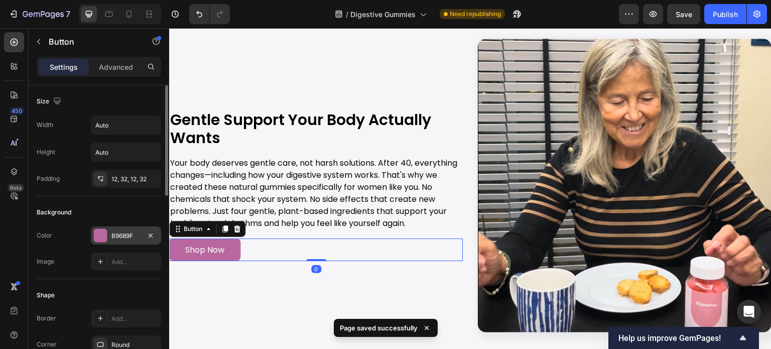
click at [116, 241] on div "B9689F" at bounding box center [126, 235] width 70 height 18
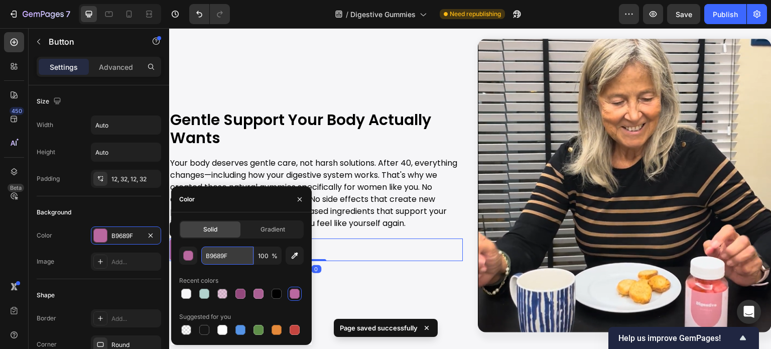
click at [231, 257] on input "B9689F" at bounding box center [227, 255] width 52 height 18
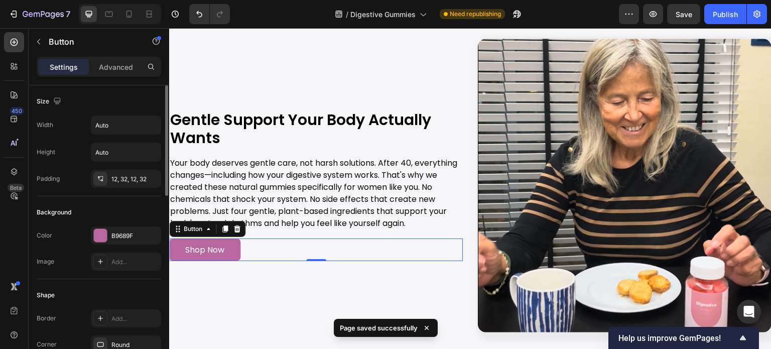
click at [126, 218] on div "Background" at bounding box center [99, 212] width 124 height 16
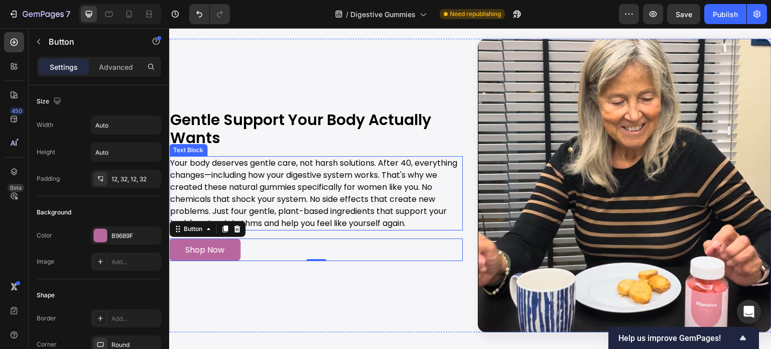
click at [318, 196] on p "Your body deserves gentle care, not harsh solutions. After 40, everything chang…" at bounding box center [315, 193] width 291 height 72
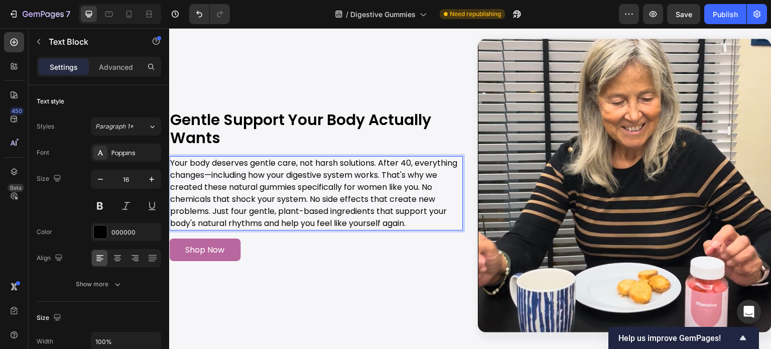
click at [320, 197] on p "Your body deserves gentle care, not harsh solutions. After 40, everything chang…" at bounding box center [315, 193] width 291 height 72
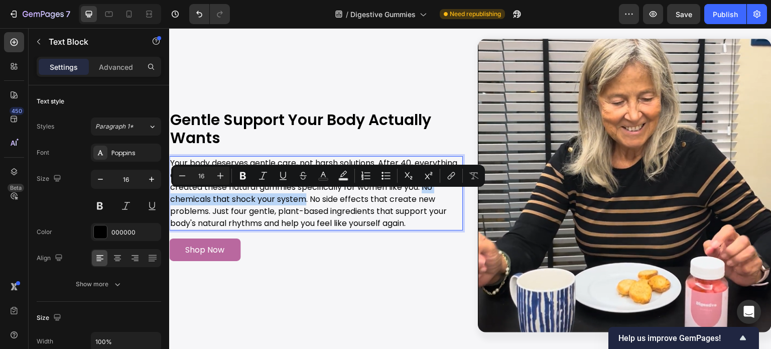
drag, startPoint x: 319, startPoint y: 199, endPoint x: 170, endPoint y: 198, distance: 149.0
click at [170, 198] on p "Your body deserves gentle care, not harsh solutions. After 40, everything chang…" at bounding box center [315, 193] width 291 height 72
click at [325, 173] on icon "Editor contextual toolbar" at bounding box center [323, 176] width 10 height 10
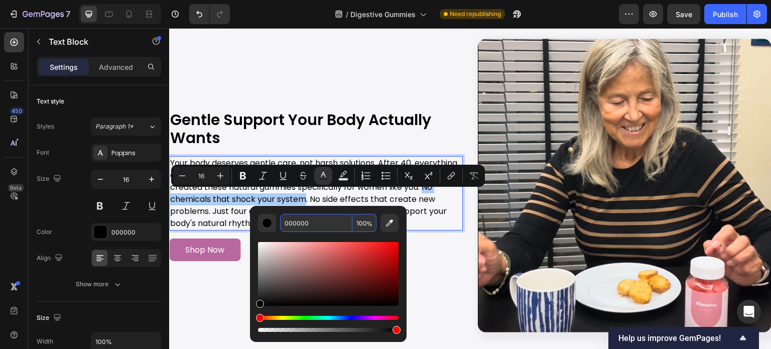
click at [333, 220] on input "000000" at bounding box center [316, 223] width 72 height 18
paste input "B9689F"
type input "B9689F"
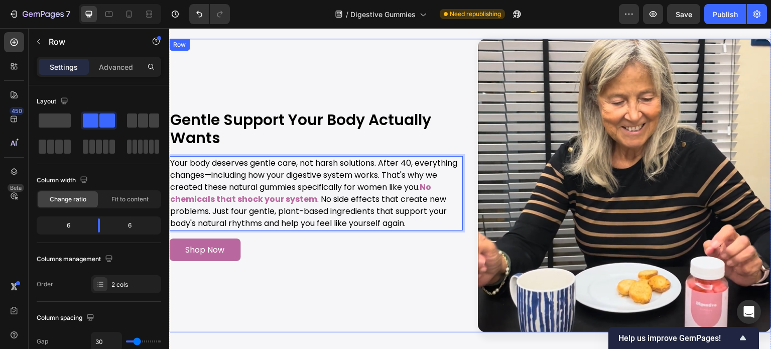
click at [434, 79] on div "Image Gentle Support Your Body Actually Wants Heading Your body deserves gentle…" at bounding box center [315, 185] width 293 height 293
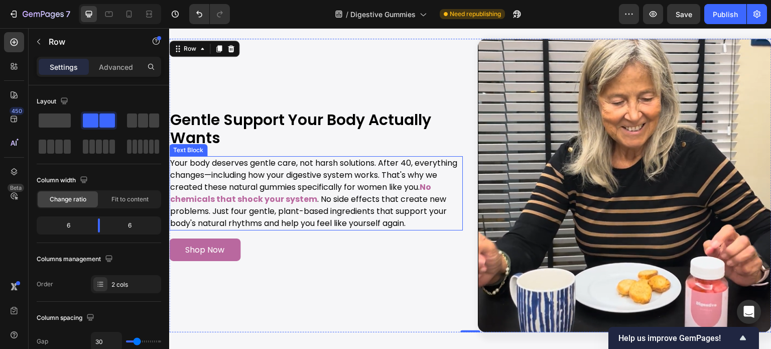
click at [330, 195] on p "Your body deserves gentle care, not harsh solutions. After 40, everything chang…" at bounding box center [315, 193] width 291 height 72
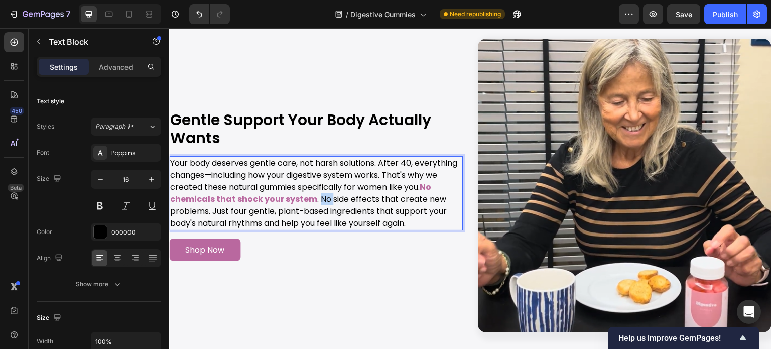
click at [330, 195] on p "Your body deserves gentle care, not harsh solutions. After 40, everything chang…" at bounding box center [315, 193] width 291 height 72
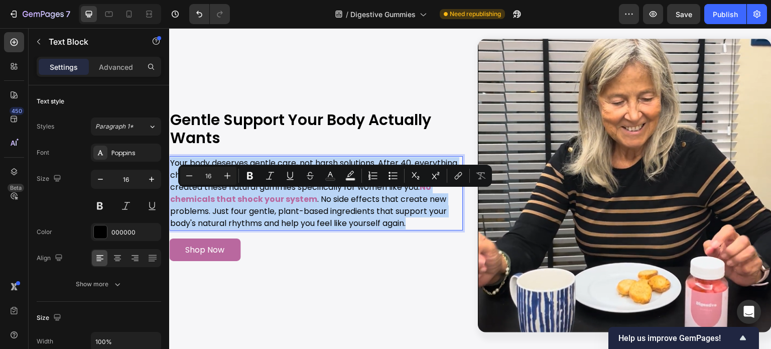
click at [330, 195] on p "Your body deserves gentle care, not harsh solutions. After 40, everything chang…" at bounding box center [315, 193] width 291 height 72
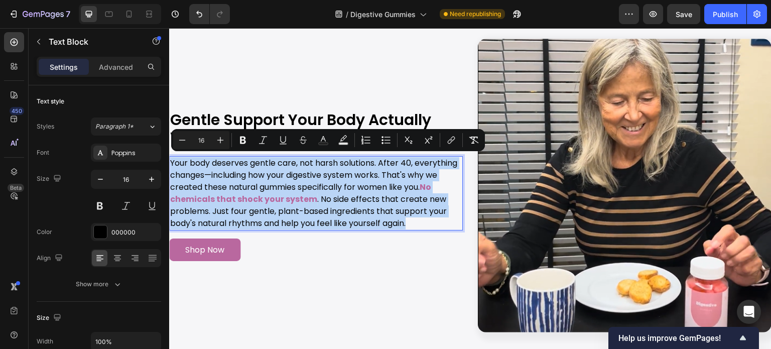
click at [330, 195] on p "Your body deserves gentle care, not harsh solutions. After 40, everything chang…" at bounding box center [315, 193] width 291 height 72
click at [331, 197] on p "Your body deserves gentle care, not harsh solutions. After 40, everything chang…" at bounding box center [315, 193] width 291 height 72
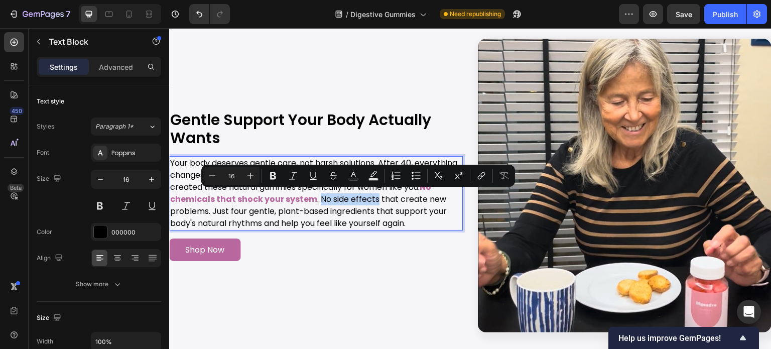
drag, startPoint x: 331, startPoint y: 197, endPoint x: 387, endPoint y: 196, distance: 56.2
click at [387, 196] on p "Your body deserves gentle care, not harsh solutions. After 40, everything chang…" at bounding box center [315, 193] width 291 height 72
click at [355, 172] on icon "Editor contextual toolbar" at bounding box center [353, 176] width 10 height 10
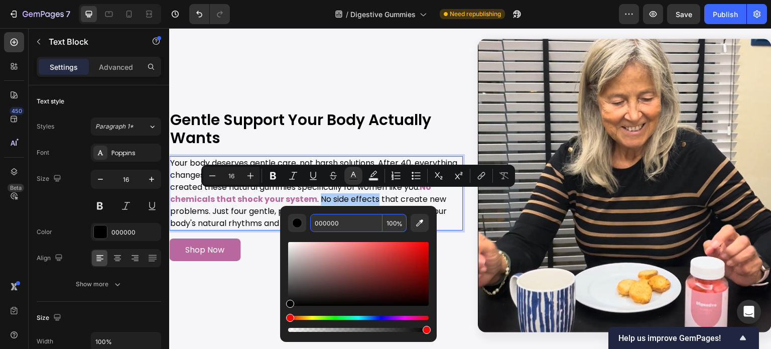
click at [361, 224] on input "000000" at bounding box center [346, 223] width 72 height 18
paste input "B9689F"
type input "B9689F"
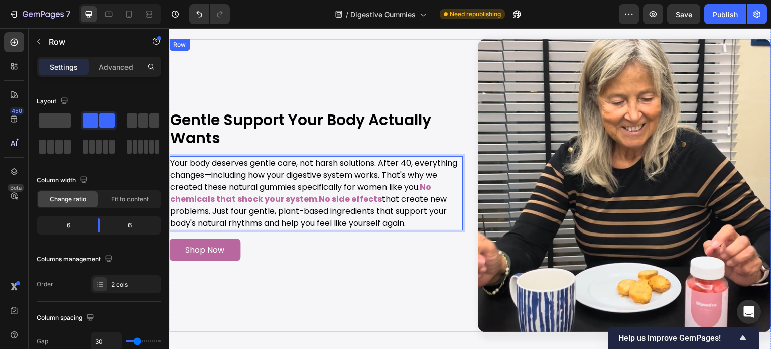
click at [432, 95] on div "Image Gentle Support Your Body Actually Wants Heading Your body deserves gentle…" at bounding box center [315, 185] width 293 height 293
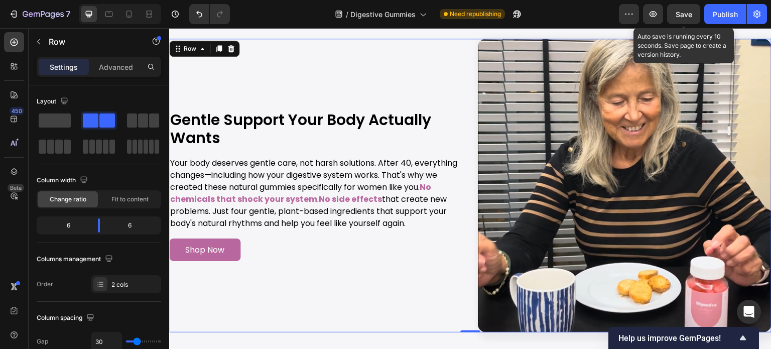
drag, startPoint x: 690, startPoint y: 12, endPoint x: 401, endPoint y: 37, distance: 290.5
click at [690, 12] on span "Save" at bounding box center [683, 14] width 17 height 9
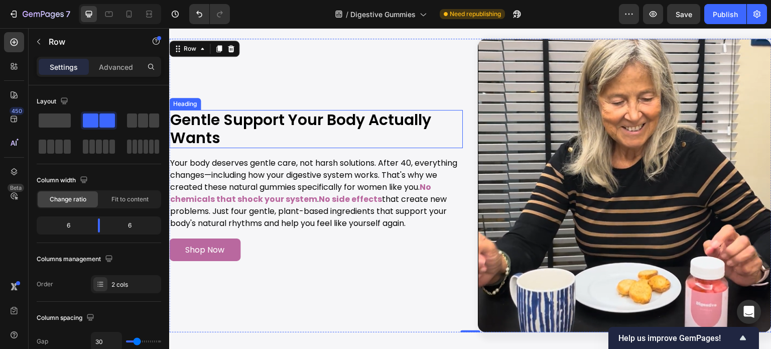
click at [284, 115] on p "Gentle Support Your Body Actually Wants" at bounding box center [315, 129] width 291 height 36
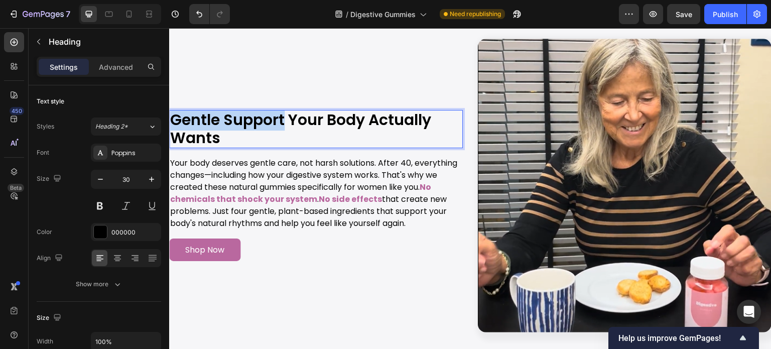
drag, startPoint x: 284, startPoint y: 117, endPoint x: 172, endPoint y: 114, distance: 112.4
click at [172, 114] on p "Gentle Support Your Body Actually Wants" at bounding box center [315, 129] width 291 height 36
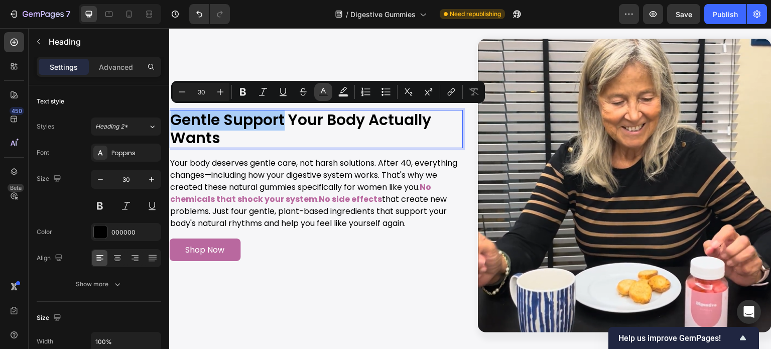
click at [325, 88] on icon "Editor contextual toolbar" at bounding box center [323, 92] width 10 height 10
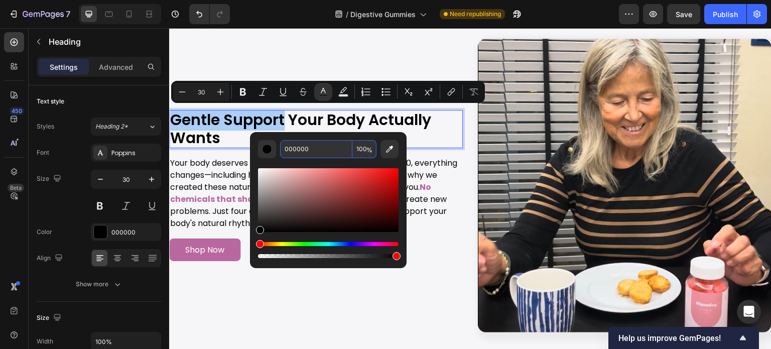
click at [310, 145] on input "000000" at bounding box center [316, 149] width 72 height 18
paste input "B9689F"
type input "B9689F"
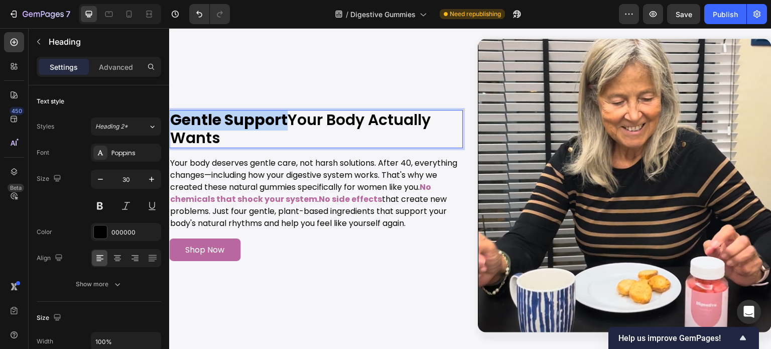
drag, startPoint x: 282, startPoint y: 114, endPoint x: 337, endPoint y: 136, distance: 59.0
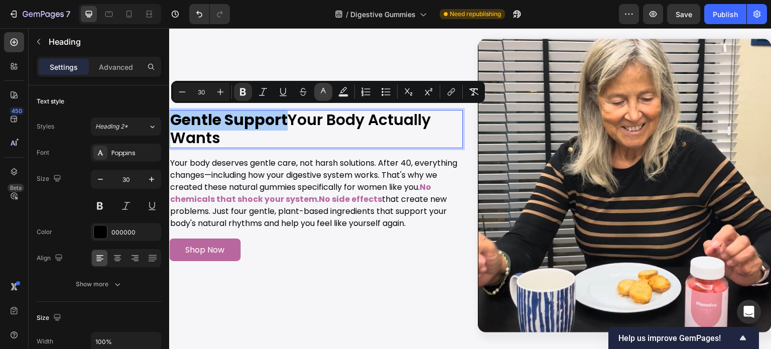
click at [325, 91] on icon "Editor contextual toolbar" at bounding box center [323, 92] width 10 height 10
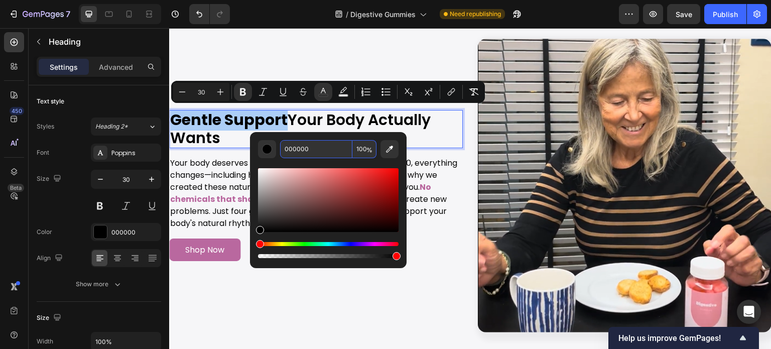
click at [321, 148] on input "000000" at bounding box center [316, 149] width 72 height 18
paste input "B9689F"
type input "B9689F"
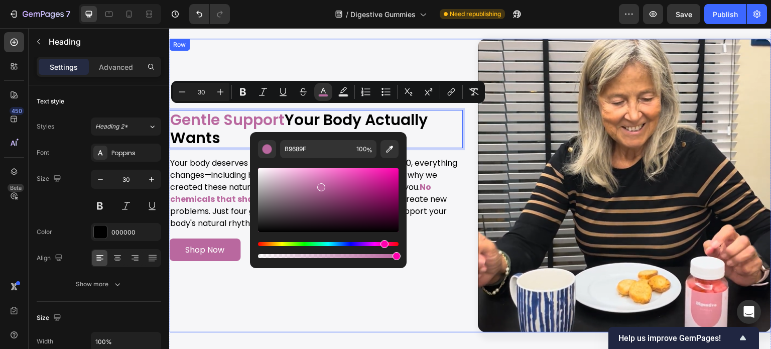
click at [376, 50] on div "Image Gentle Support Your Body Actually Wants Heading 16 Your body deserves gen…" at bounding box center [315, 185] width 293 height 293
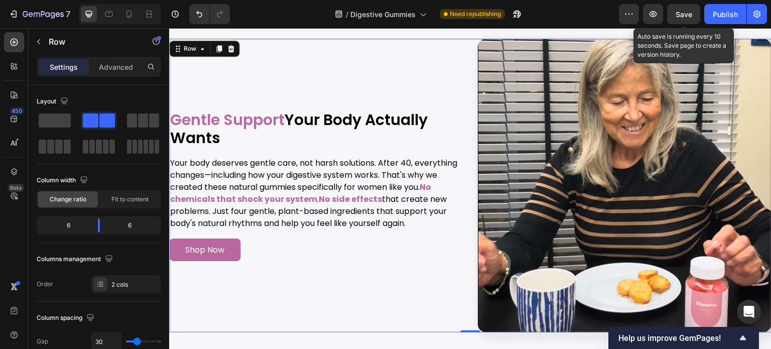
click at [684, 14] on span "Save" at bounding box center [683, 14] width 17 height 9
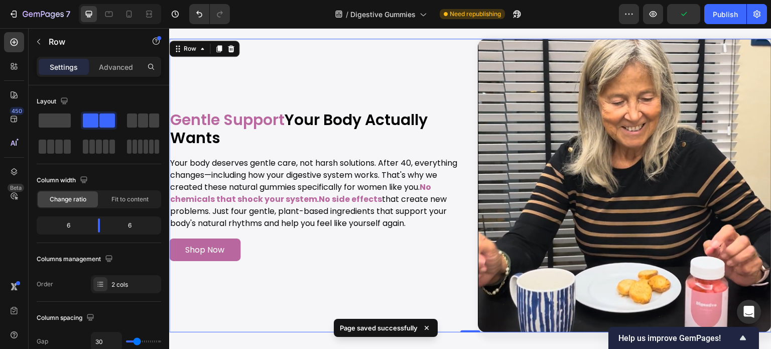
click at [414, 48] on div "Image ⁠⁠⁠⁠⁠⁠⁠ Gentle Support Your Body Actually Wants Heading Your body deserve…" at bounding box center [315, 185] width 293 height 293
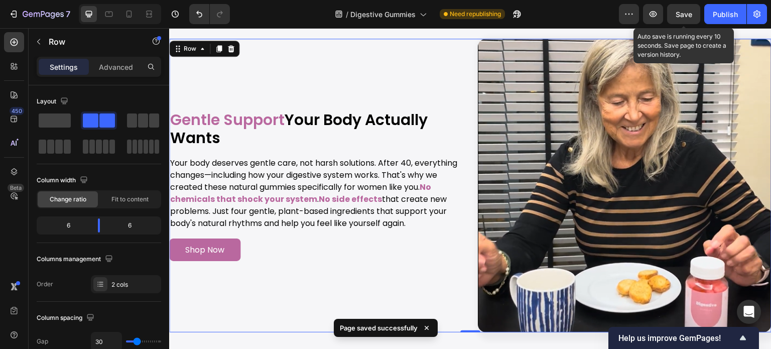
click at [678, 13] on span "Save" at bounding box center [683, 14] width 17 height 9
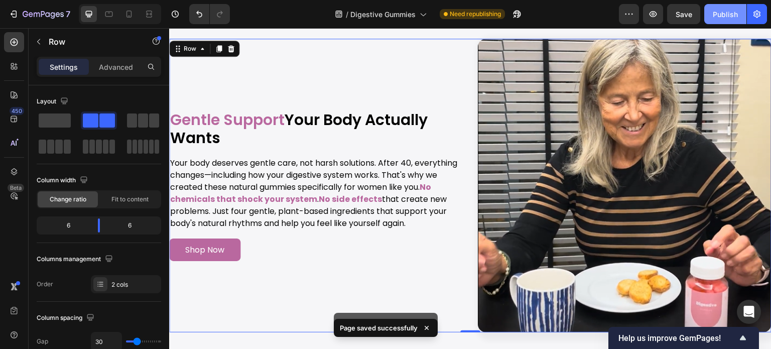
click at [720, 20] on button "Publish" at bounding box center [725, 14] width 42 height 20
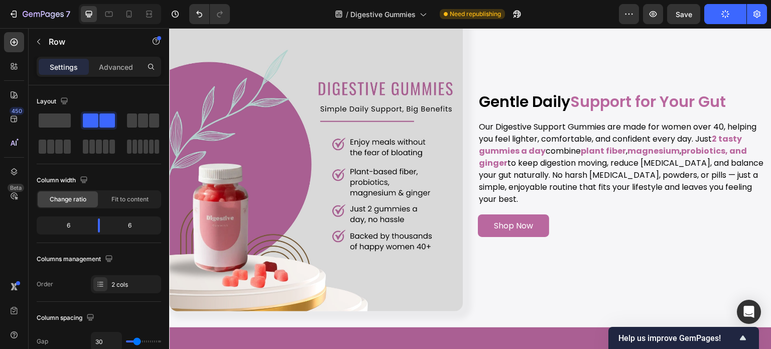
scroll to position [1166, 0]
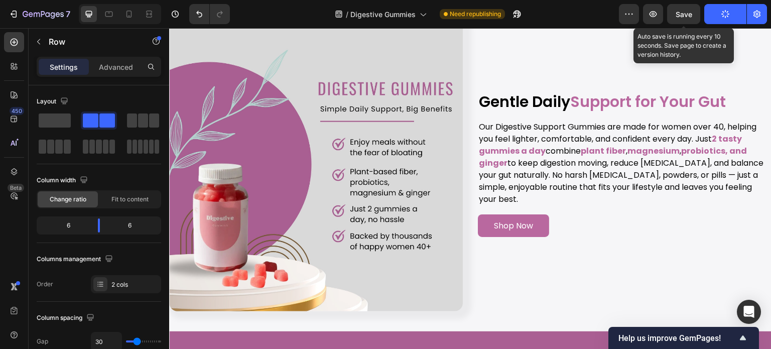
click at [685, 15] on span "Save" at bounding box center [683, 14] width 17 height 9
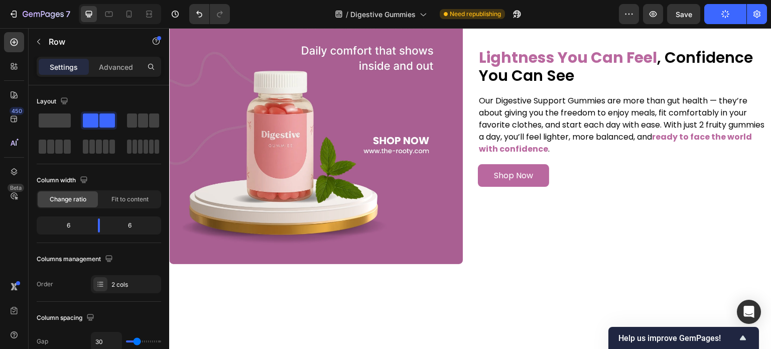
scroll to position [3875, 0]
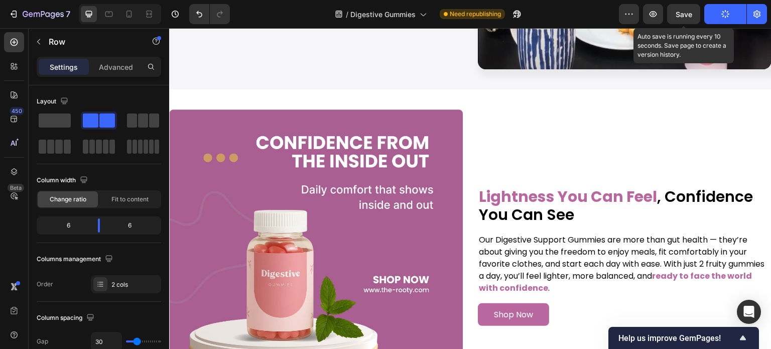
click at [689, 11] on span "Save" at bounding box center [683, 14] width 17 height 9
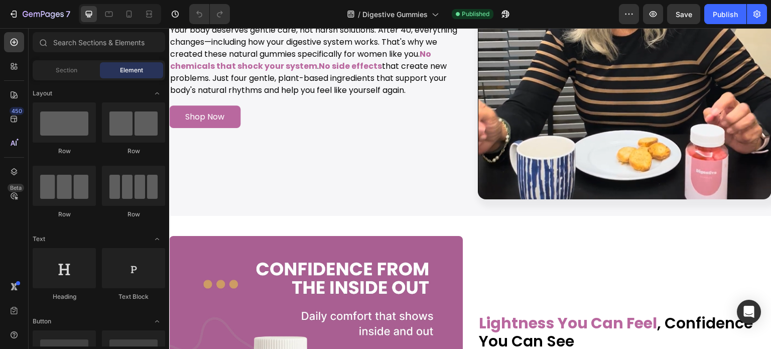
scroll to position [3562, 0]
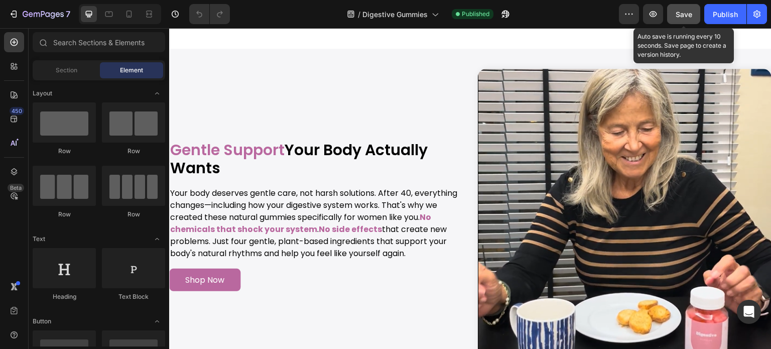
click at [684, 22] on button "Save" at bounding box center [683, 14] width 33 height 20
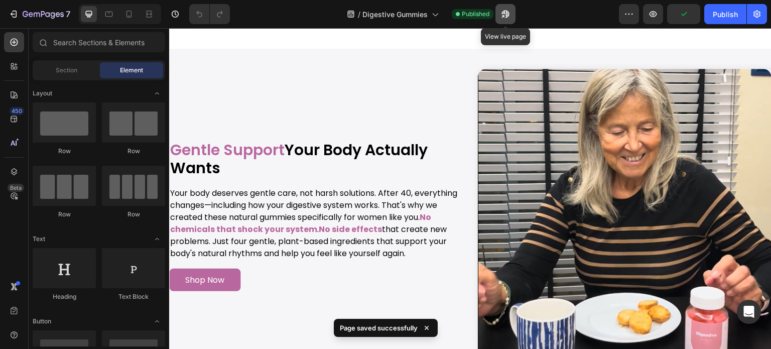
click at [503, 11] on icon "button" at bounding box center [505, 15] width 8 height 8
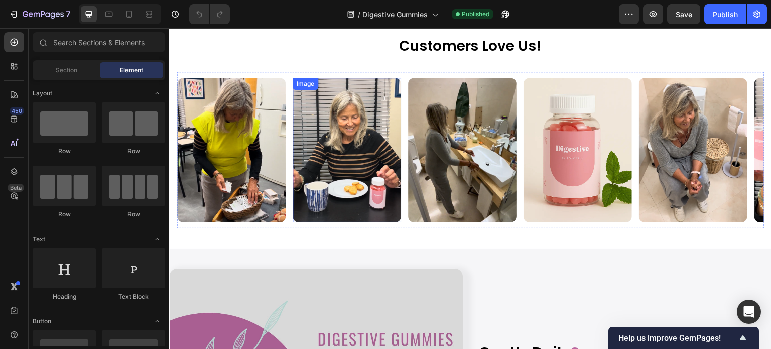
scroll to position [887, 0]
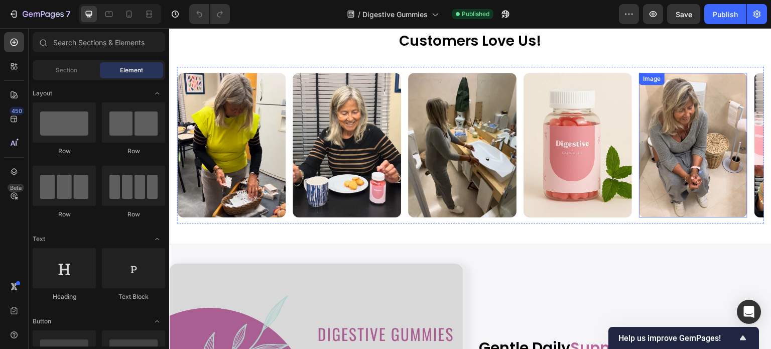
click at [676, 157] on img at bounding box center [693, 145] width 108 height 144
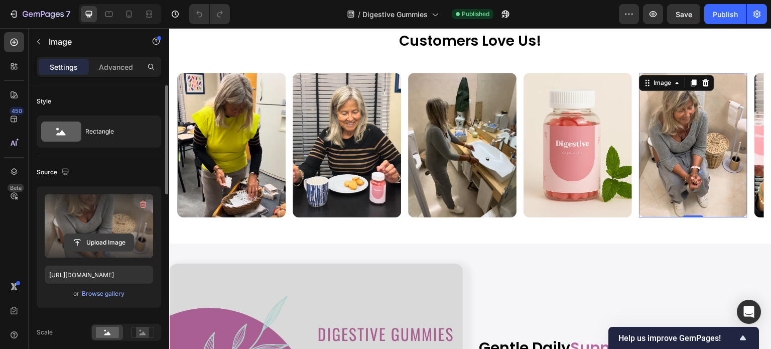
click at [93, 243] on input "file" at bounding box center [98, 242] width 69 height 17
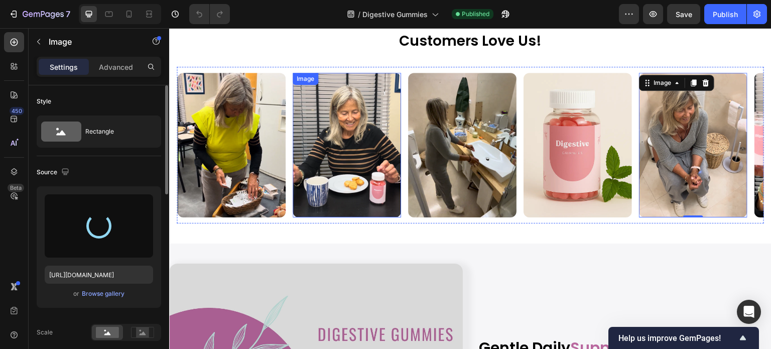
type input "[URL][DOMAIN_NAME]"
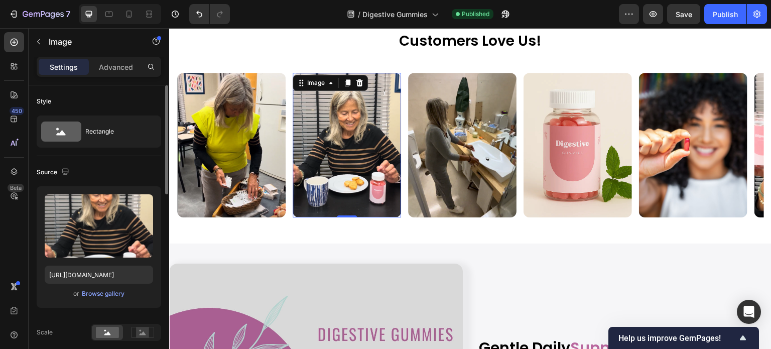
click at [364, 175] on img at bounding box center [346, 145] width 108 height 144
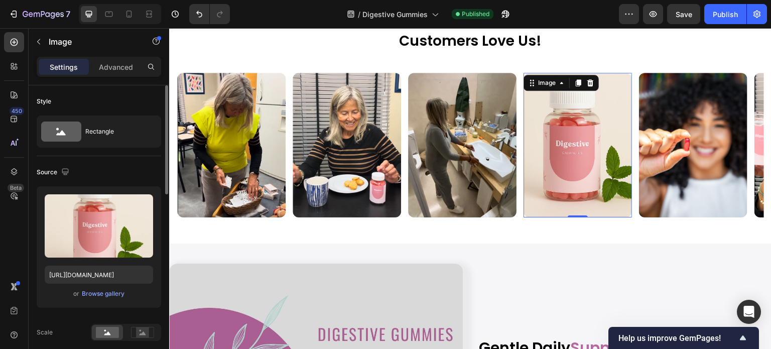
click at [570, 157] on img at bounding box center [577, 145] width 108 height 144
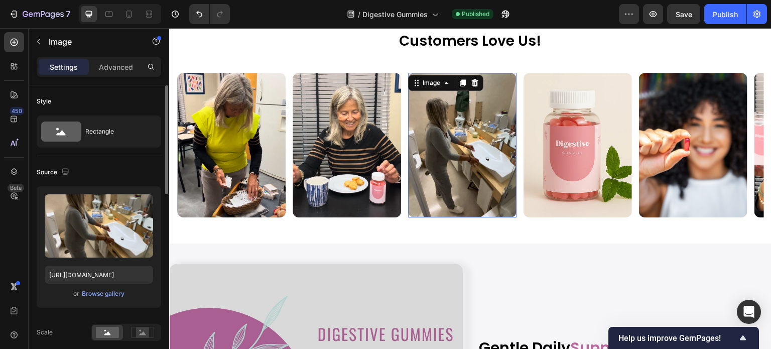
click at [448, 173] on img at bounding box center [462, 145] width 108 height 144
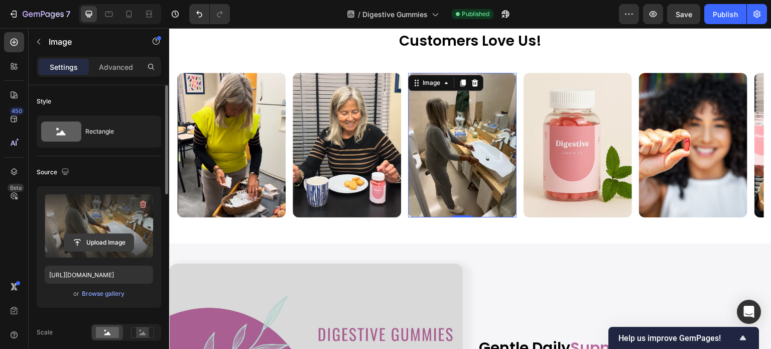
click at [115, 240] on input "file" at bounding box center [98, 242] width 69 height 17
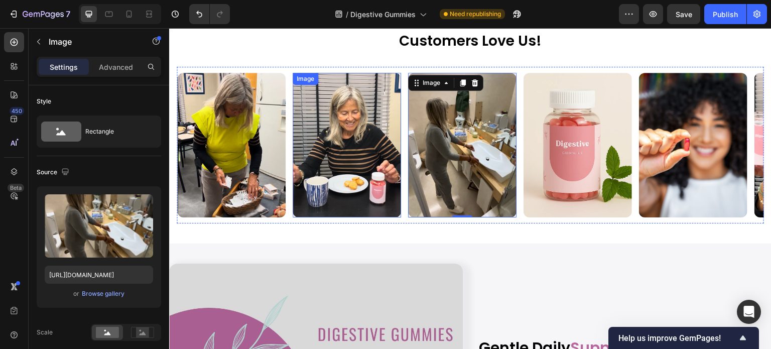
click at [344, 158] on img at bounding box center [346, 145] width 108 height 144
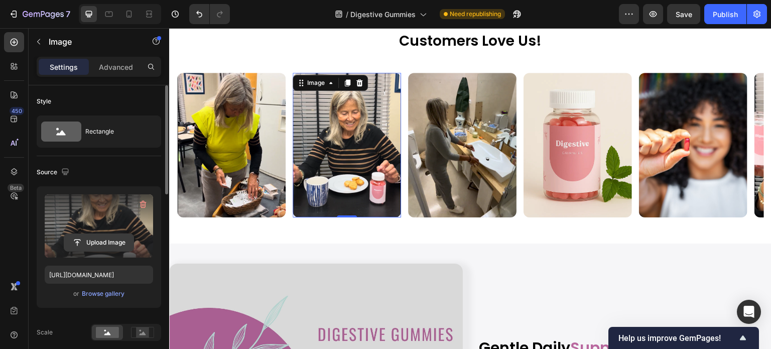
click at [126, 241] on input "file" at bounding box center [98, 242] width 69 height 17
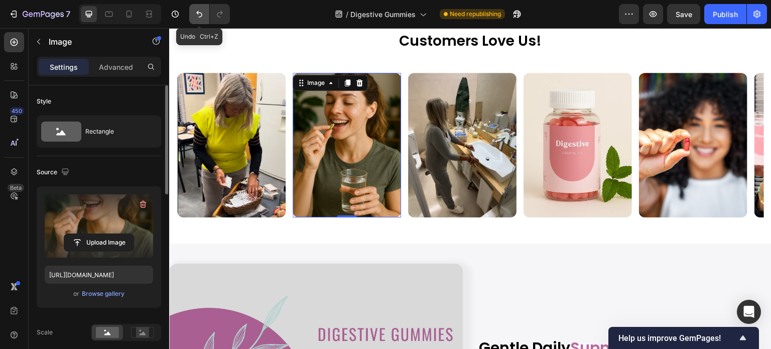
click at [201, 16] on icon "Undo/Redo" at bounding box center [199, 14] width 10 height 10
type input "[URL][DOMAIN_NAME]"
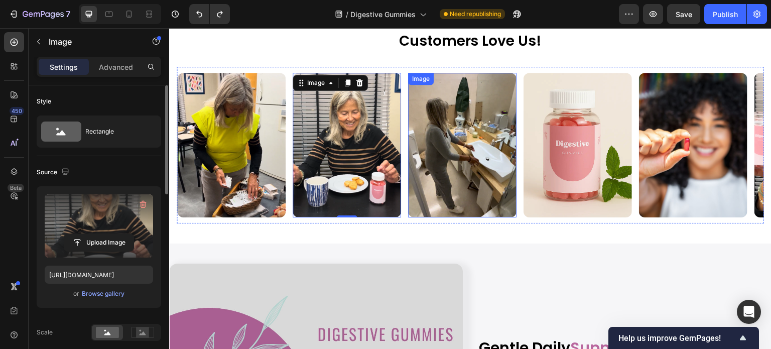
click at [470, 147] on img at bounding box center [462, 145] width 108 height 144
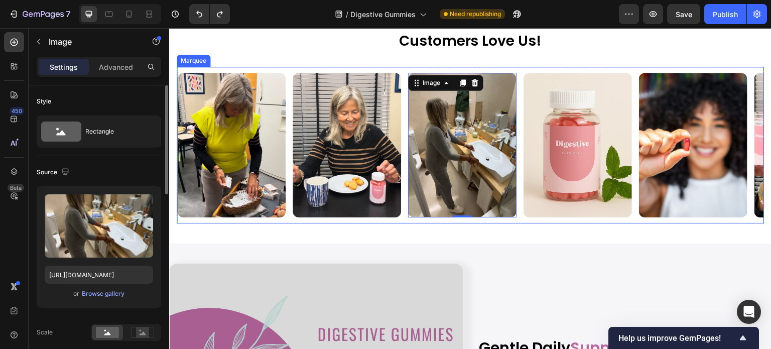
click at [401, 134] on div "Image" at bounding box center [349, 145] width 115 height 144
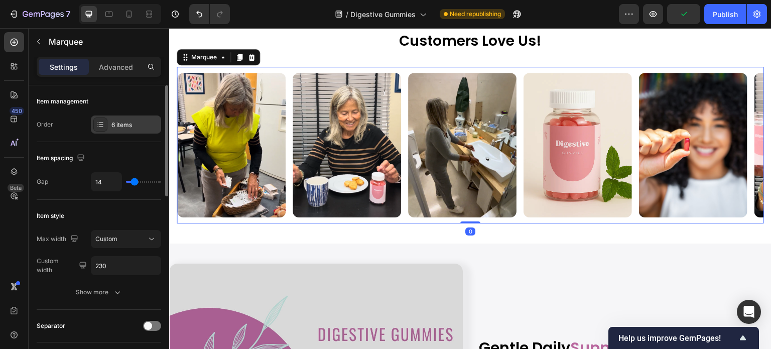
click at [113, 128] on div "6 items" at bounding box center [134, 124] width 47 height 9
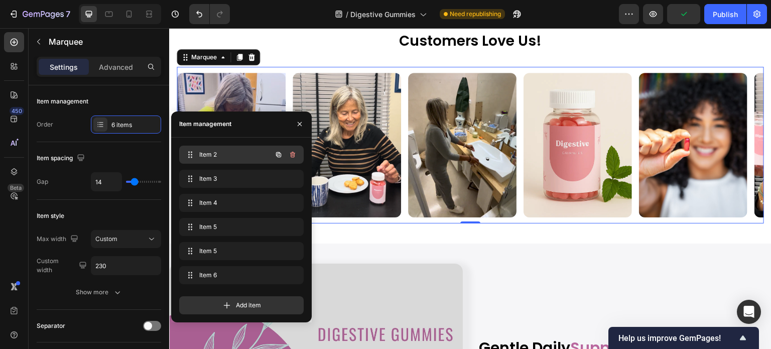
click at [216, 151] on span "Item 2" at bounding box center [227, 154] width 57 height 9
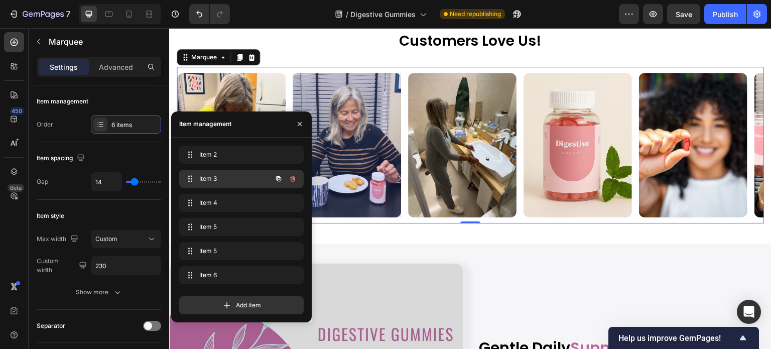
click at [217, 178] on span "Item 3" at bounding box center [227, 178] width 57 height 9
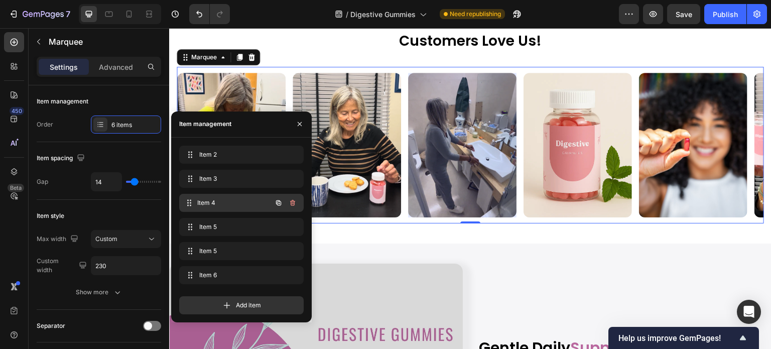
click at [221, 196] on div "Item 4 Item 4" at bounding box center [227, 203] width 88 height 14
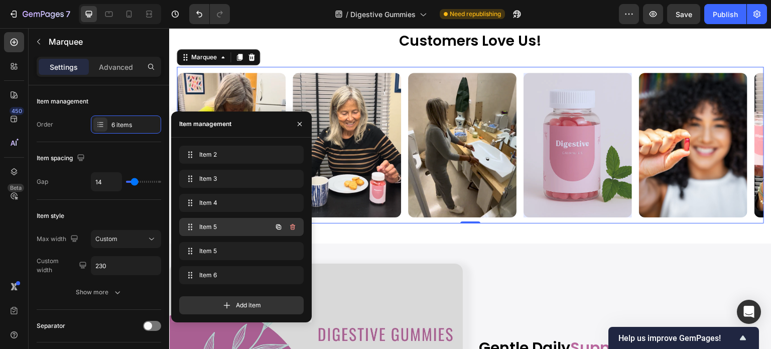
click at [222, 222] on span "Item 5" at bounding box center [227, 226] width 57 height 9
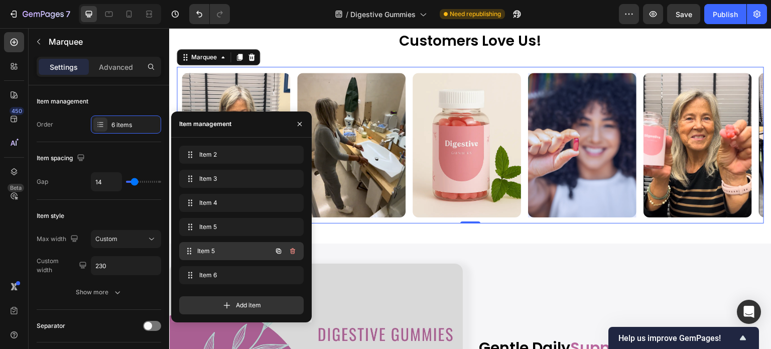
click at [229, 251] on span "Item 5" at bounding box center [234, 250] width 74 height 9
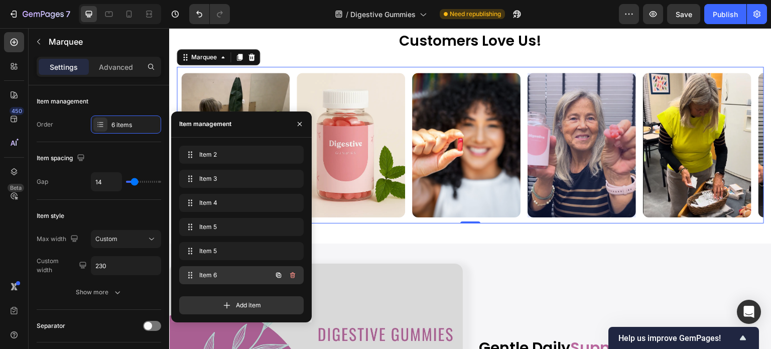
click at [228, 269] on div "Item 6 Item 6" at bounding box center [227, 275] width 88 height 14
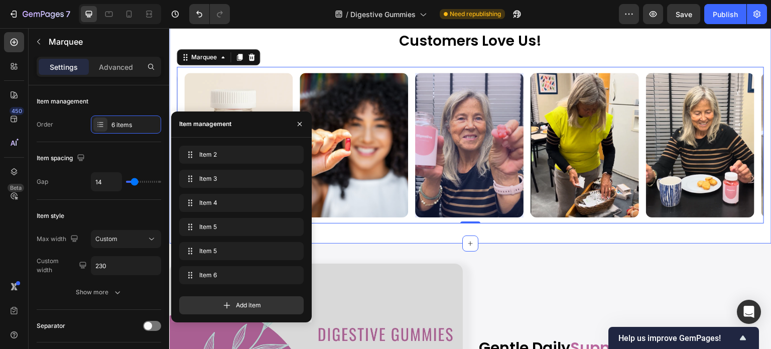
scroll to position [0, 342]
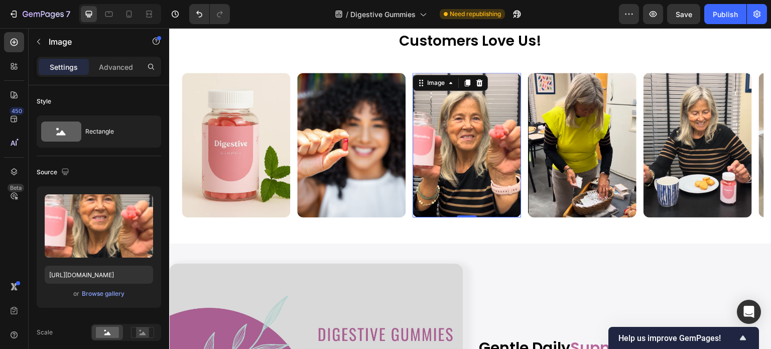
click at [488, 189] on img at bounding box center [466, 145] width 108 height 144
click at [107, 292] on div "Browse gallery" at bounding box center [103, 293] width 43 height 9
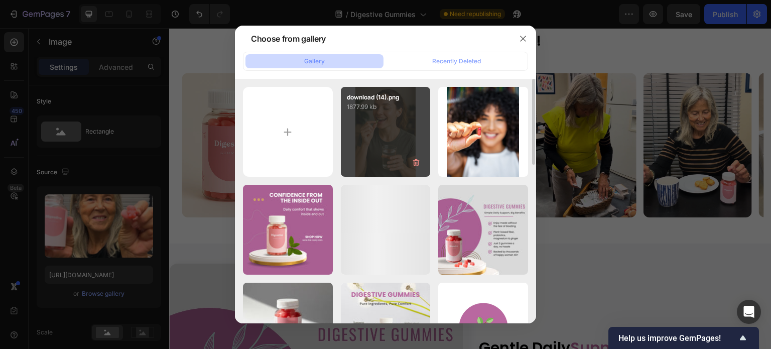
click at [390, 134] on div "download (14).png 1877.99 kb" at bounding box center [386, 132] width 90 height 90
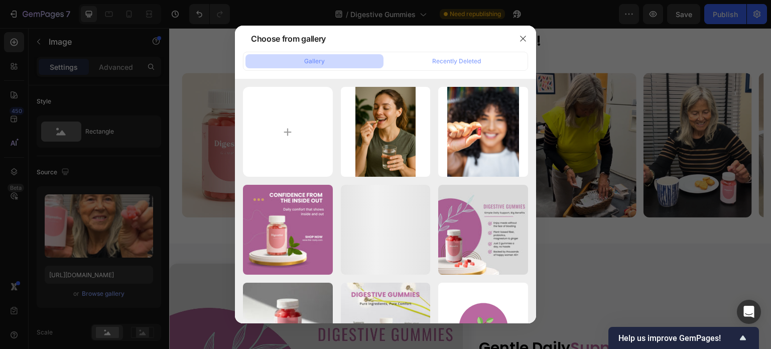
type input "[URL][DOMAIN_NAME]"
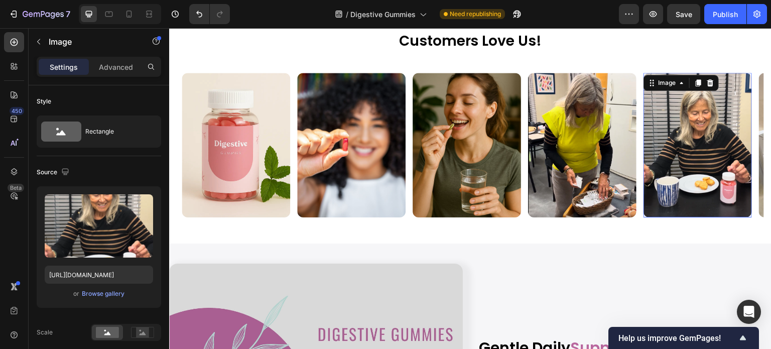
click at [686, 170] on img at bounding box center [697, 145] width 108 height 144
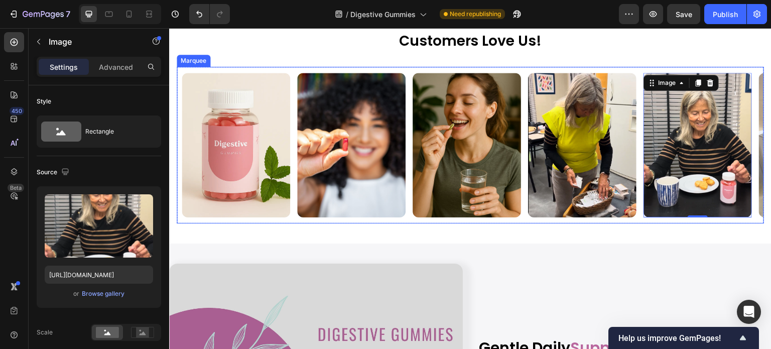
click at [295, 213] on div "Image" at bounding box center [239, 145] width 115 height 144
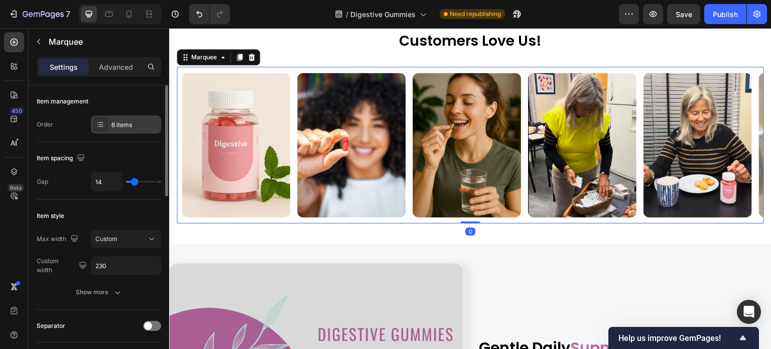
click at [123, 126] on div "6 items" at bounding box center [134, 124] width 47 height 9
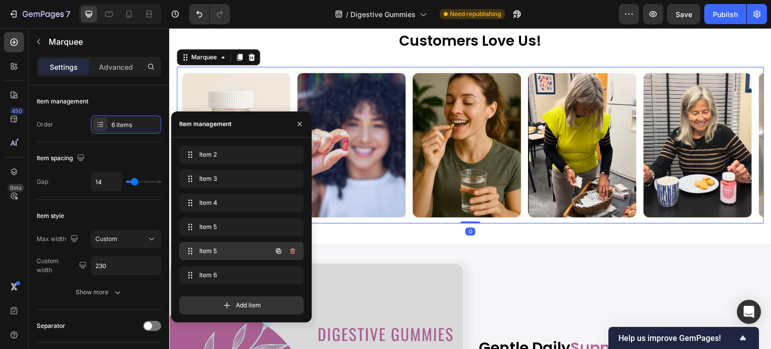
click at [221, 244] on div "Item 5 Item 5" at bounding box center [227, 251] width 88 height 14
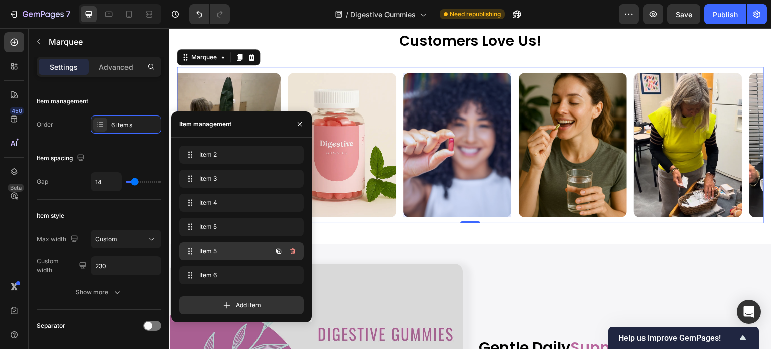
scroll to position [0, 227]
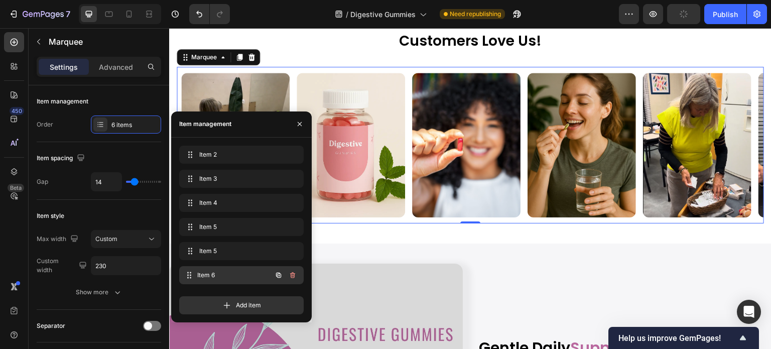
click at [217, 269] on div "Item 6 Item 6" at bounding box center [227, 275] width 88 height 14
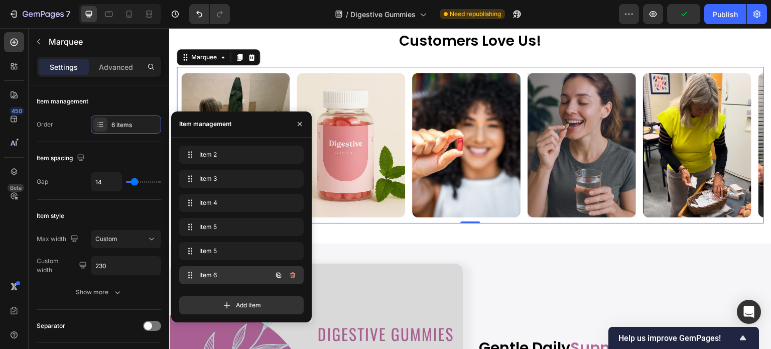
scroll to position [0, 342]
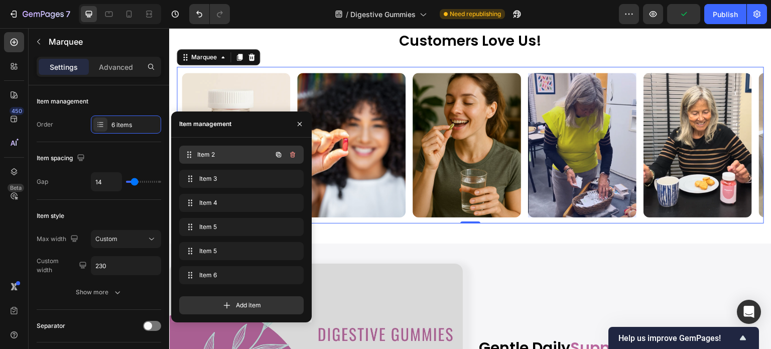
click at [205, 157] on span "Item 2" at bounding box center [234, 154] width 74 height 9
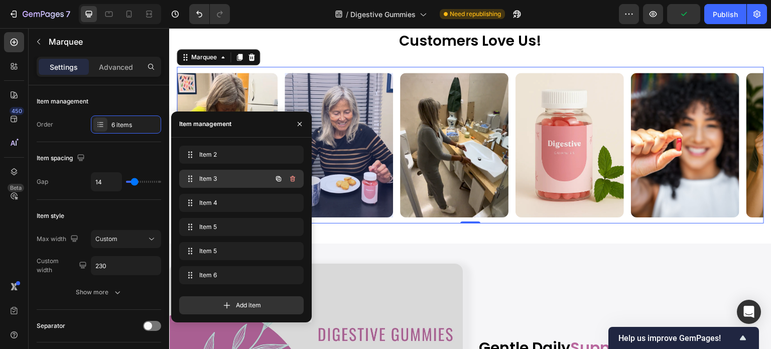
scroll to position [0, 0]
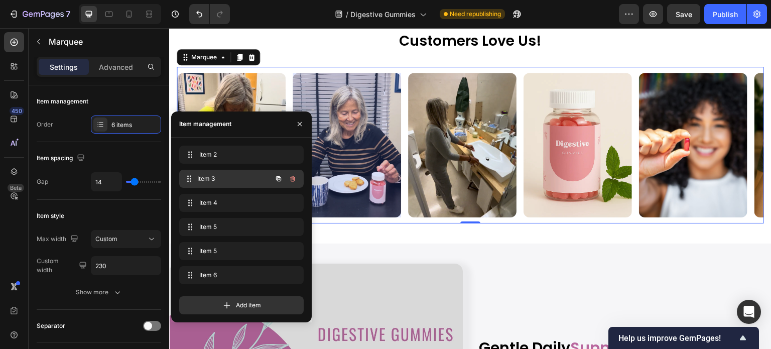
click at [215, 183] on div "Item 3 Item 3" at bounding box center [227, 179] width 88 height 14
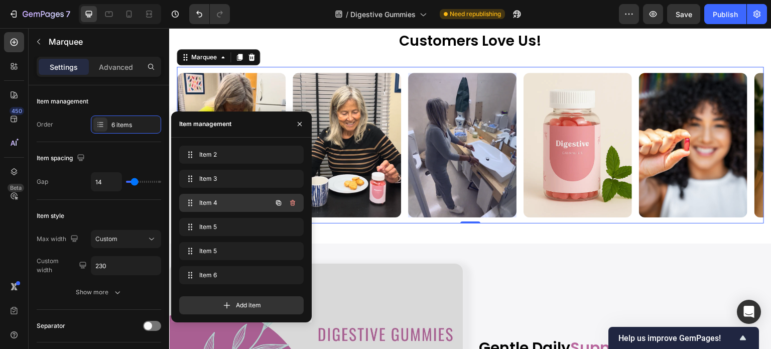
click at [216, 200] on span "Item 4" at bounding box center [227, 202] width 57 height 9
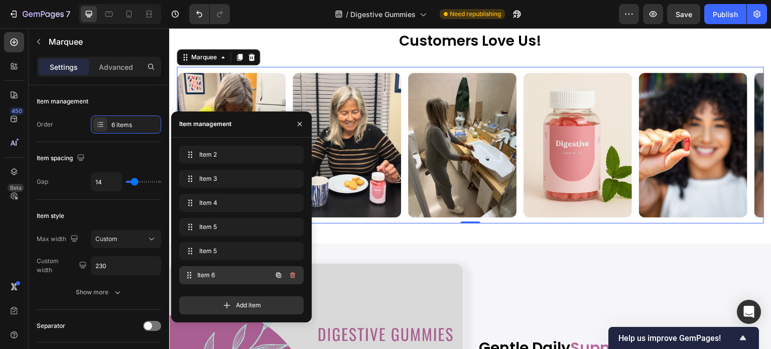
click at [216, 273] on span "Item 6" at bounding box center [234, 274] width 74 height 9
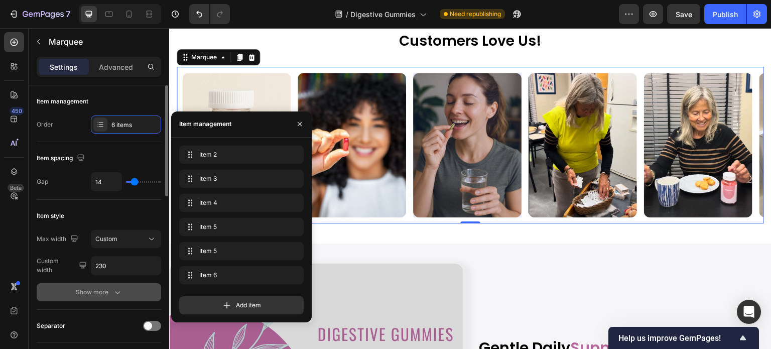
scroll to position [0, 342]
click at [159, 287] on button "Show more" at bounding box center [99, 292] width 124 height 18
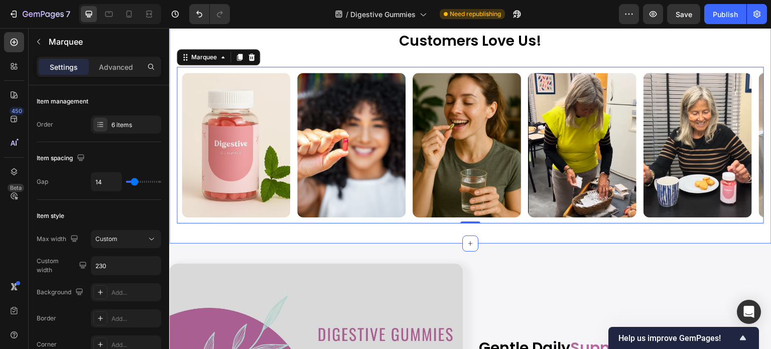
click at [400, 243] on div "Customers Love Us! Heading Row Image Image Image Image Image Image Image Image …" at bounding box center [470, 128] width 602 height 232
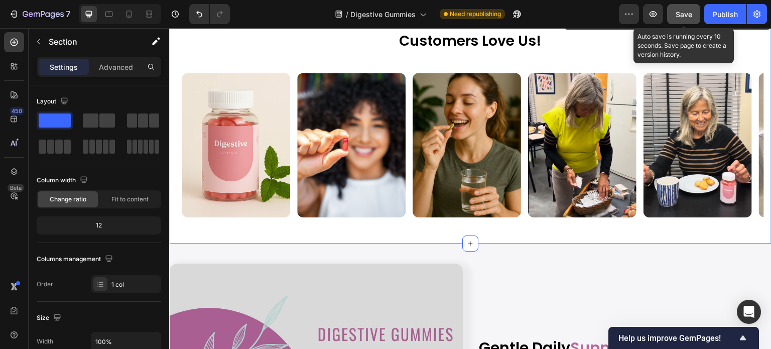
click at [688, 14] on span "Save" at bounding box center [683, 14] width 17 height 9
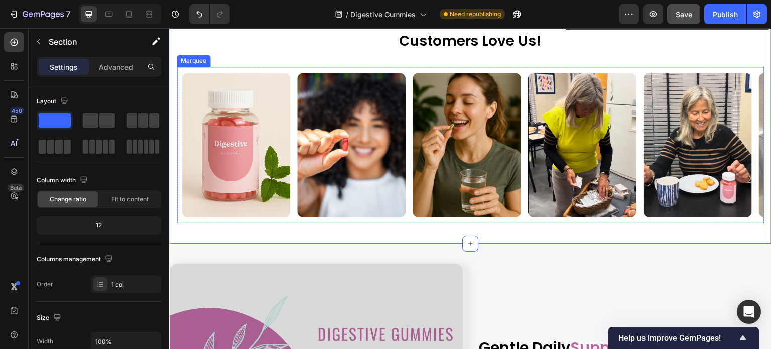
click at [406, 205] on div "Image" at bounding box center [354, 145] width 115 height 144
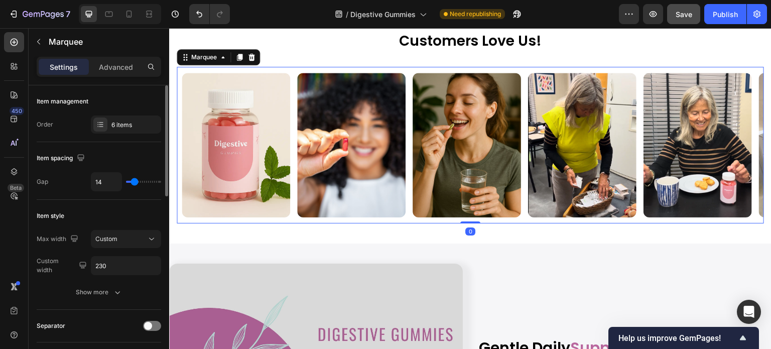
click at [112, 114] on div "Item management Order 6 items" at bounding box center [99, 113] width 124 height 57
click at [118, 128] on div "6 items" at bounding box center [134, 124] width 47 height 9
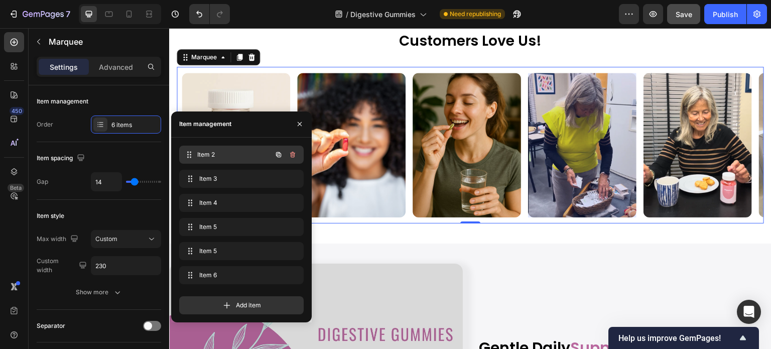
click at [200, 155] on span "Item 2" at bounding box center [234, 154] width 74 height 9
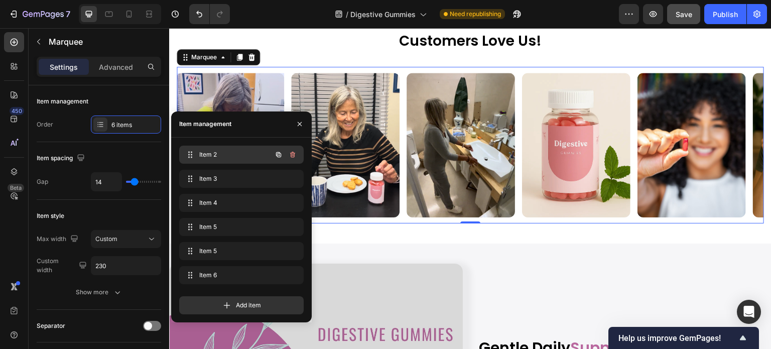
scroll to position [0, 0]
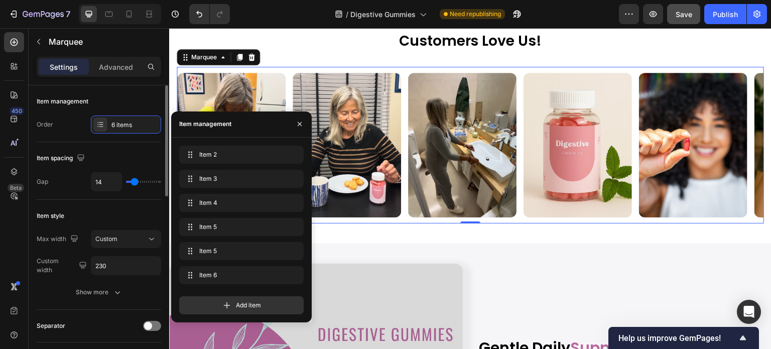
click at [147, 106] on div "Item management" at bounding box center [99, 101] width 124 height 16
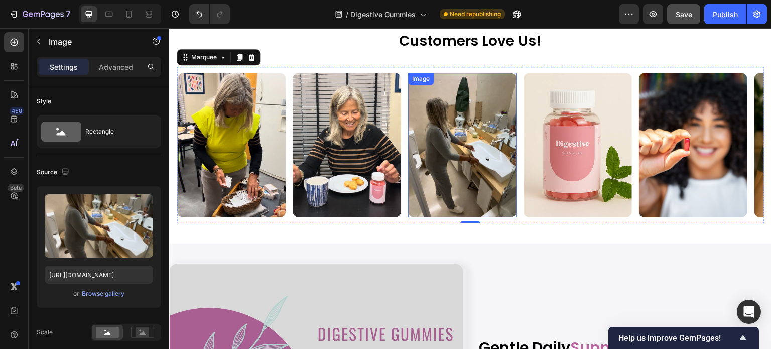
click at [457, 190] on img at bounding box center [462, 145] width 108 height 144
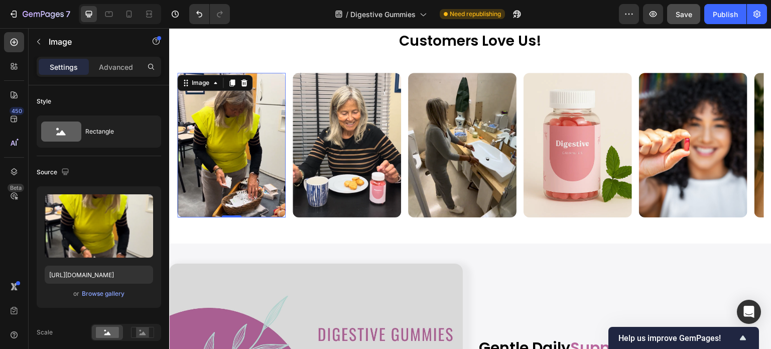
click at [239, 153] on img at bounding box center [231, 145] width 108 height 144
click at [227, 158] on img at bounding box center [231, 145] width 108 height 144
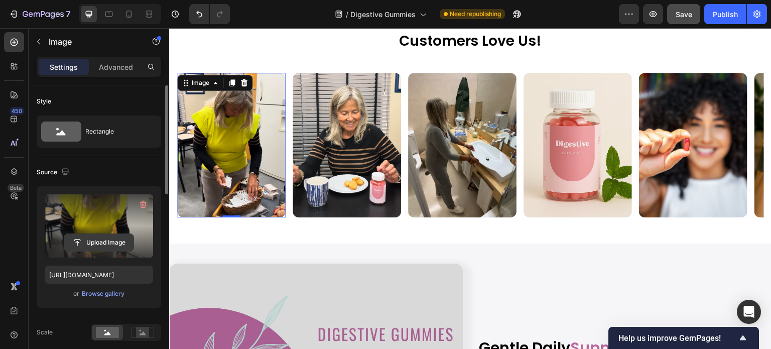
click at [94, 246] on input "file" at bounding box center [98, 242] width 69 height 17
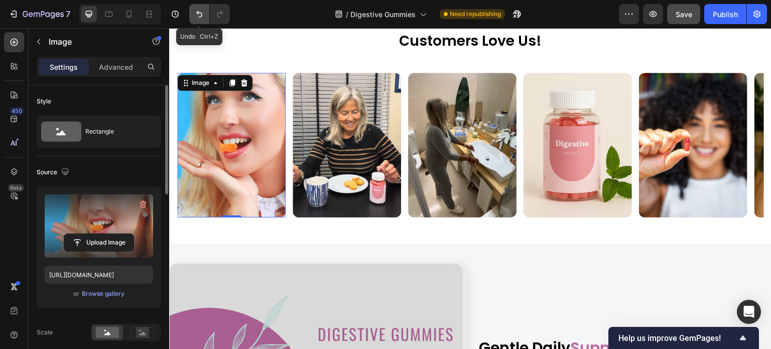
click at [200, 19] on icon "Undo/Redo" at bounding box center [199, 14] width 10 height 10
click at [195, 15] on icon "Undo/Redo" at bounding box center [199, 14] width 10 height 10
type input "[URL][DOMAIN_NAME]"
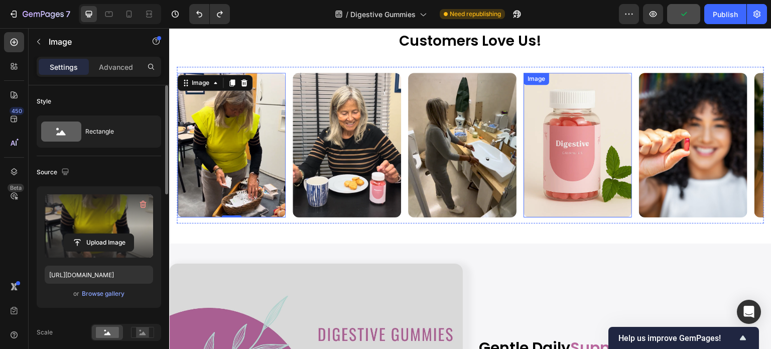
click at [545, 172] on img at bounding box center [577, 145] width 108 height 144
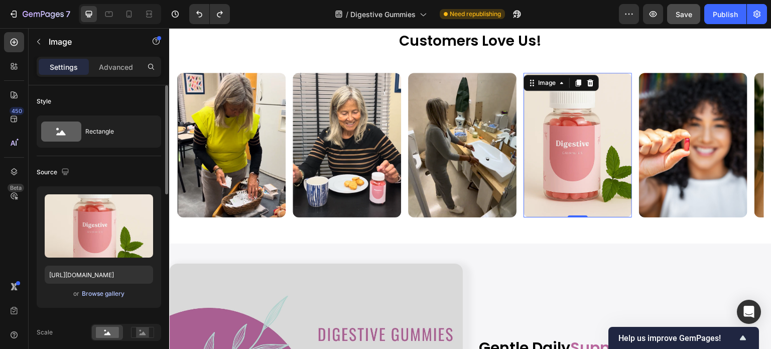
click at [110, 294] on div "Browse gallery" at bounding box center [103, 293] width 43 height 9
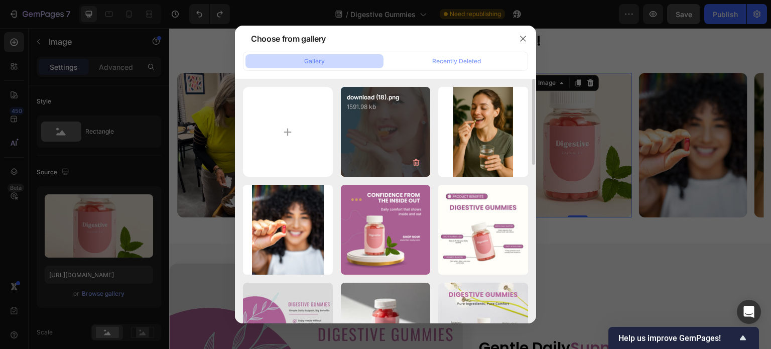
click at [390, 134] on div "download (18).png 1591.98 kb" at bounding box center [386, 132] width 90 height 90
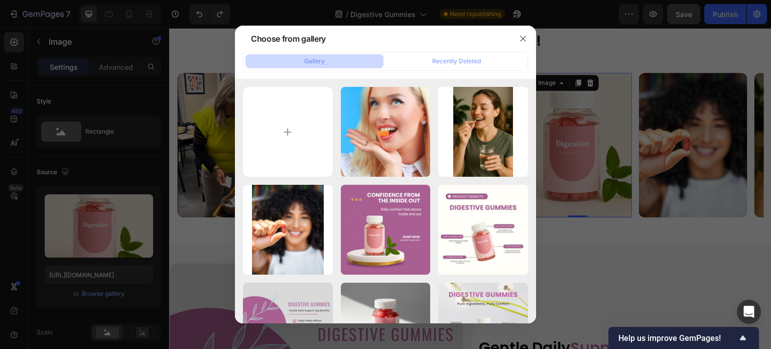
type input "[URL][DOMAIN_NAME]"
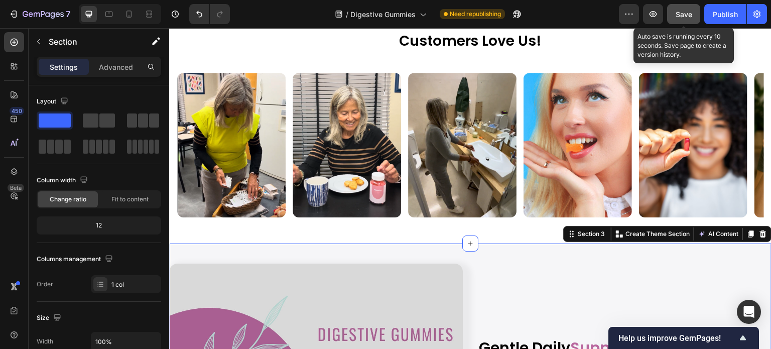
click at [680, 13] on span "Save" at bounding box center [683, 14] width 17 height 9
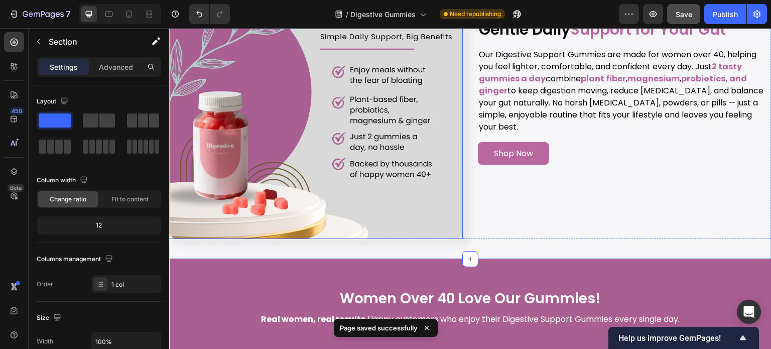
scroll to position [1489, 0]
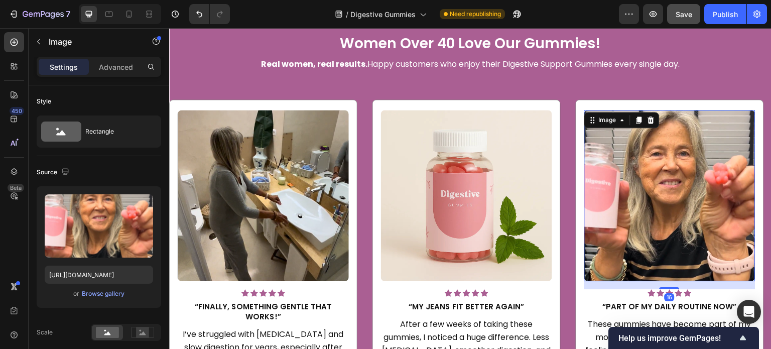
drag, startPoint x: 680, startPoint y: 189, endPoint x: 660, endPoint y: 193, distance: 21.0
click at [680, 190] on img at bounding box center [669, 195] width 171 height 171
click at [98, 294] on div "Browse gallery" at bounding box center [103, 293] width 43 height 9
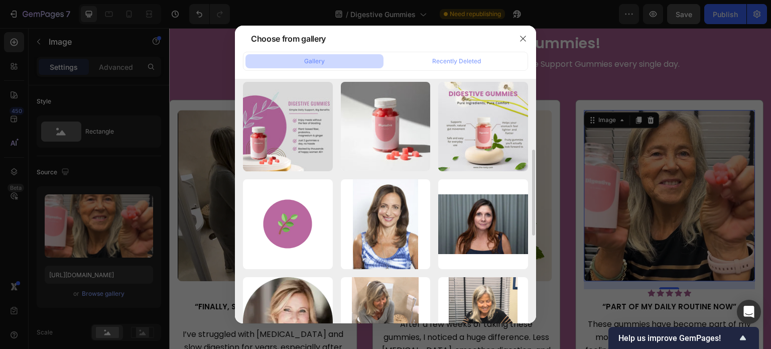
scroll to position [50, 0]
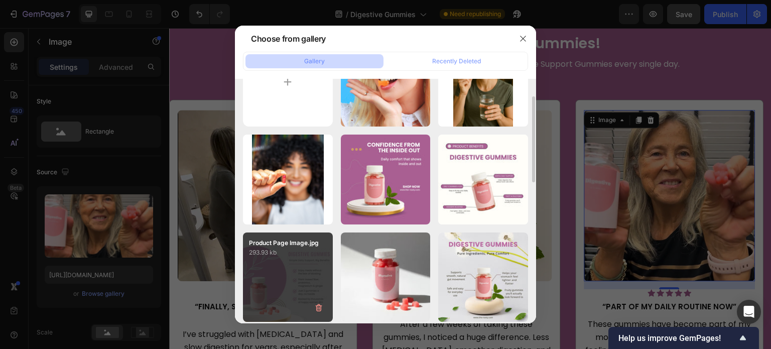
drag, startPoint x: 280, startPoint y: 177, endPoint x: 265, endPoint y: 264, distance: 88.5
click at [0, 0] on div "download (11).png 947.00 kb" at bounding box center [0, 0] width 0 height 0
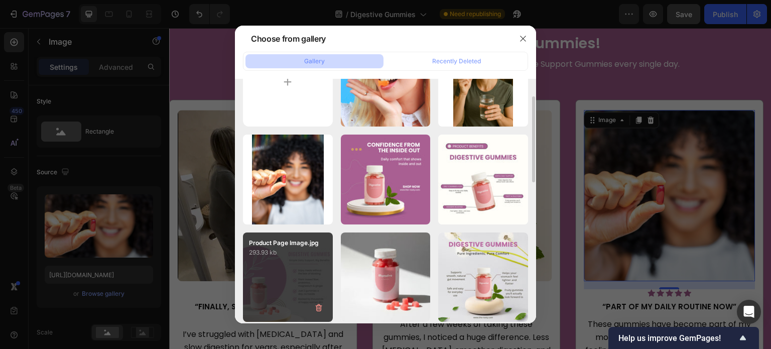
type input "[URL][DOMAIN_NAME]"
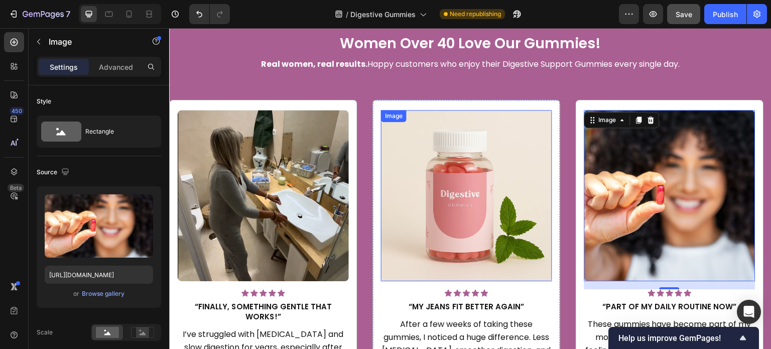
scroll to position [1439, 0]
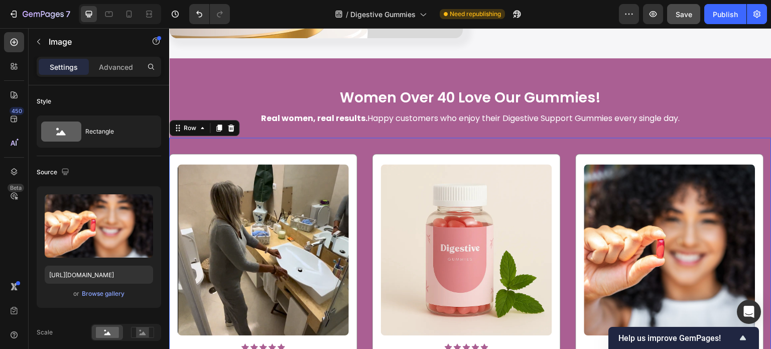
click at [563, 142] on div "Image Icon Icon Icon Icon Icon Icon List Hoz “Finally, something gentle that wo…" at bounding box center [470, 320] width 602 height 366
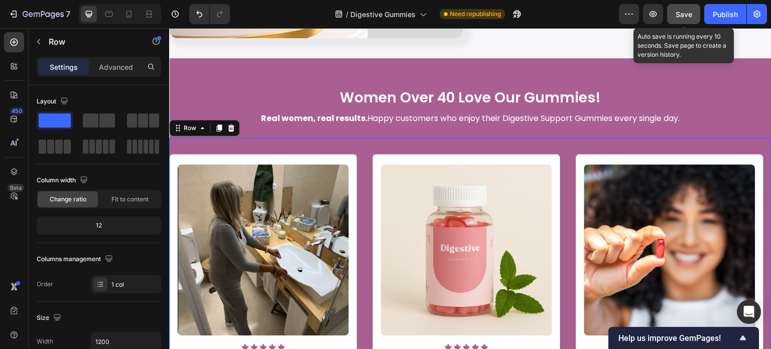
click at [688, 12] on span "Save" at bounding box center [683, 14] width 17 height 9
click at [684, 16] on span "Save" at bounding box center [683, 14] width 17 height 9
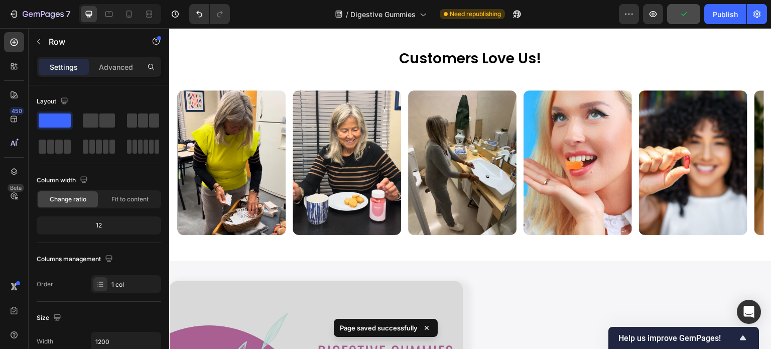
scroll to position [837, 0]
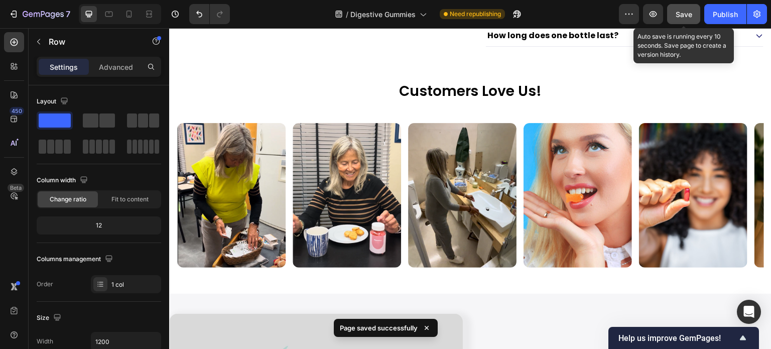
click at [681, 4] on button "Save" at bounding box center [683, 14] width 33 height 20
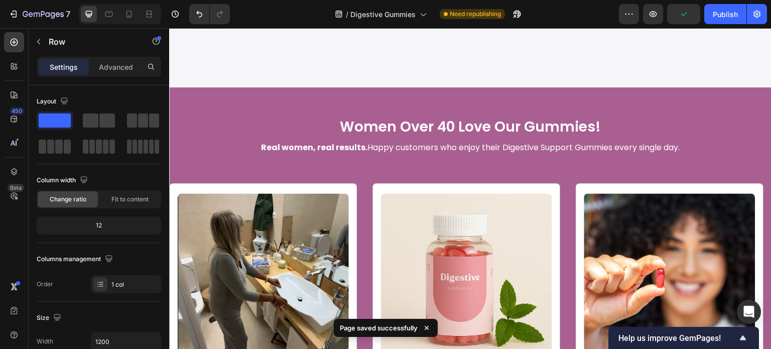
scroll to position [1489, 0]
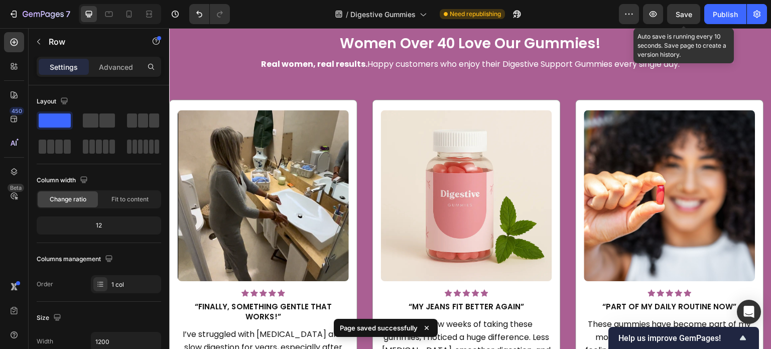
click at [690, 12] on span "Save" at bounding box center [683, 14] width 17 height 9
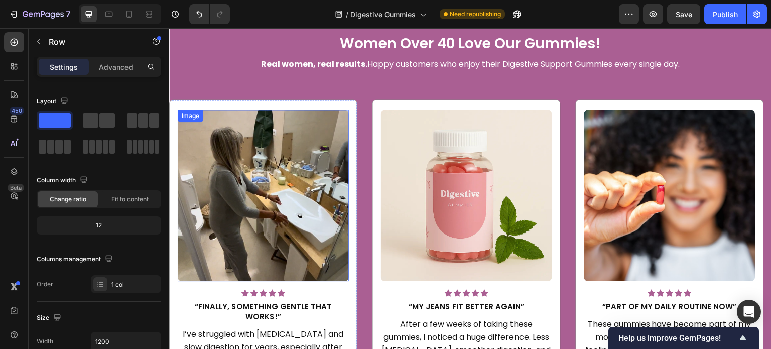
click at [297, 185] on img at bounding box center [263, 195] width 171 height 171
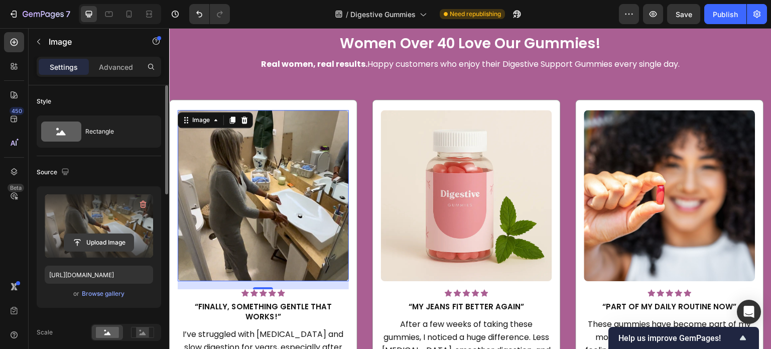
click at [99, 237] on input "file" at bounding box center [98, 242] width 69 height 17
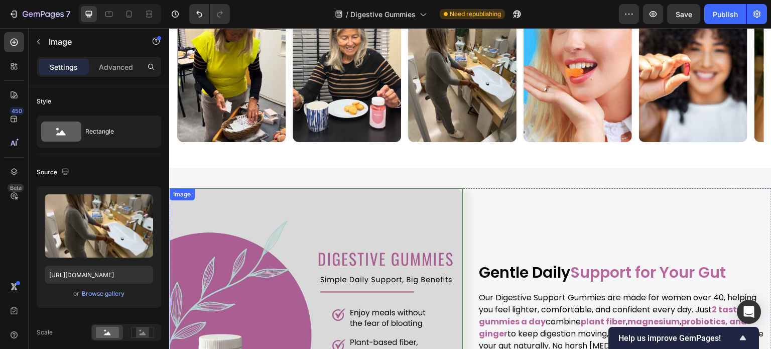
scroll to position [887, 0]
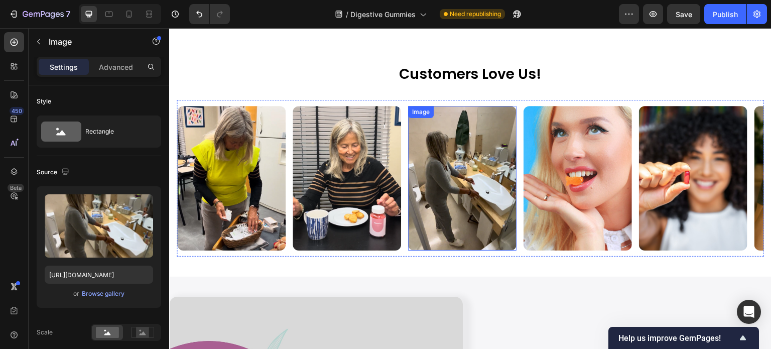
click at [465, 168] on img at bounding box center [462, 178] width 108 height 144
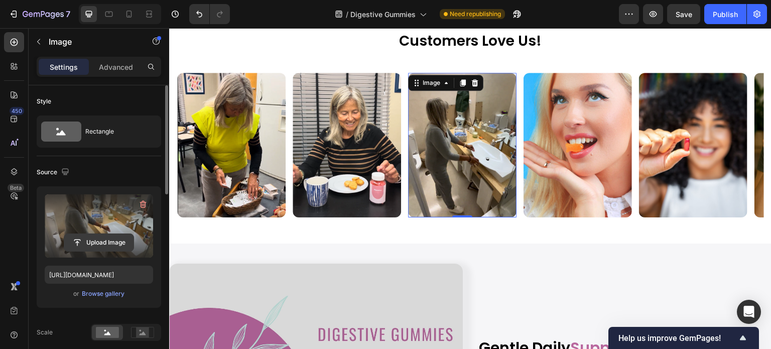
click at [106, 235] on input "file" at bounding box center [98, 242] width 69 height 17
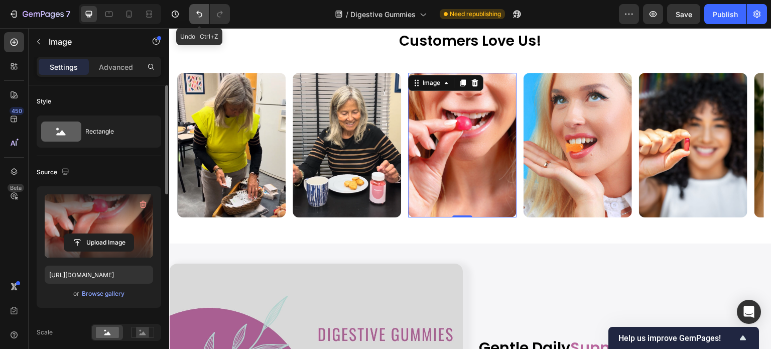
click at [195, 12] on icon "Undo/Redo" at bounding box center [199, 14] width 10 height 10
type input "[URL][DOMAIN_NAME]"
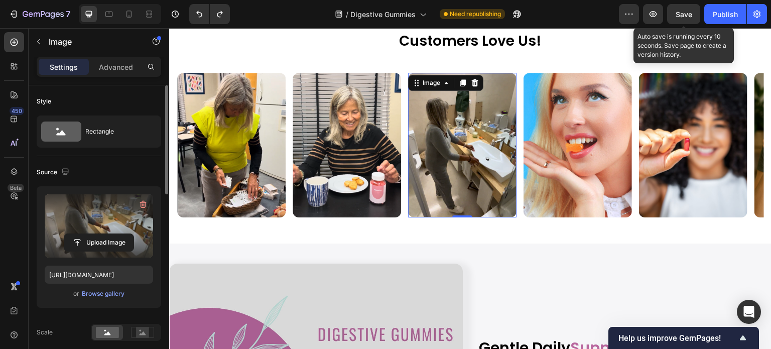
click at [686, 15] on span "Save" at bounding box center [683, 14] width 17 height 9
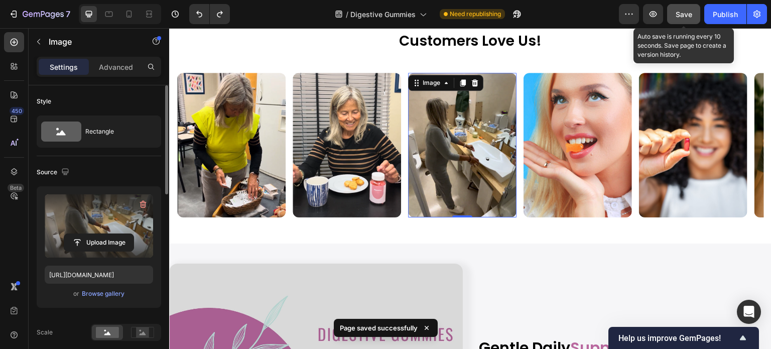
click at [674, 11] on button "Save" at bounding box center [683, 14] width 33 height 20
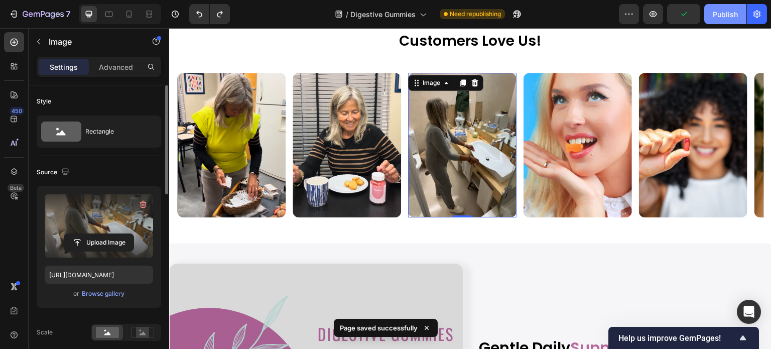
click at [712, 17] on button "Publish" at bounding box center [725, 14] width 42 height 20
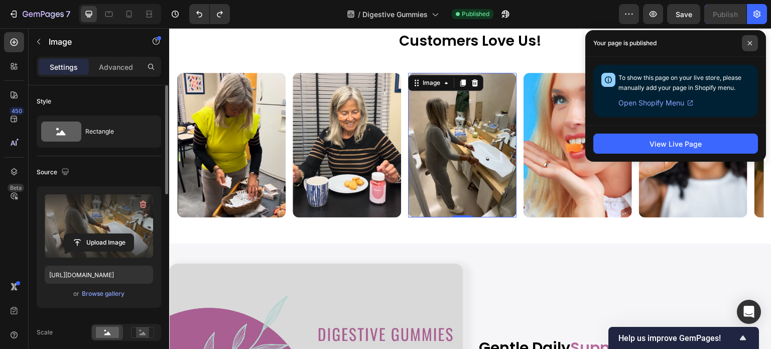
click at [747, 42] on icon at bounding box center [749, 43] width 5 height 5
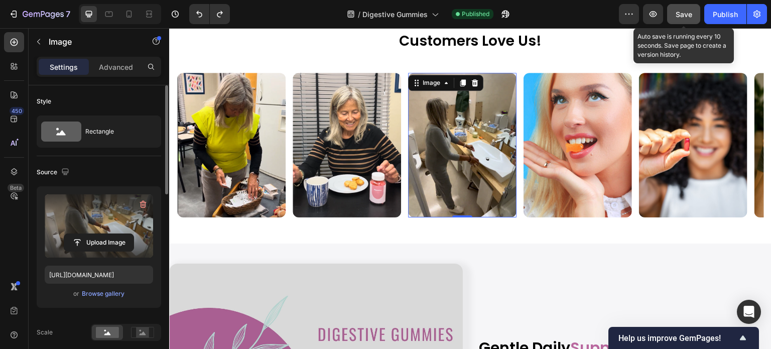
click at [686, 6] on button "Save" at bounding box center [683, 14] width 33 height 20
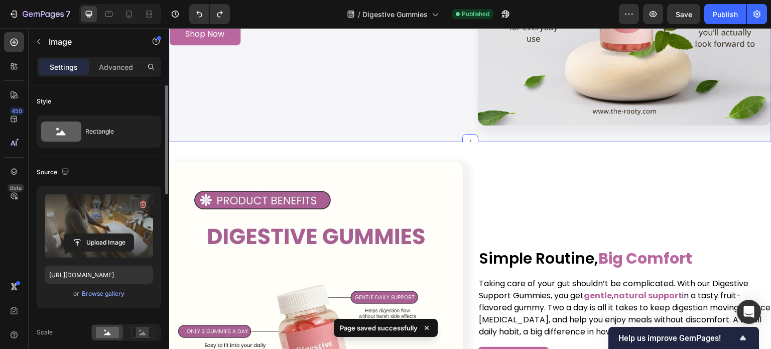
scroll to position [2542, 0]
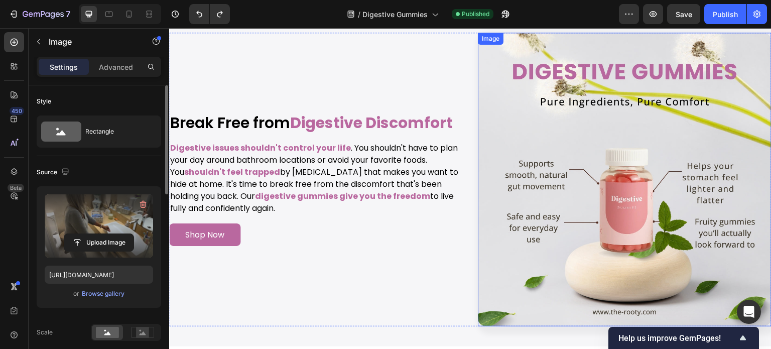
click at [559, 157] on img at bounding box center [624, 179] width 293 height 293
